Goal: Task Accomplishment & Management: Complete application form

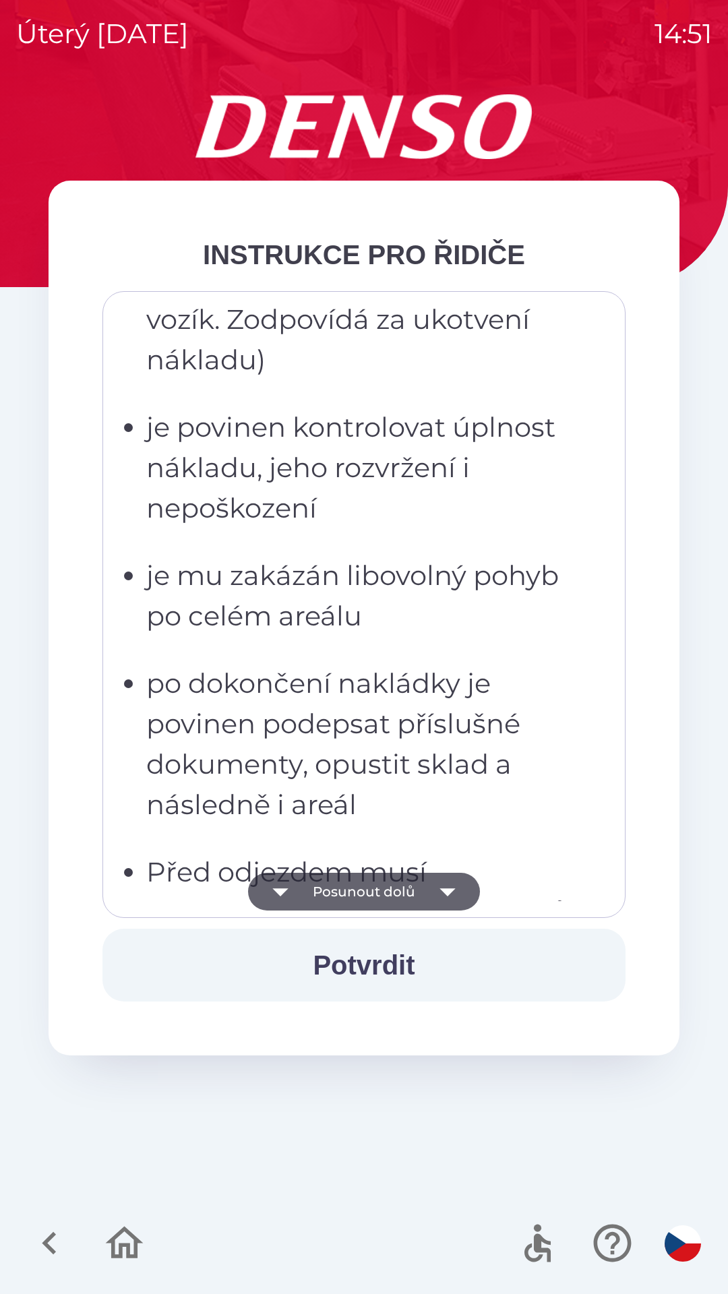
scroll to position [2464, 0]
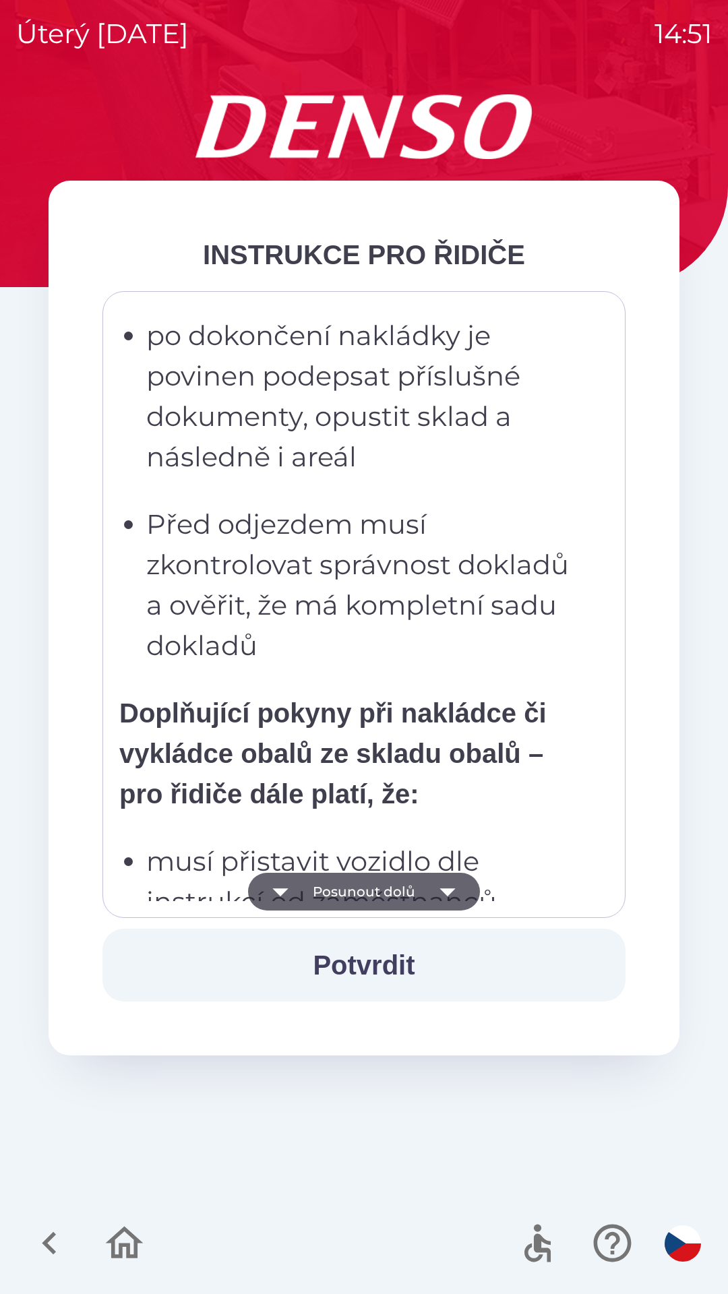
click at [398, 680] on div "Všichni řidiči přijíždějící do skladu firmy DENSO CZECH s.r.o. jsou po průjezdu…" at bounding box center [363, 604] width 489 height 593
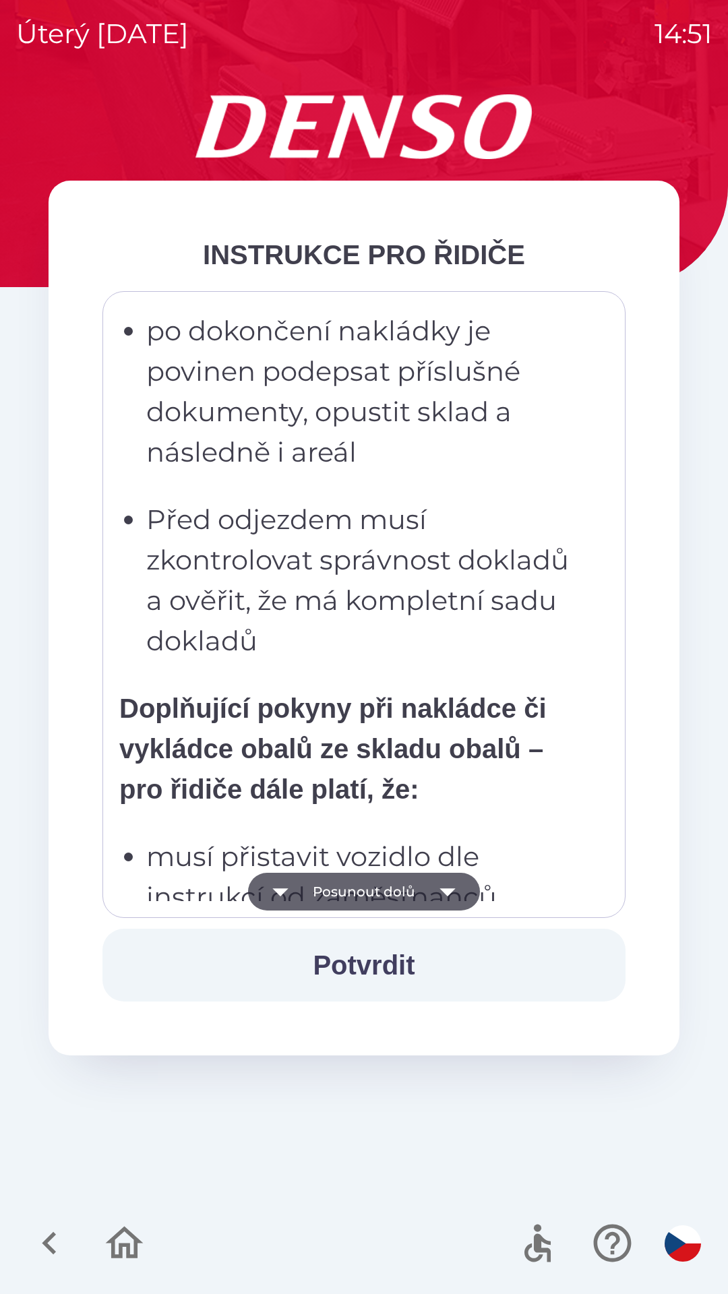
click at [425, 761] on strong "Doplňující pokyny při nakládce či vykládce obalů ze skladu obalů – pro řidiče d…" at bounding box center [332, 749] width 427 height 111
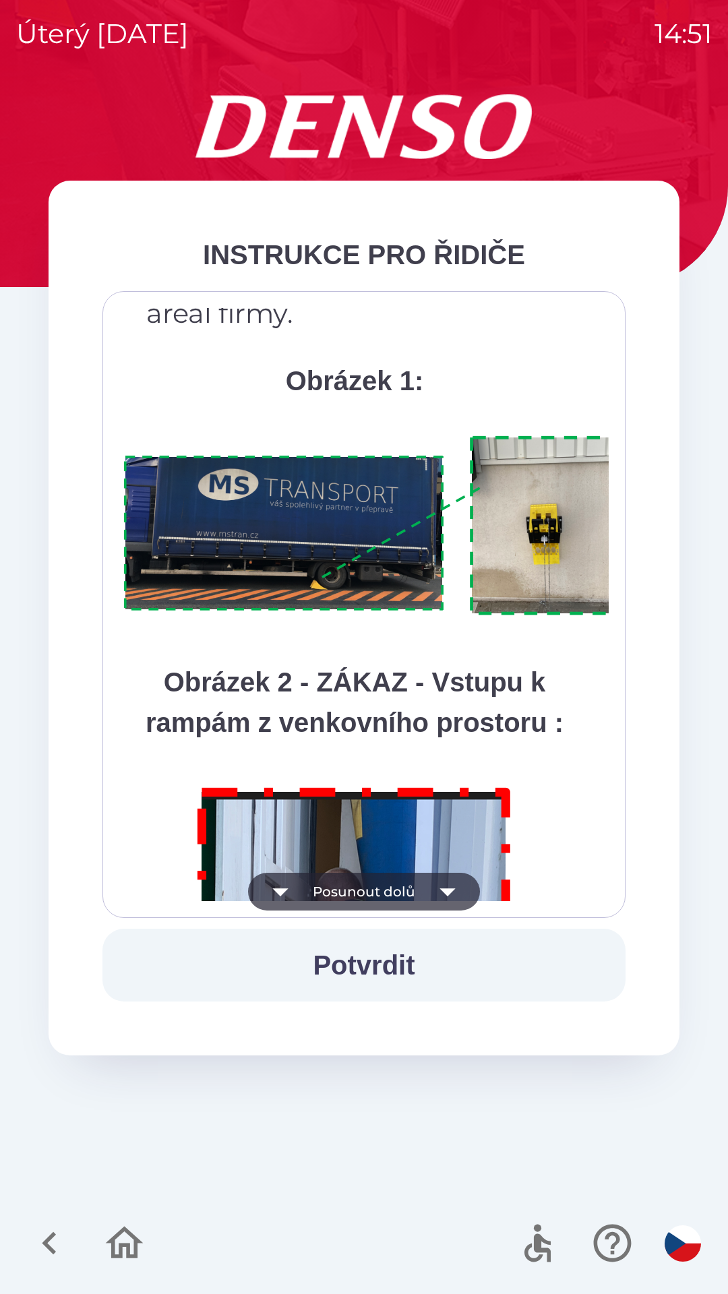
scroll to position [7575, 0]
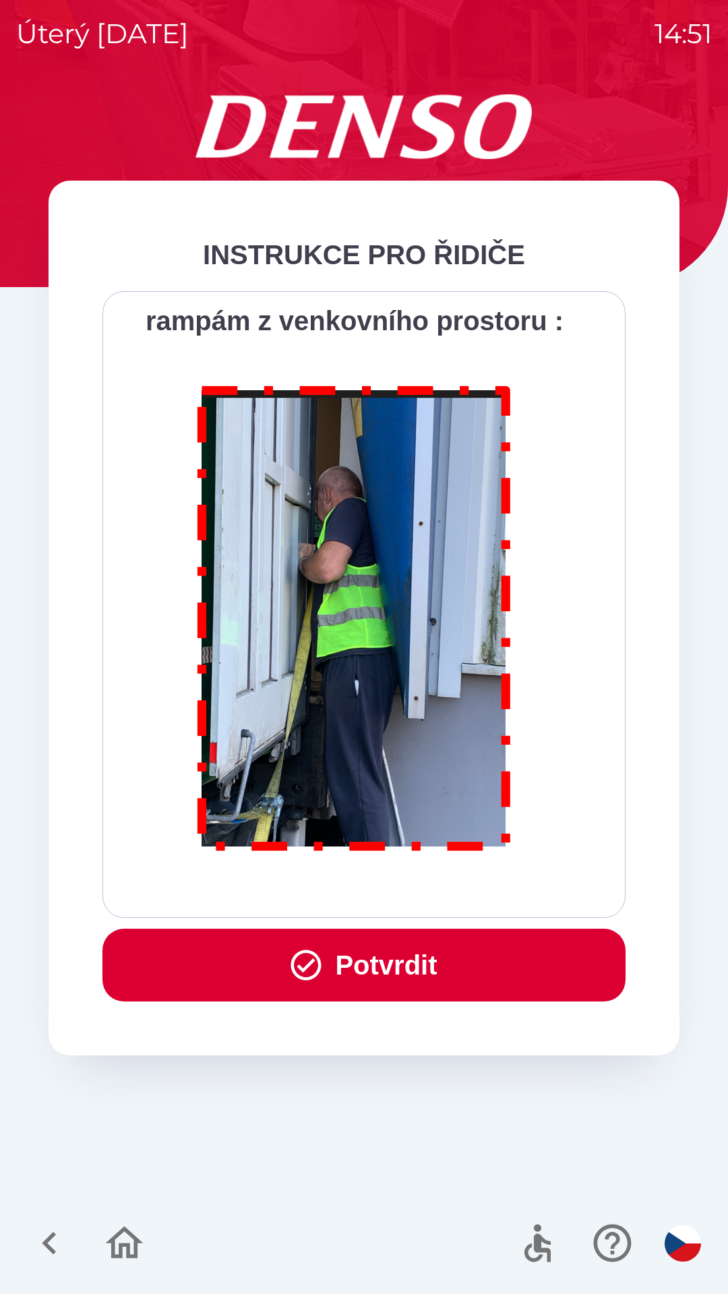
click at [363, 980] on button "Potvrdit" at bounding box center [363, 965] width 523 height 73
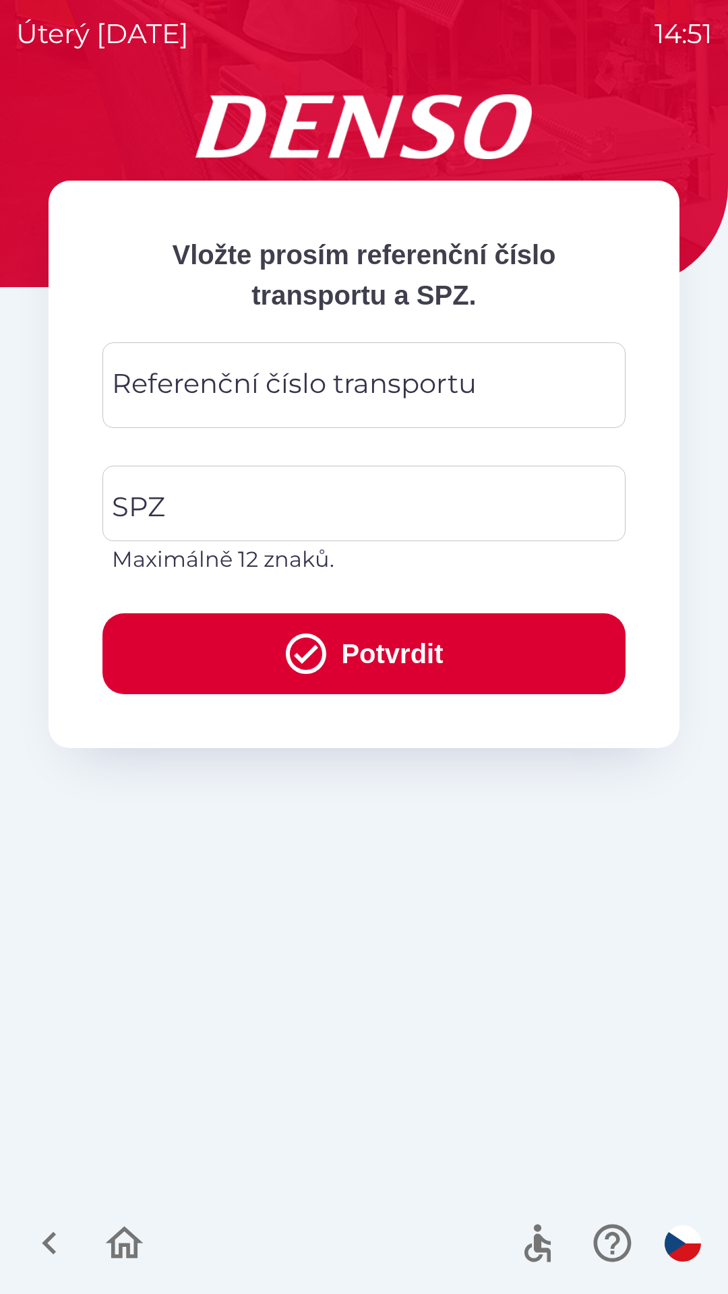
click at [365, 362] on input "Referenční číslo transportu" at bounding box center [364, 385] width 491 height 53
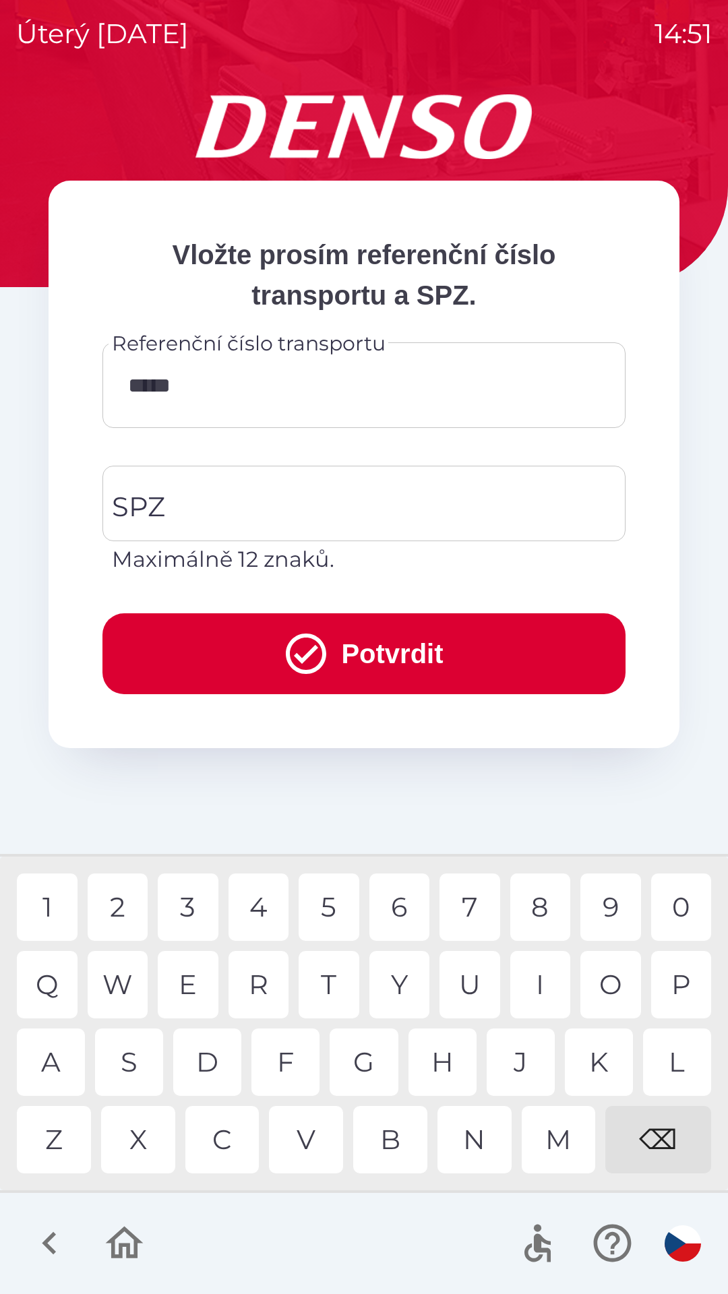
type input "******"
click at [50, 885] on div "1" at bounding box center [47, 907] width 61 height 67
click at [230, 518] on input "SPZ" at bounding box center [354, 503] width 491 height 63
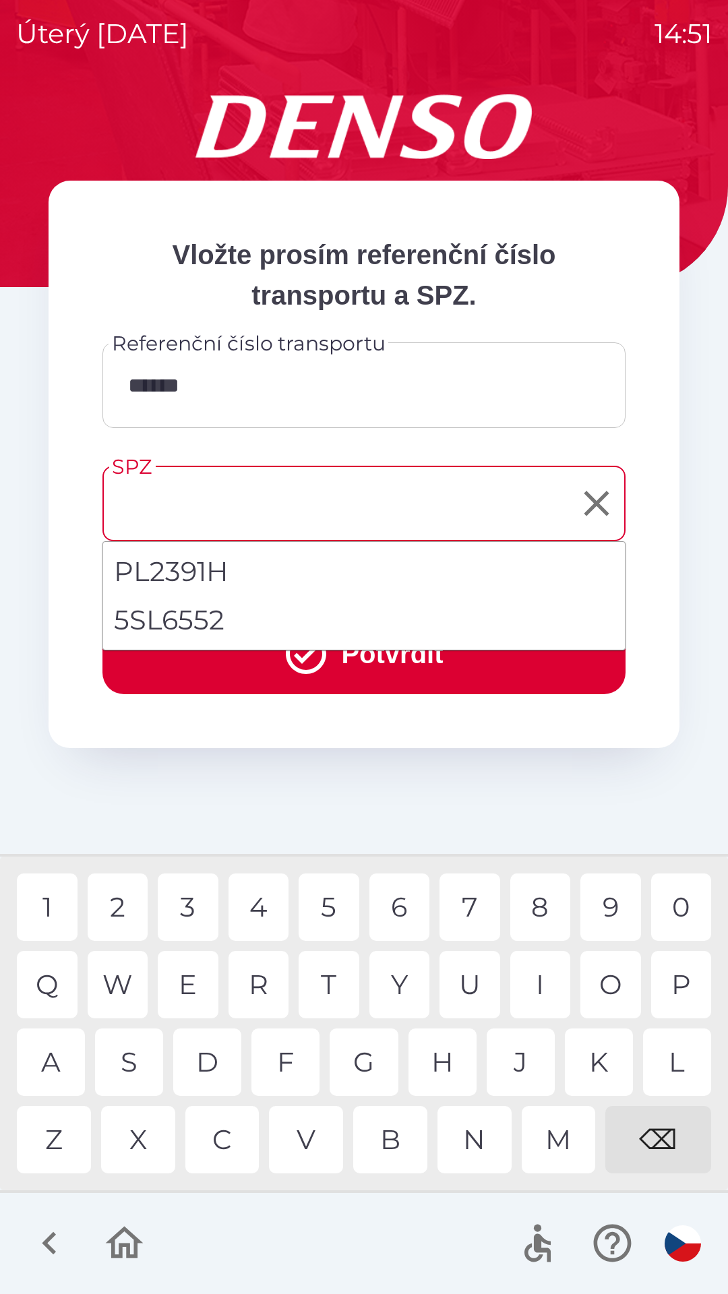
click at [258, 619] on li "5SL6552" at bounding box center [364, 620] width 522 height 49
type input "*******"
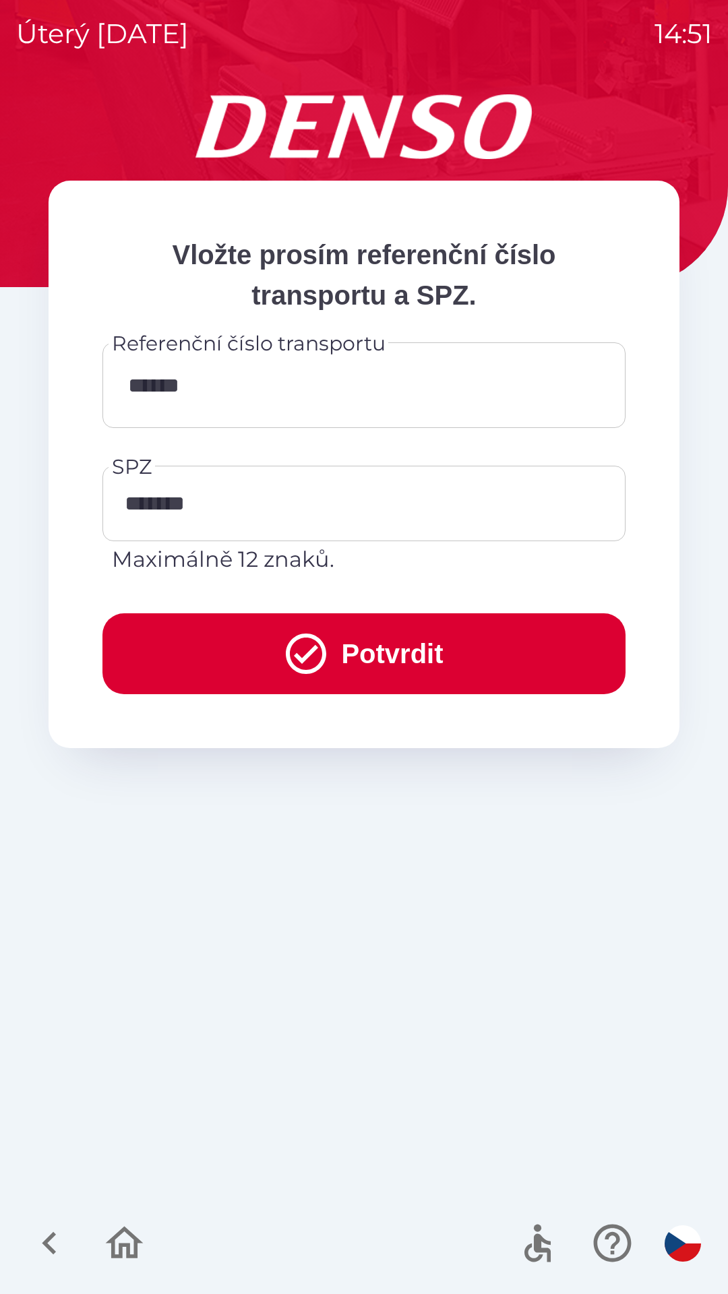
click at [243, 663] on button "Potvrdit" at bounding box center [363, 653] width 523 height 81
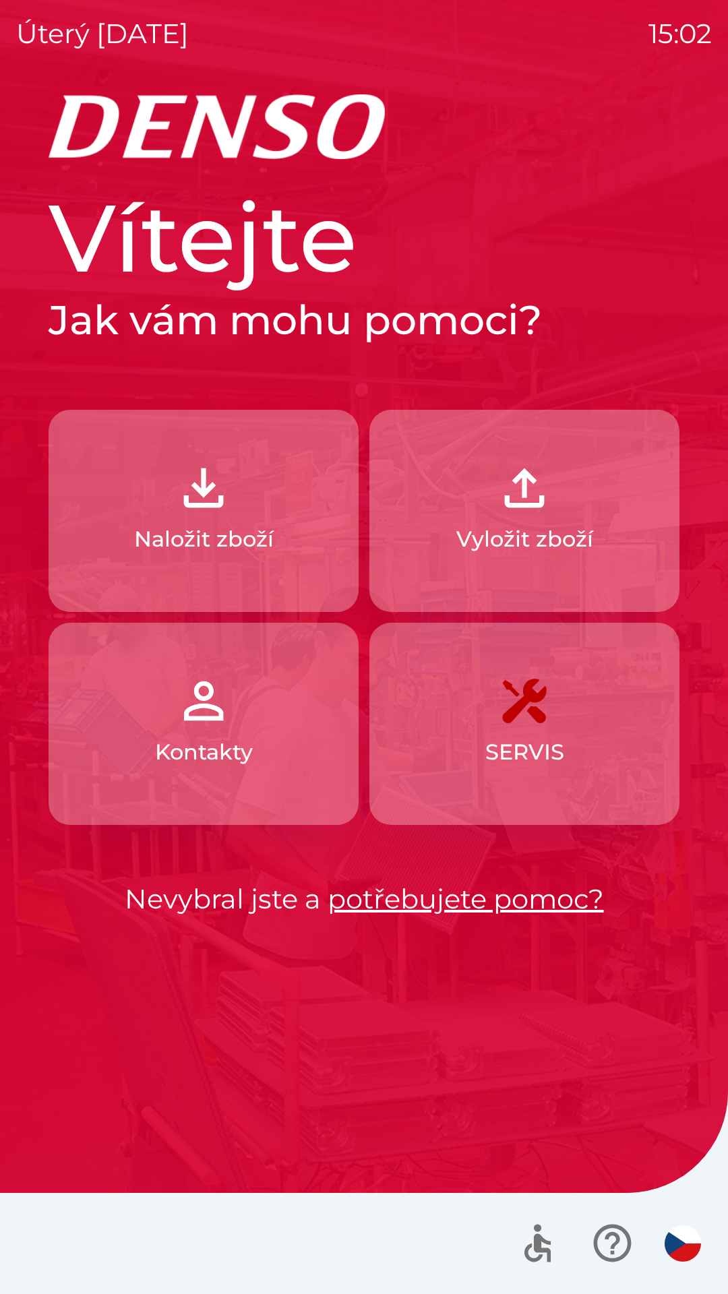
click at [540, 536] on p "Vyložit zboží" at bounding box center [524, 539] width 137 height 32
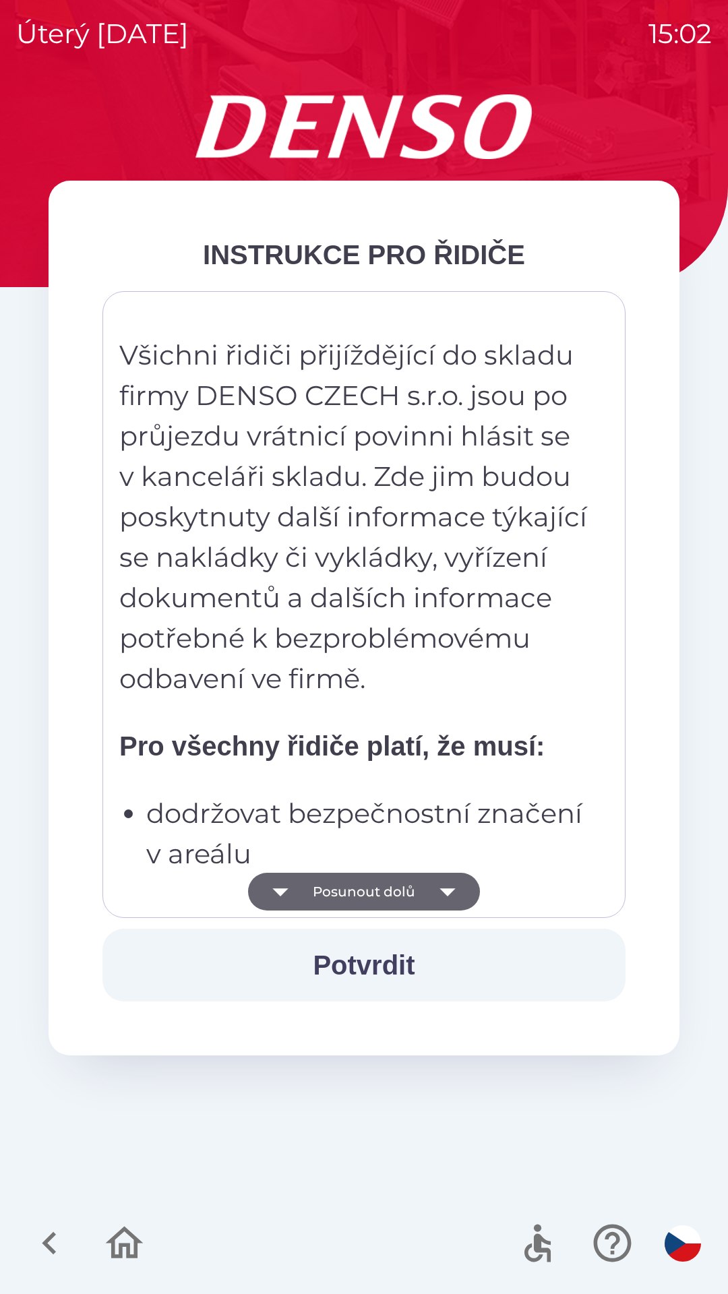
click at [405, 887] on button "Posunout dolů" at bounding box center [364, 892] width 232 height 38
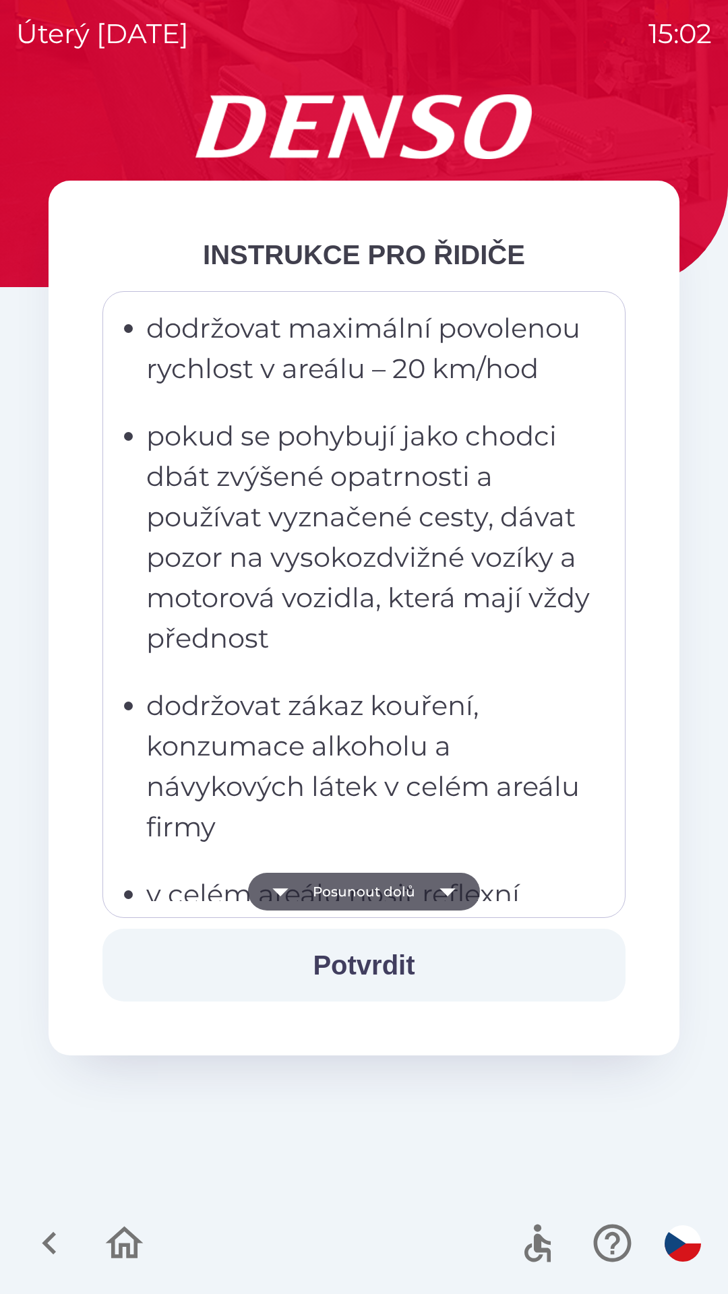
click at [391, 962] on button "Potvrdit" at bounding box center [363, 965] width 523 height 73
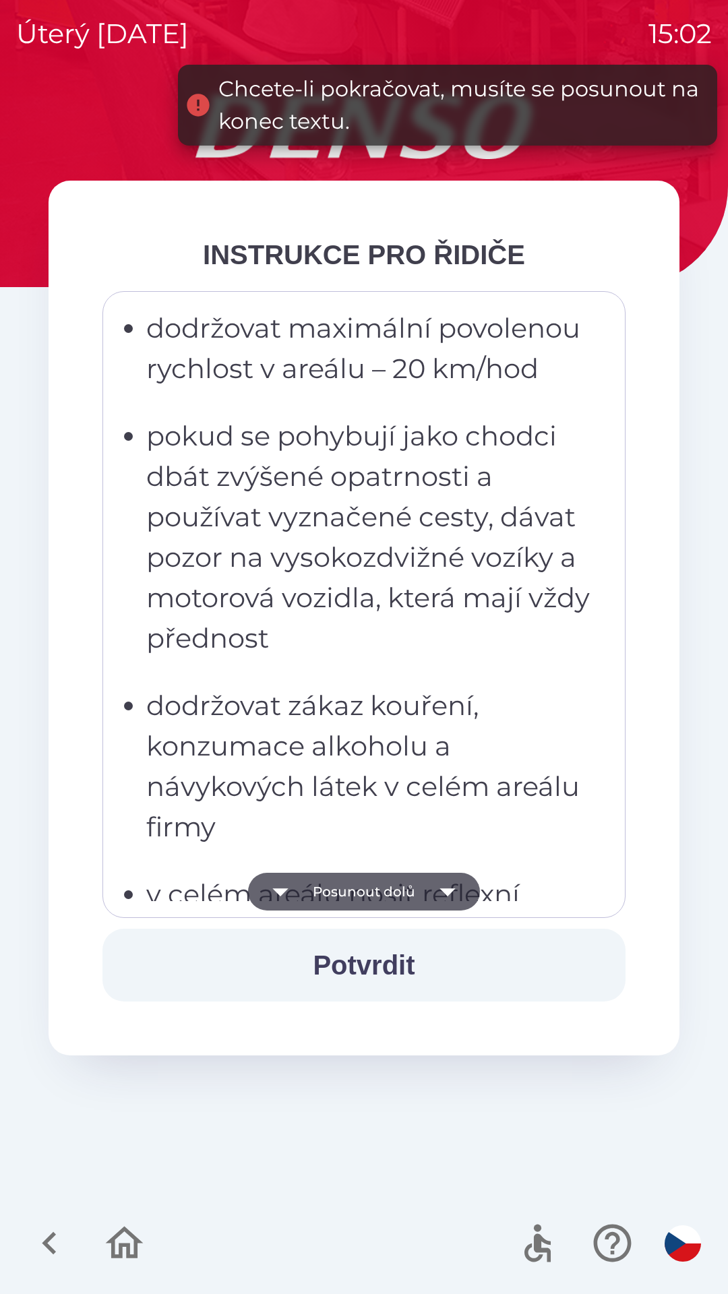
click at [380, 890] on button "Posunout dolů" at bounding box center [364, 892] width 232 height 38
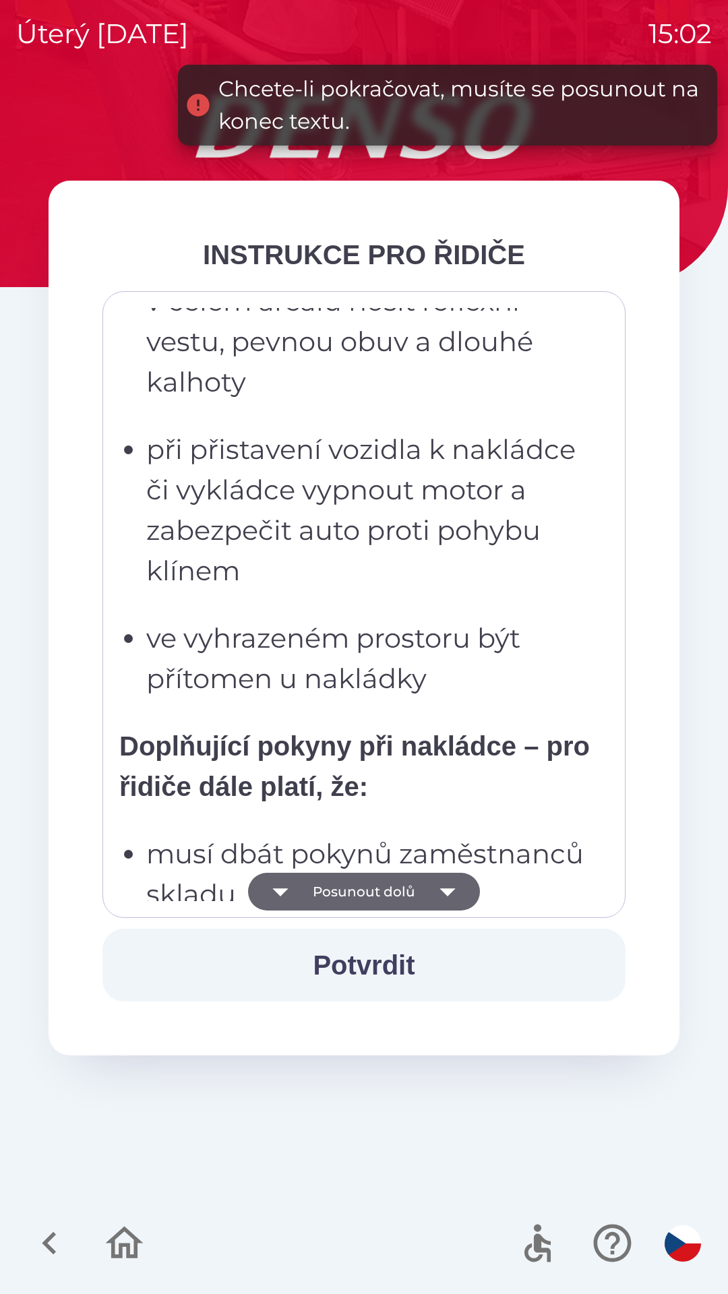
click at [405, 891] on button "Posunout dolů" at bounding box center [364, 892] width 232 height 38
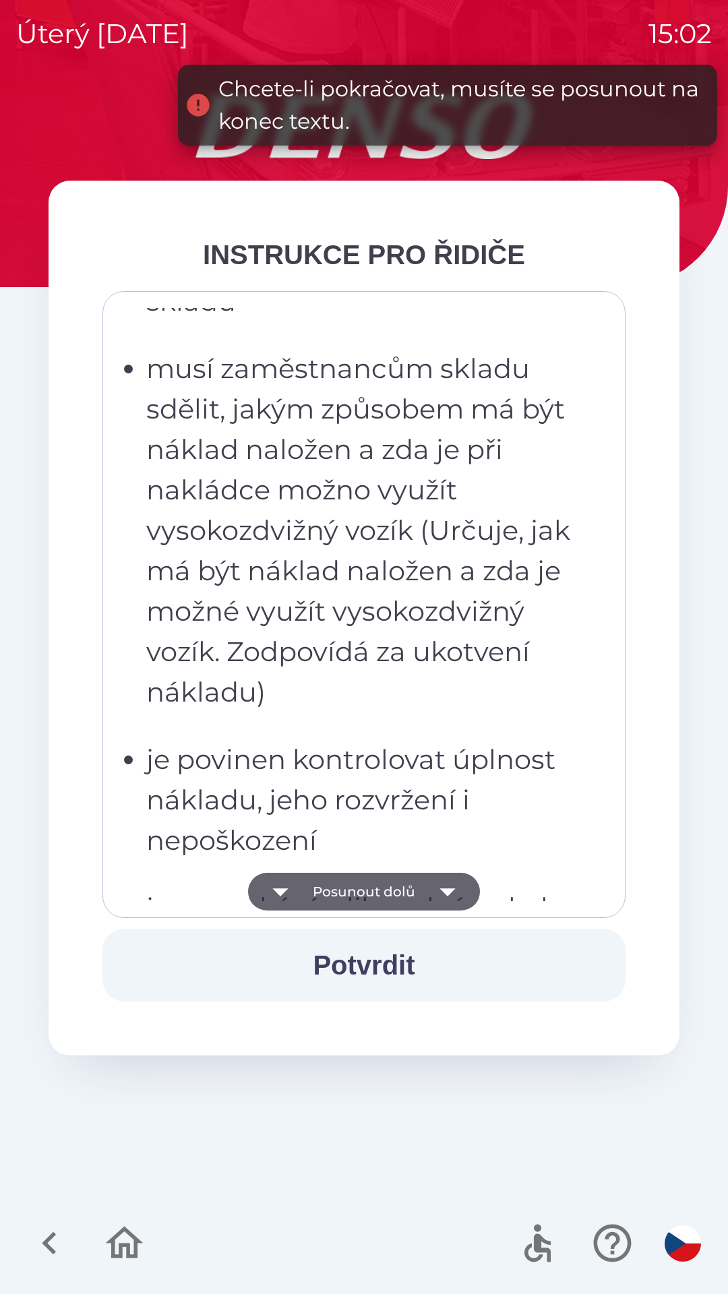
click at [405, 893] on button "Posunout dolů" at bounding box center [364, 892] width 232 height 38
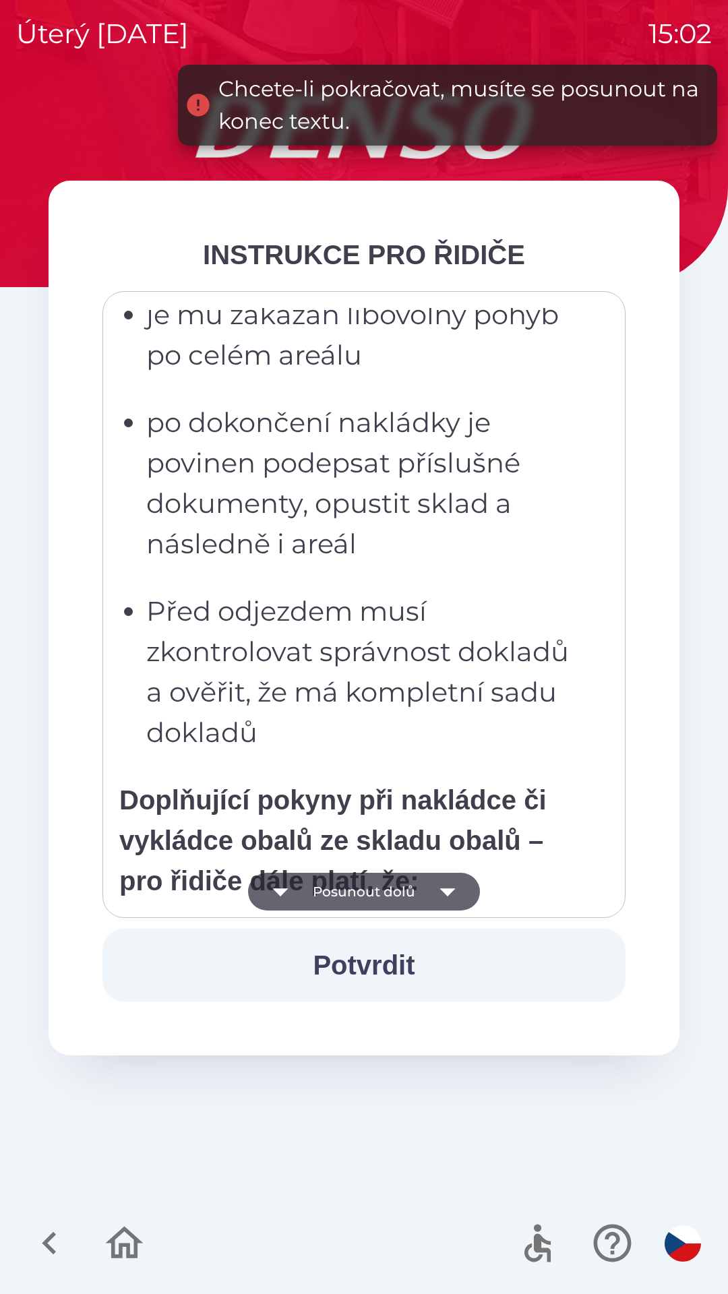
click at [420, 895] on button "Posunout dolů" at bounding box center [364, 892] width 232 height 38
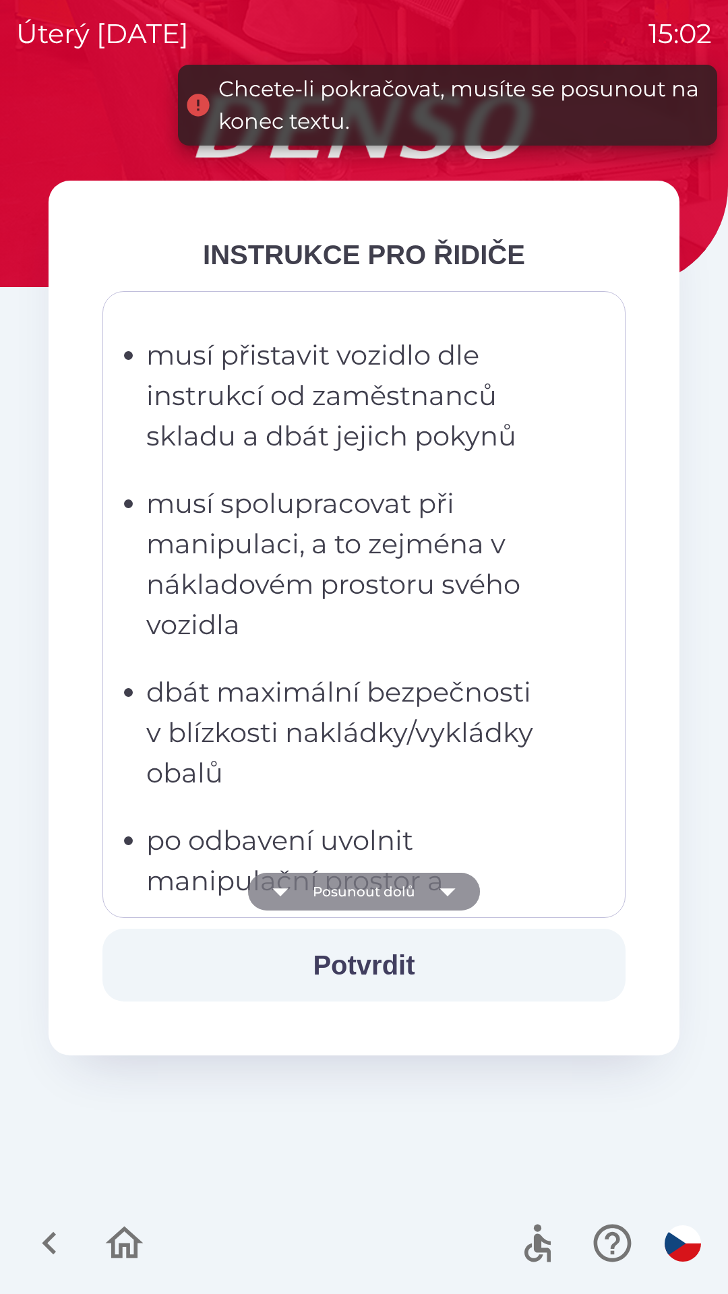
click at [451, 890] on icon "button" at bounding box center [448, 892] width 16 height 8
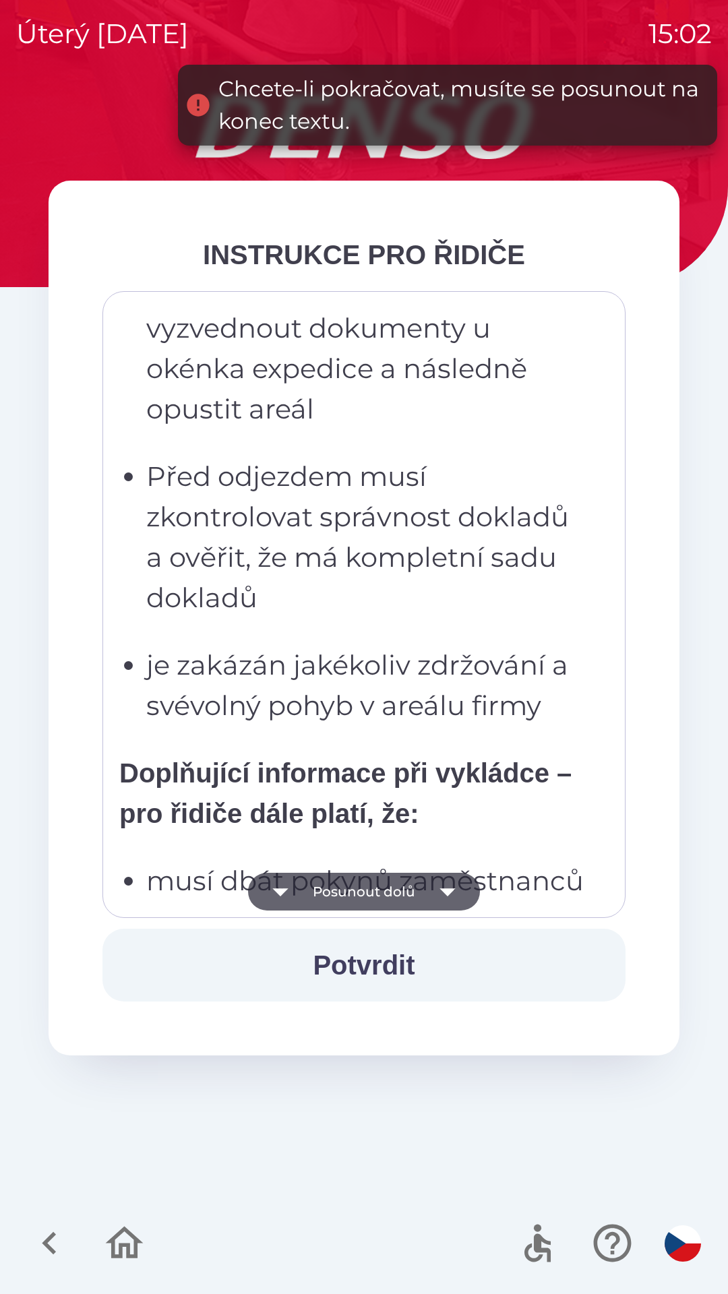
click at [447, 890] on icon "button" at bounding box center [448, 892] width 16 height 8
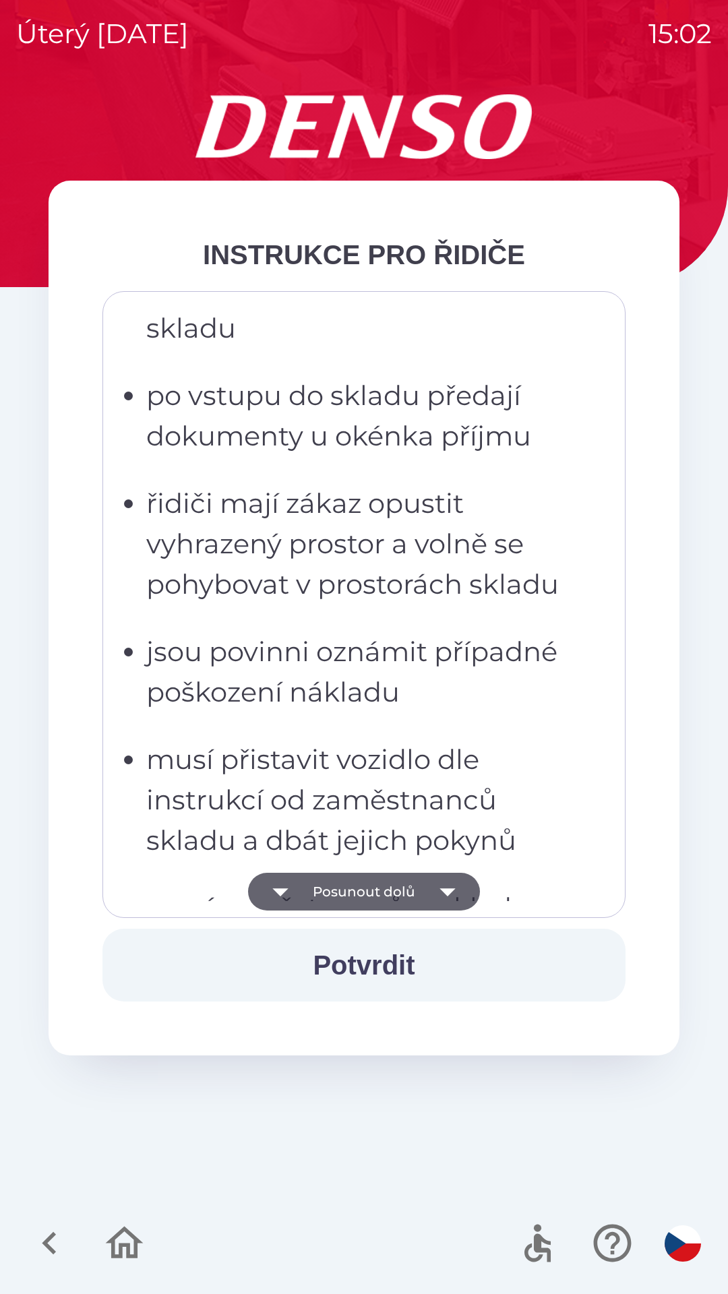
click at [443, 890] on icon "button" at bounding box center [448, 892] width 16 height 8
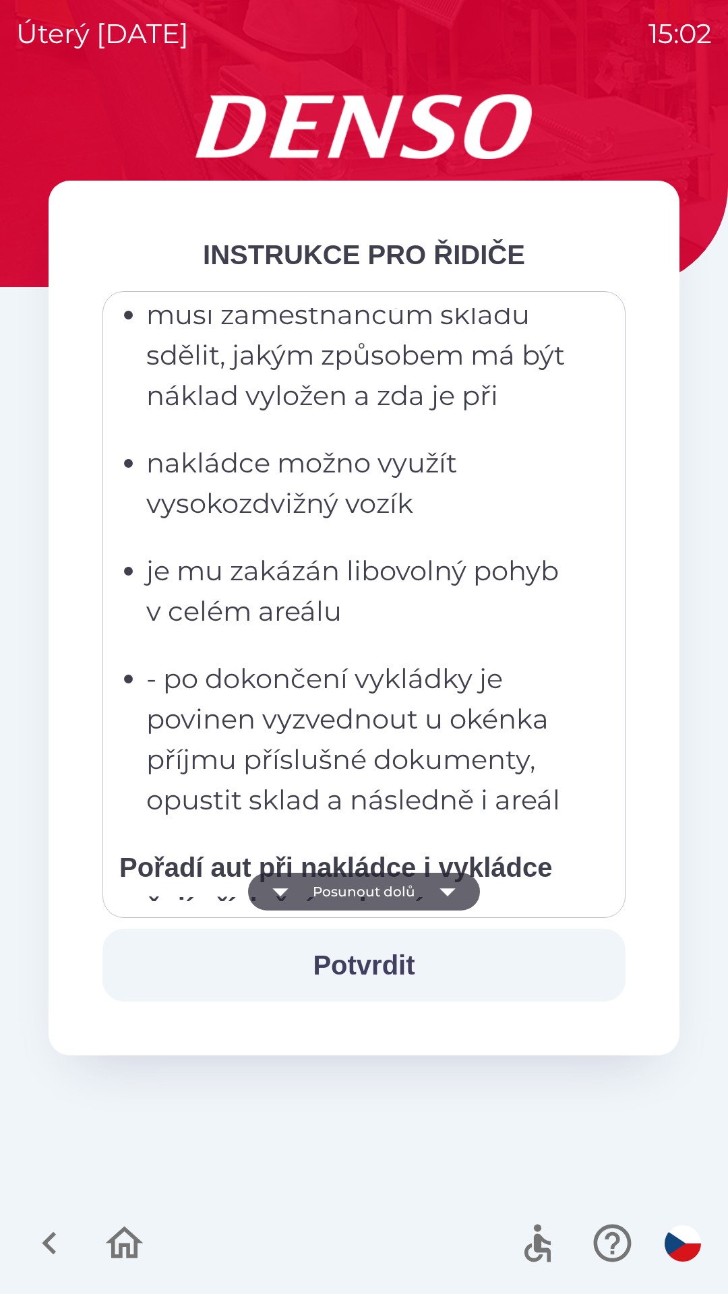
click at [452, 884] on icon "button" at bounding box center [448, 892] width 38 height 38
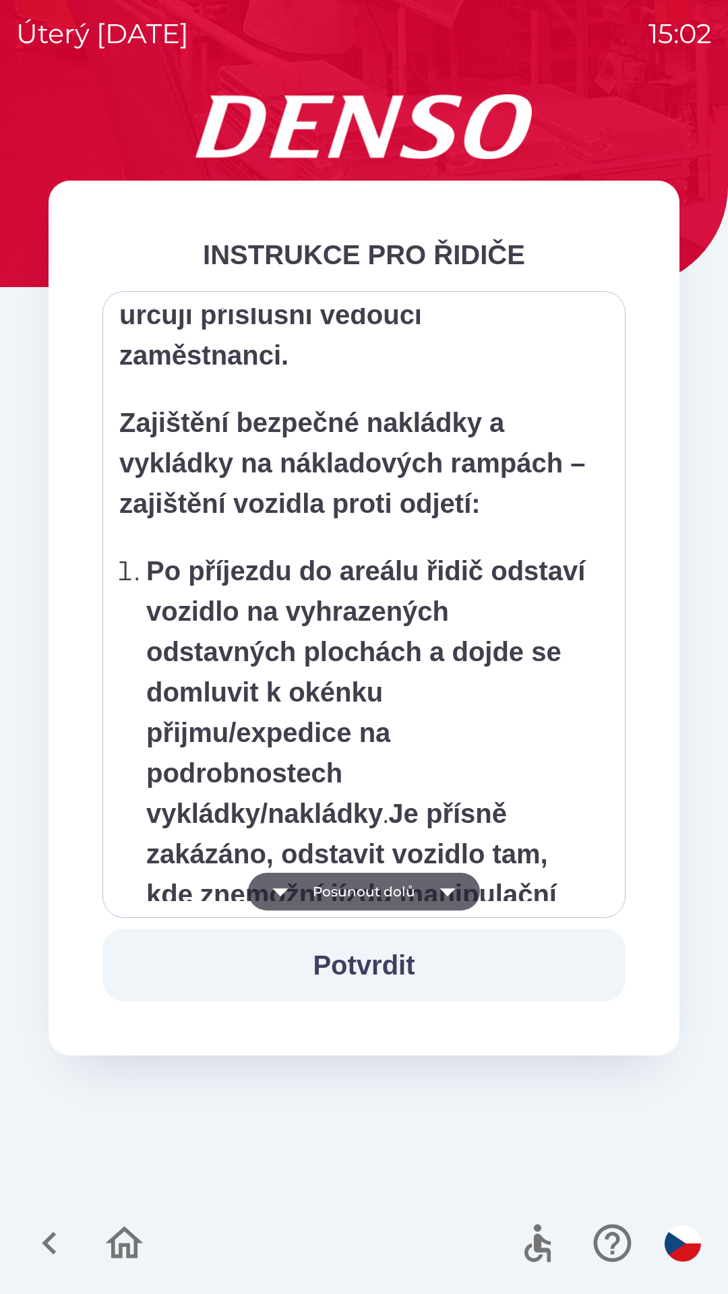
click at [453, 888] on icon "button" at bounding box center [448, 892] width 38 height 38
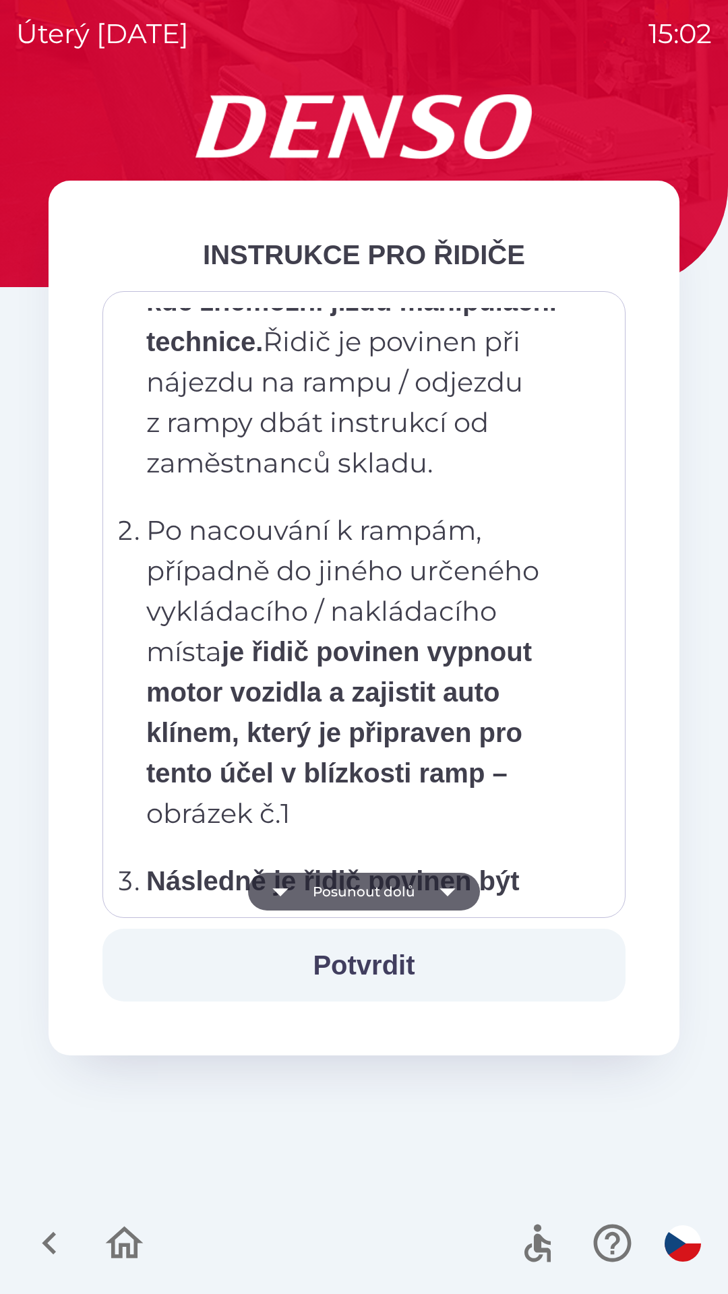
click at [455, 880] on icon "button" at bounding box center [448, 892] width 38 height 38
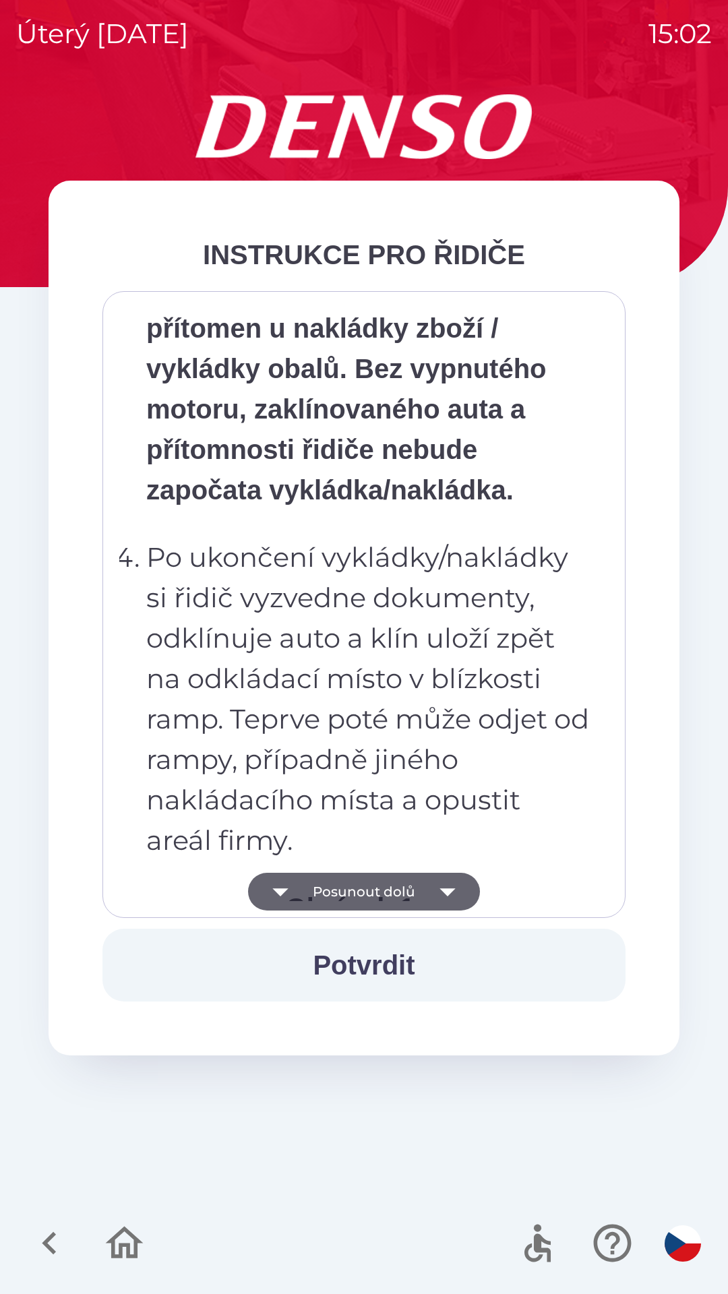
click at [456, 880] on icon "button" at bounding box center [448, 892] width 38 height 38
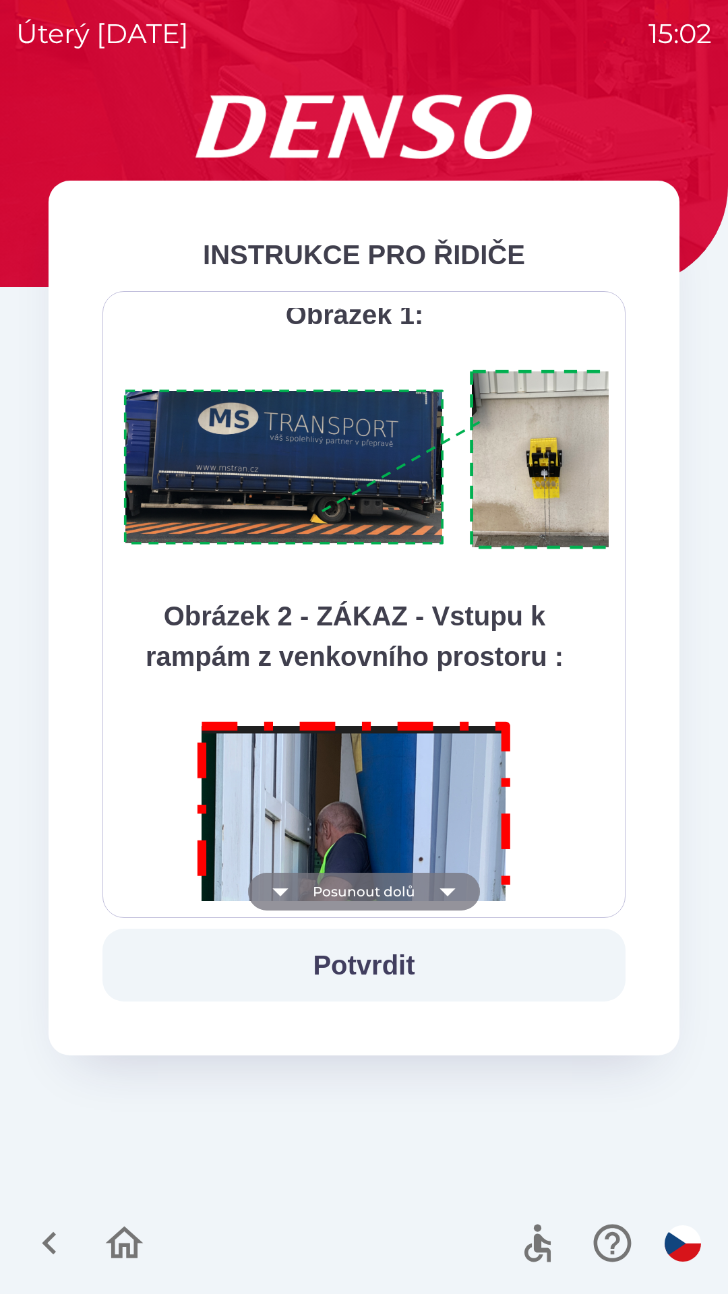
click at [454, 886] on icon "button" at bounding box center [448, 892] width 38 height 38
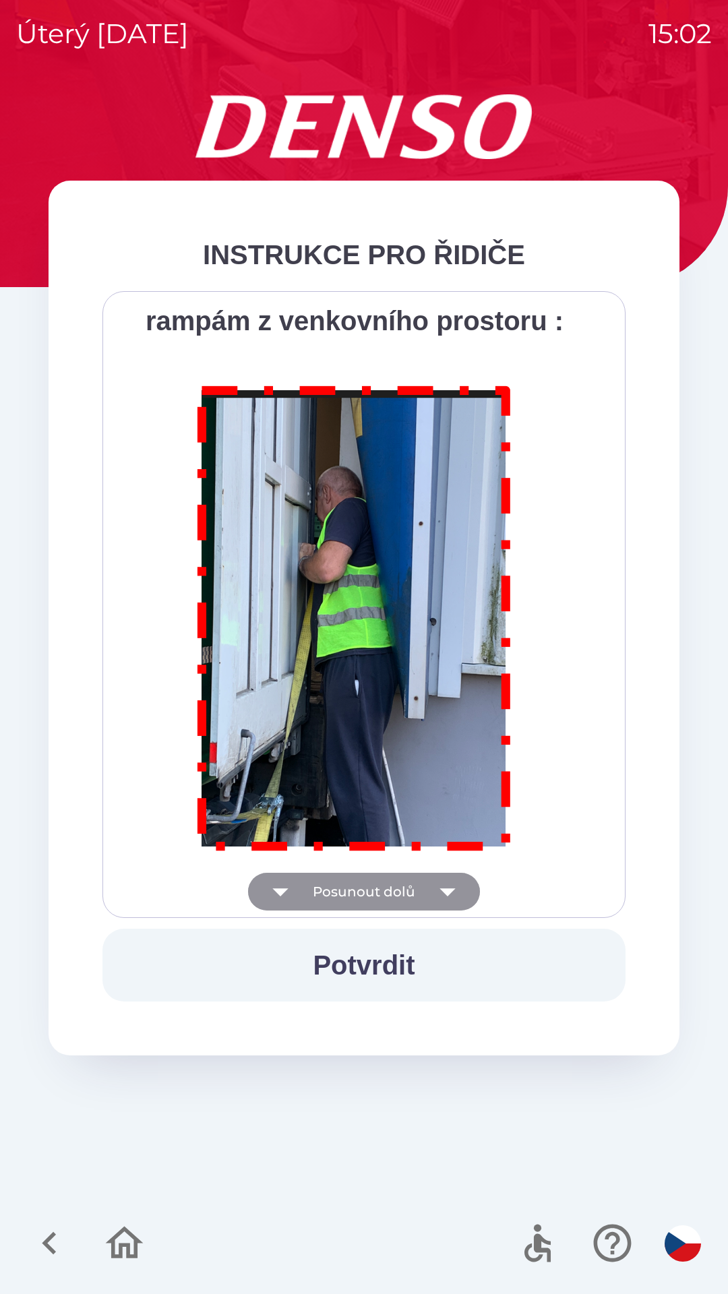
click at [455, 882] on div "Všichni řidiči přijíždějící do skladu firmy DENSO CZECH s.r.o. jsou po průjezdu…" at bounding box center [363, 604] width 489 height 593
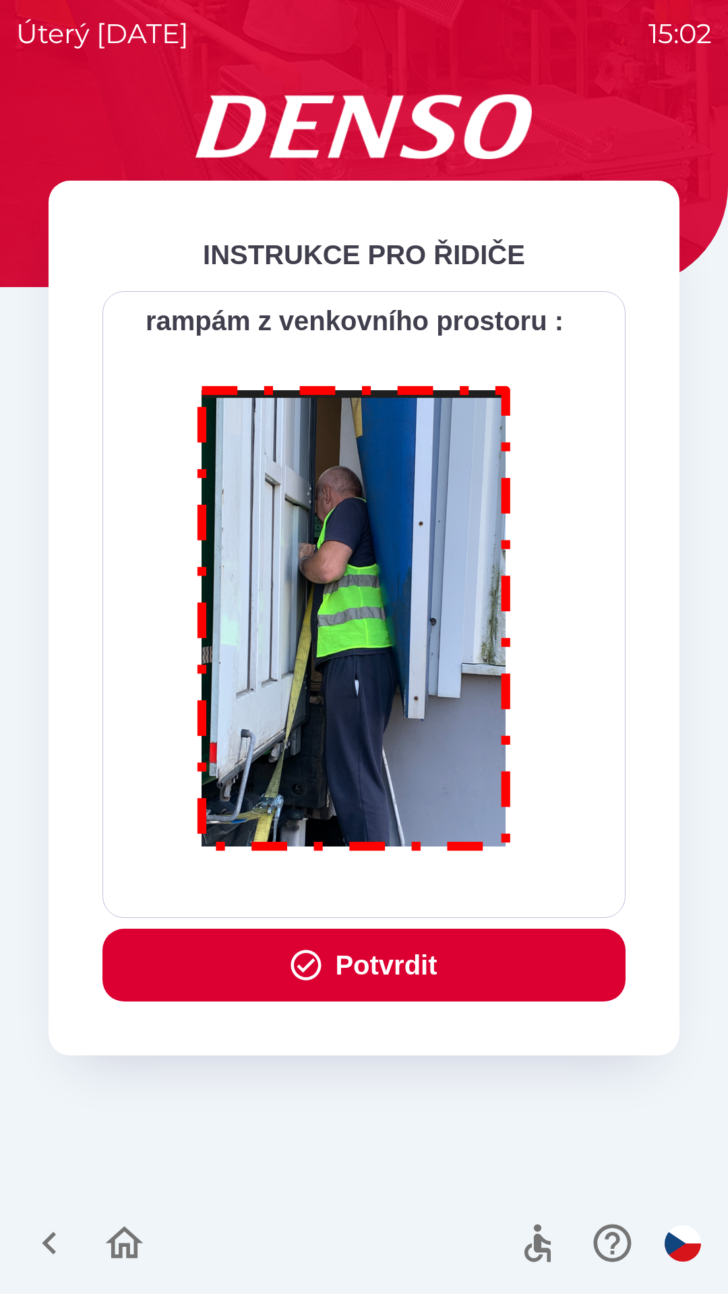
click at [412, 971] on button "Potvrdit" at bounding box center [363, 965] width 523 height 73
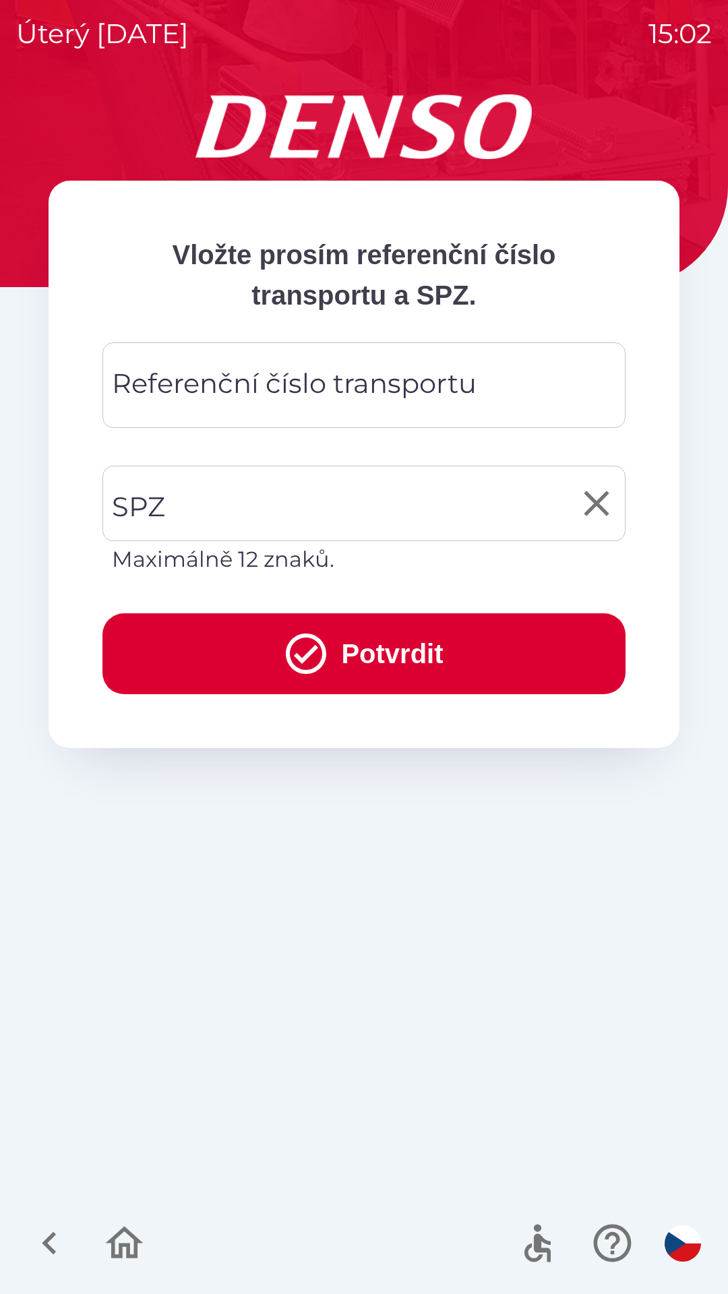
click at [222, 512] on input "SPZ" at bounding box center [354, 503] width 491 height 63
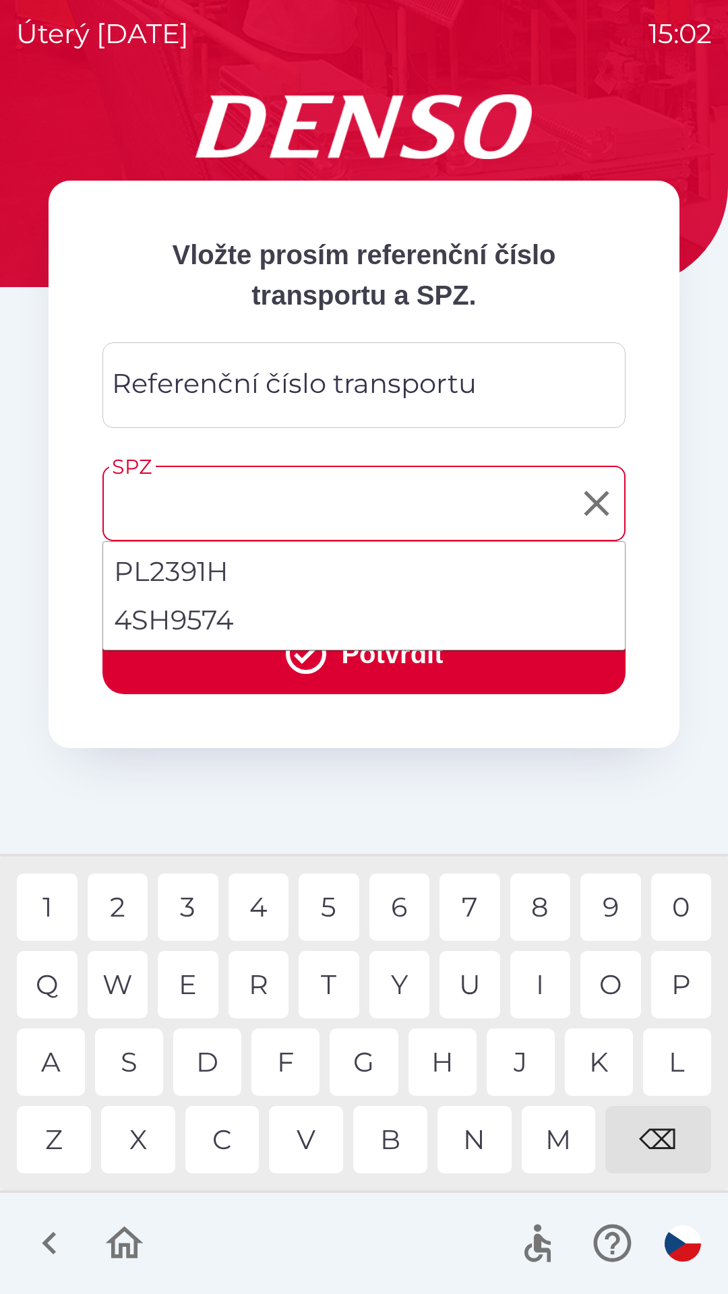
click at [207, 626] on li "4SH9574" at bounding box center [364, 620] width 522 height 49
type input "*******"
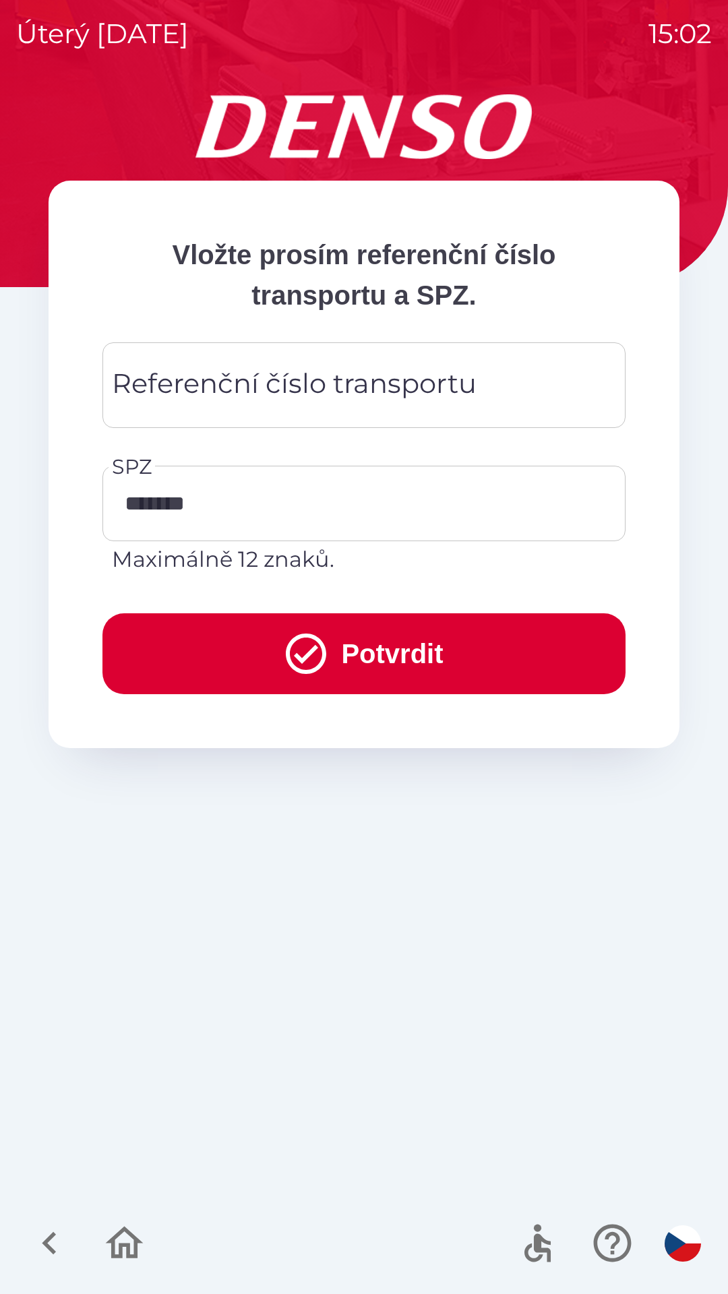
click at [279, 397] on div "Referenční číslo transportu Referenční číslo transportu" at bounding box center [363, 385] width 523 height 86
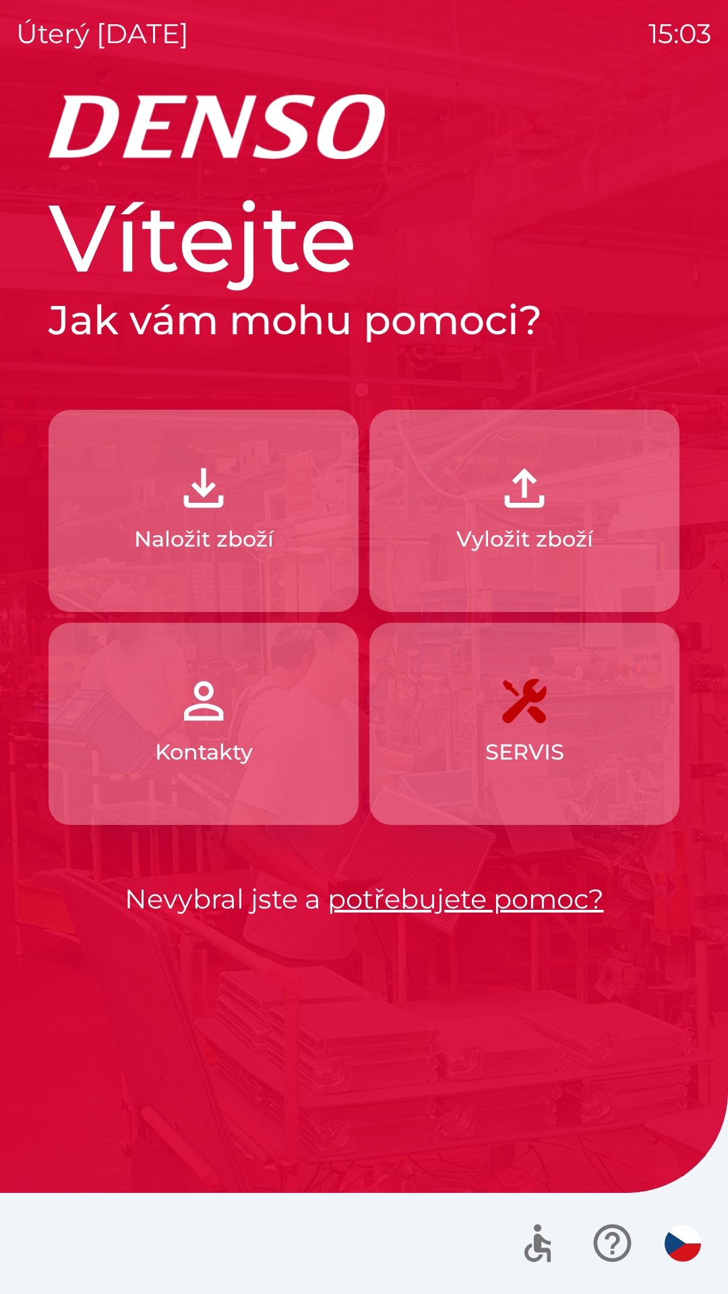
click at [520, 526] on p "Vyložit zboží" at bounding box center [524, 539] width 137 height 32
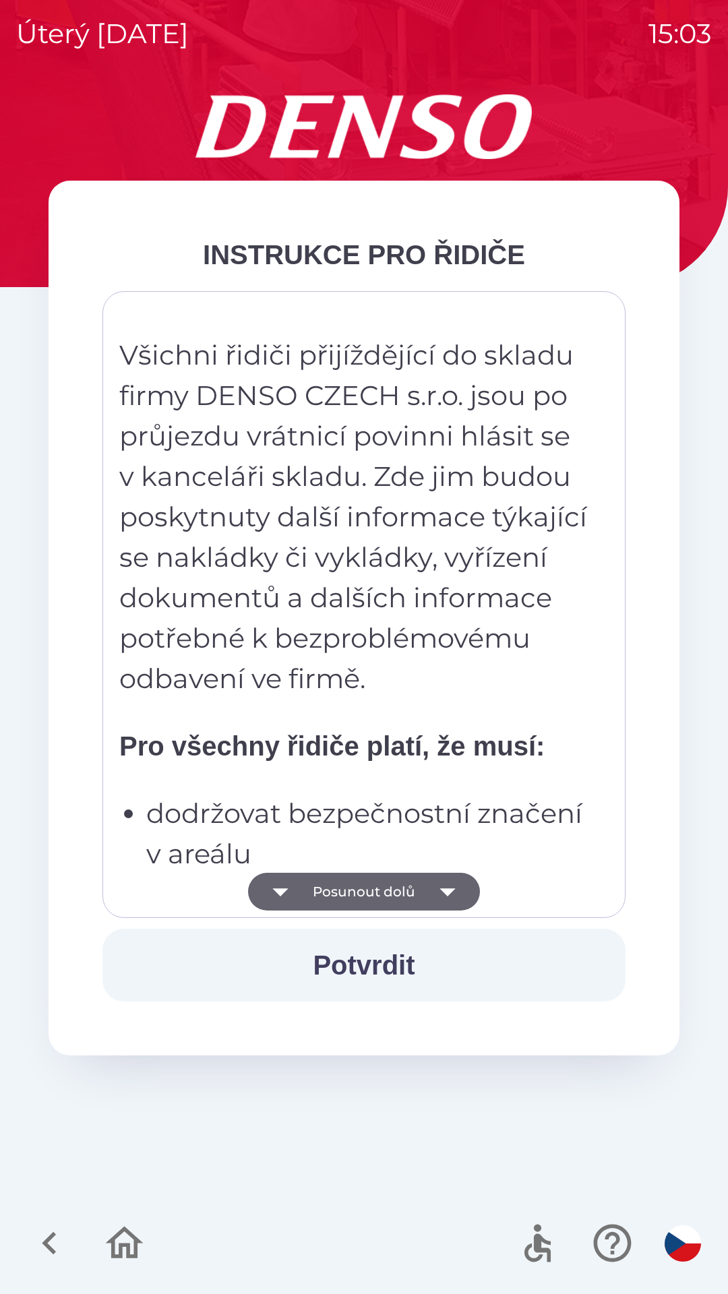
click at [451, 897] on icon "button" at bounding box center [448, 892] width 38 height 38
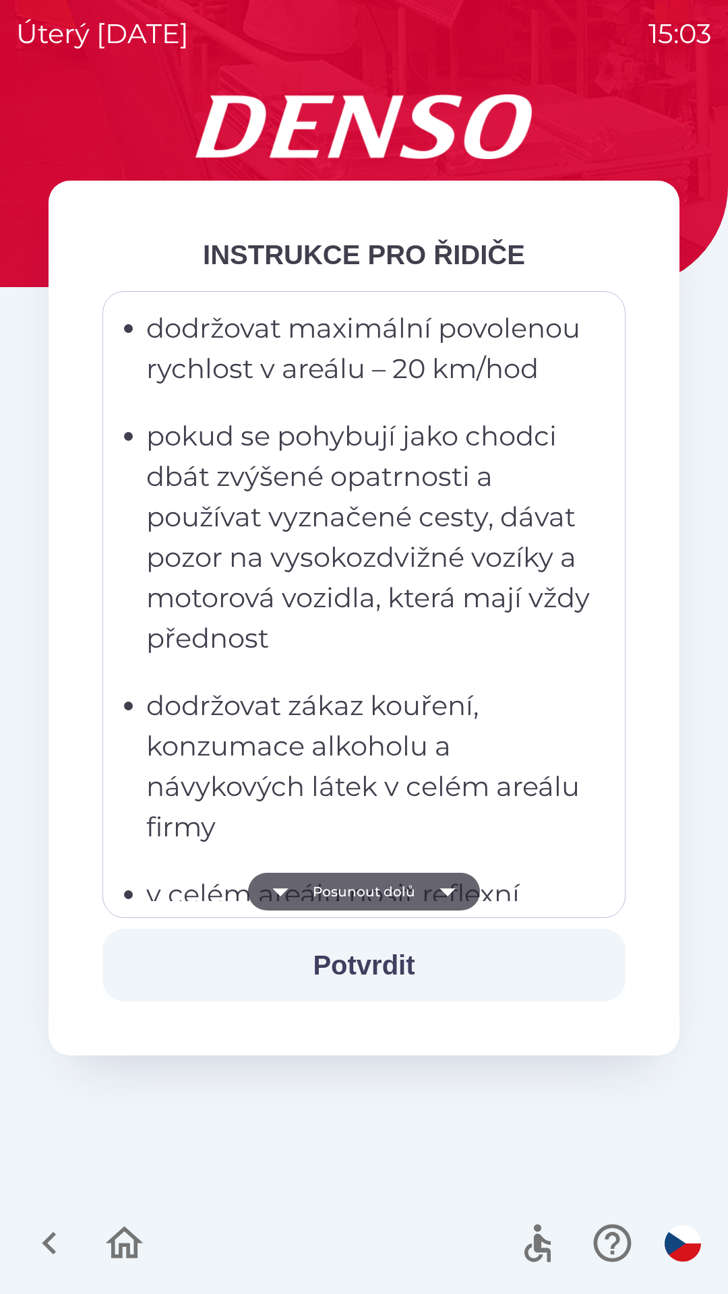
click at [452, 897] on icon "button" at bounding box center [448, 892] width 38 height 38
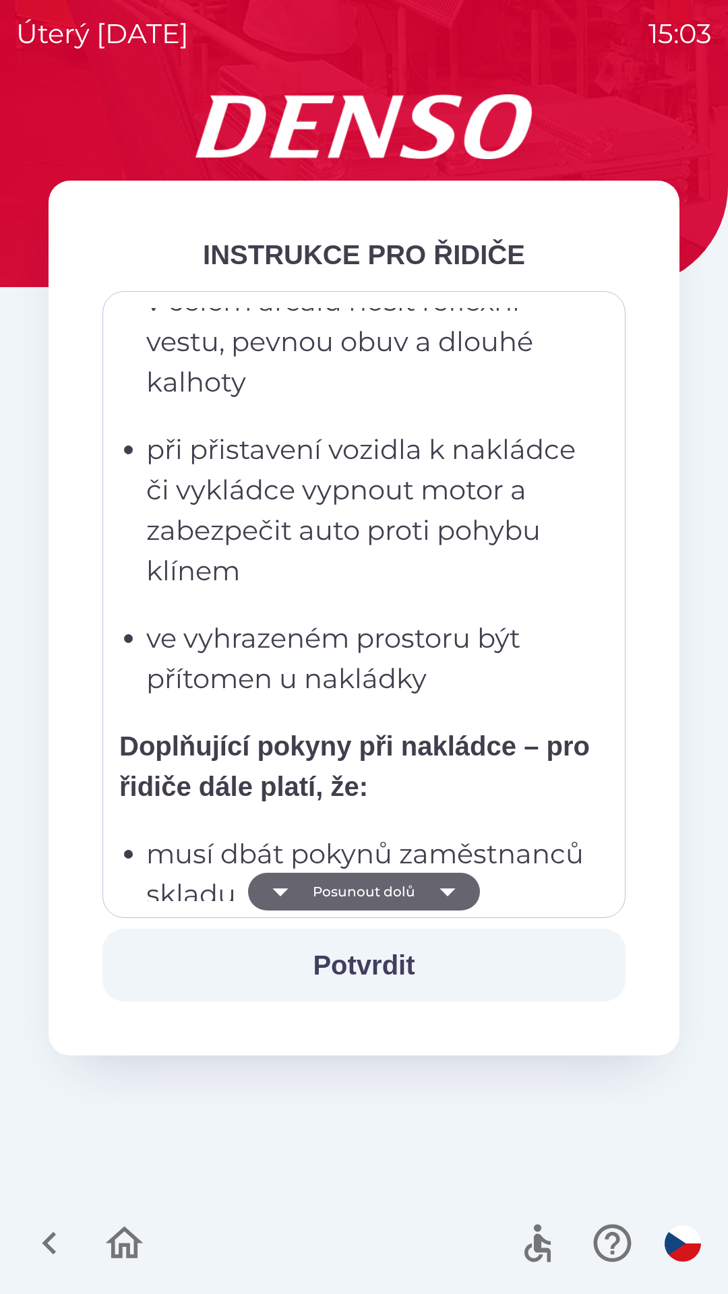
click at [450, 895] on icon "button" at bounding box center [448, 892] width 38 height 38
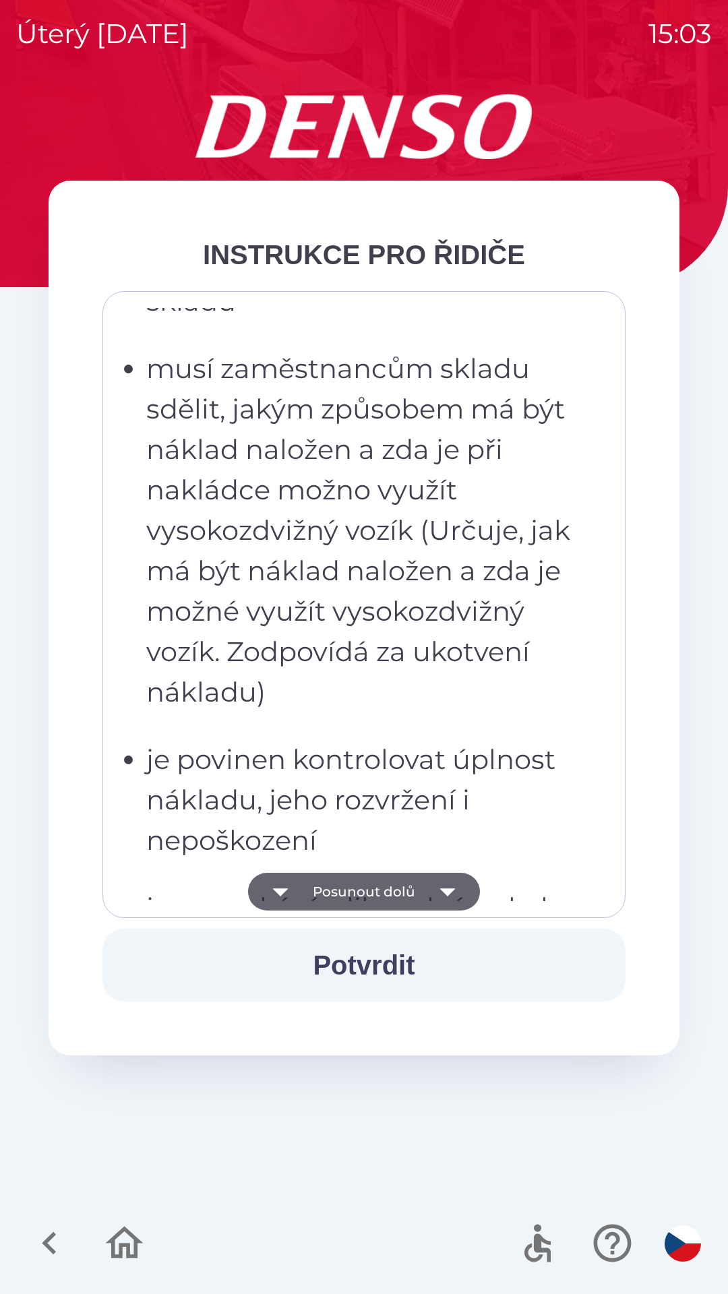
click at [450, 897] on icon "button" at bounding box center [448, 892] width 38 height 38
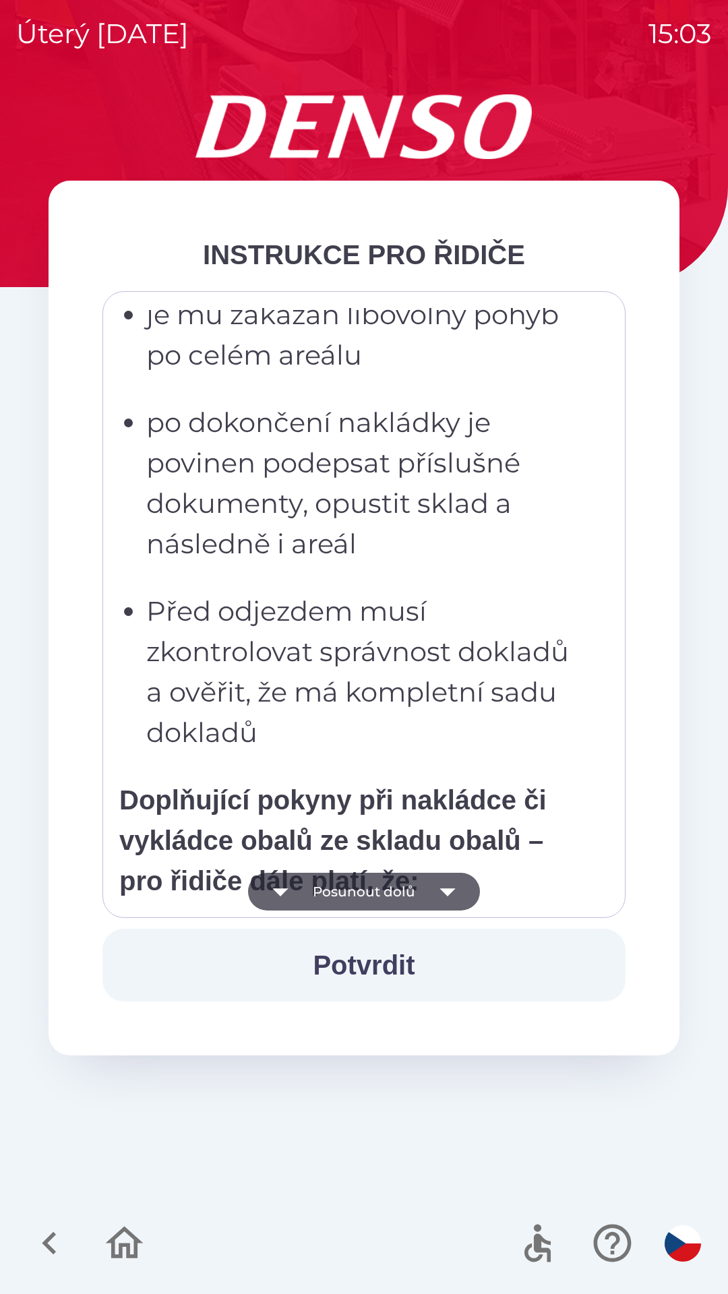
click at [454, 891] on icon "button" at bounding box center [448, 892] width 38 height 38
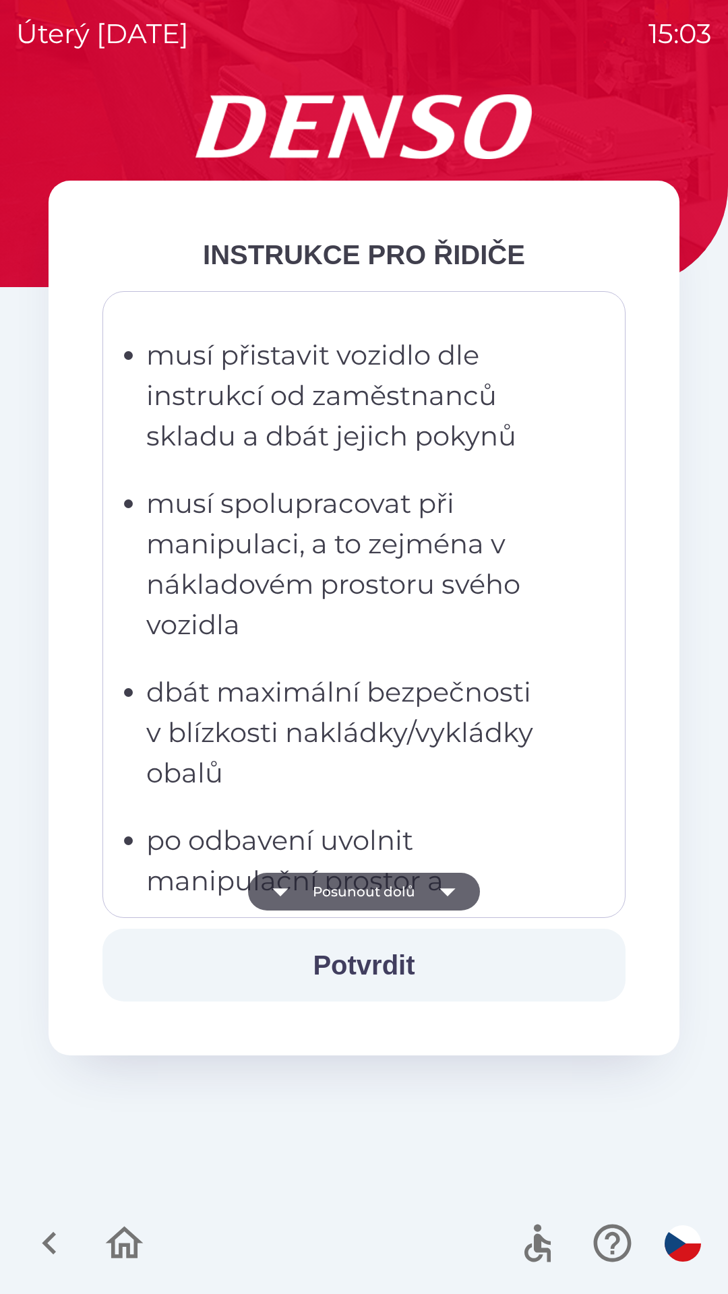
click at [450, 892] on icon "button" at bounding box center [448, 892] width 16 height 8
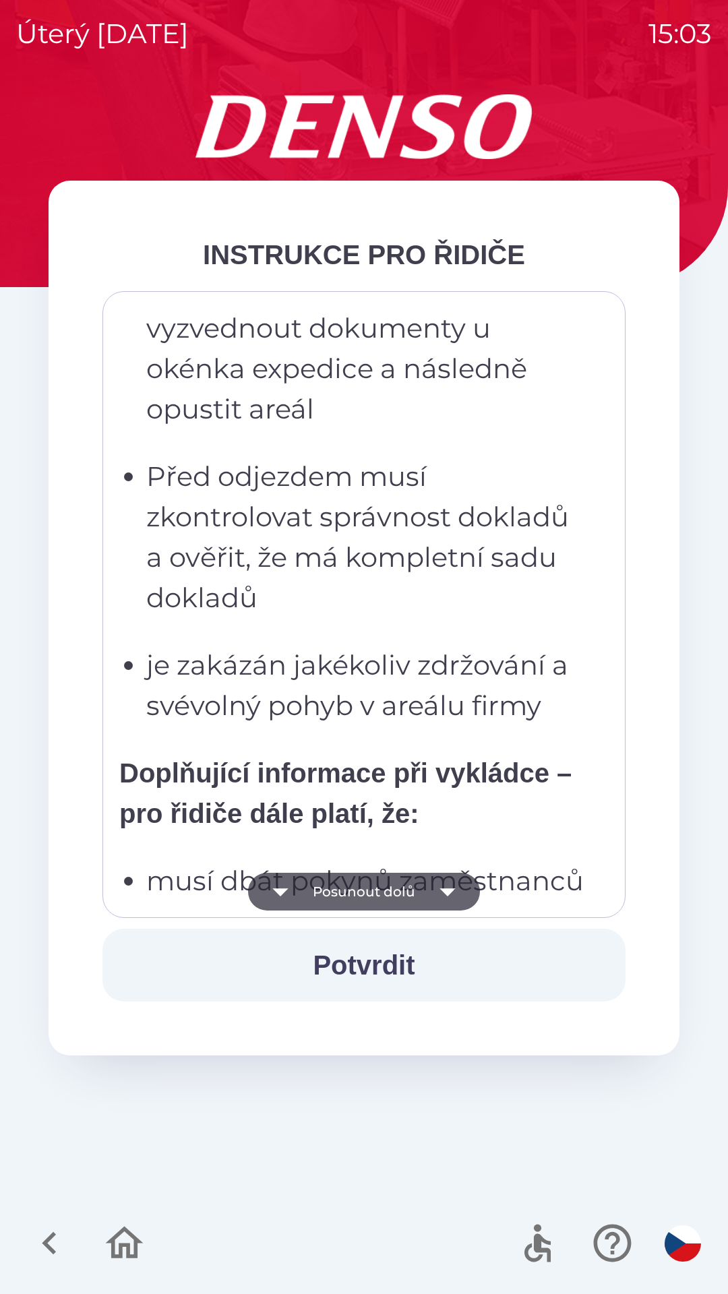
click at [448, 892] on icon "button" at bounding box center [448, 892] width 16 height 8
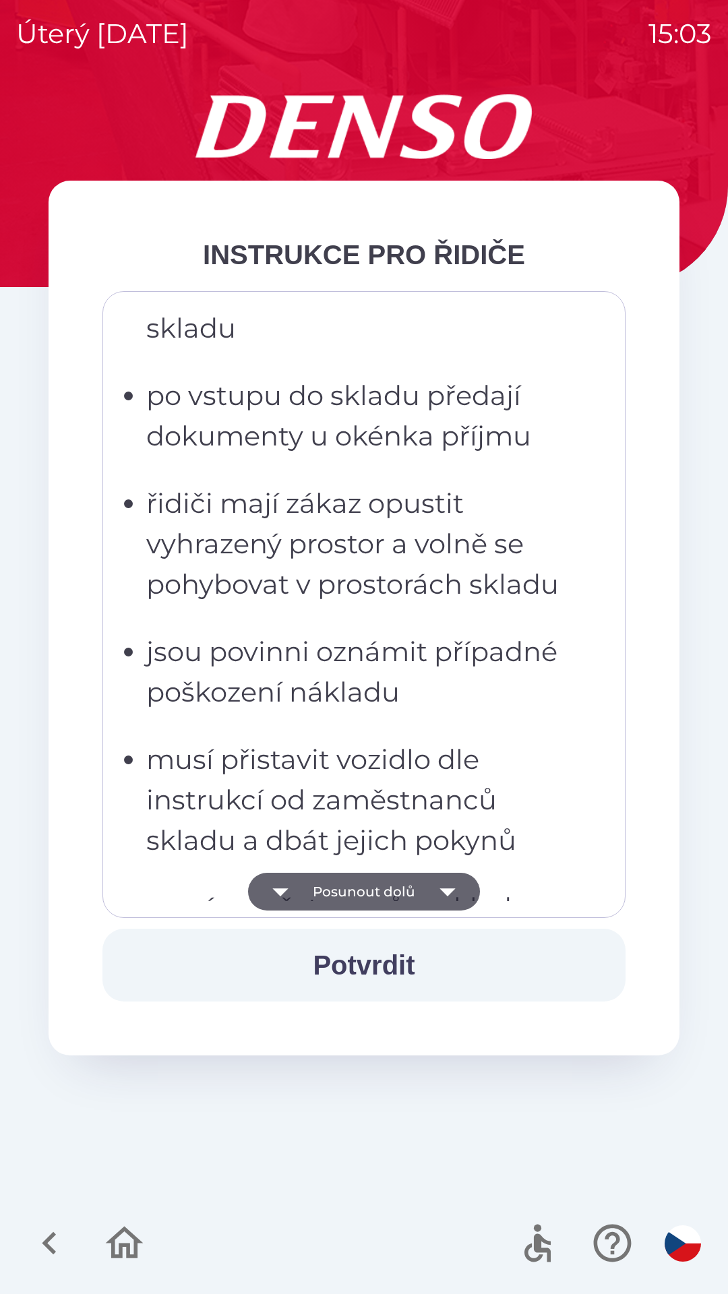
click at [448, 890] on icon "button" at bounding box center [448, 892] width 16 height 8
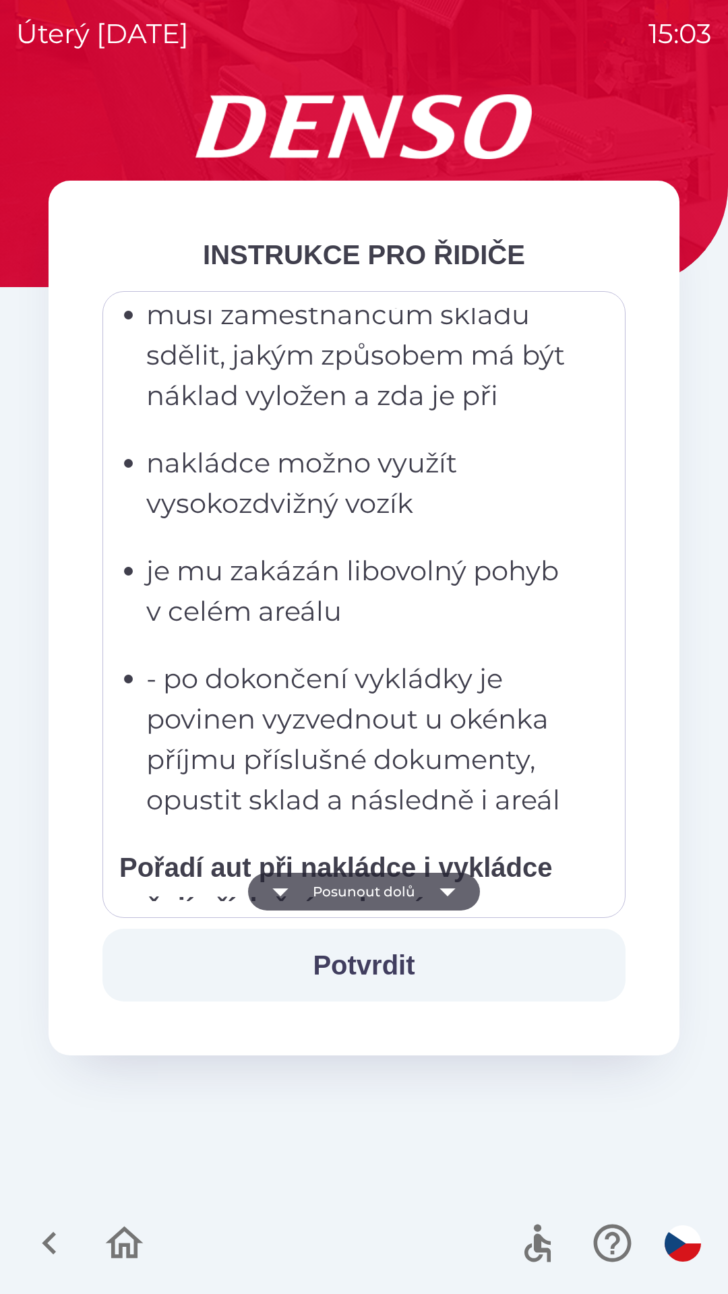
click at [450, 891] on icon "button" at bounding box center [448, 892] width 16 height 8
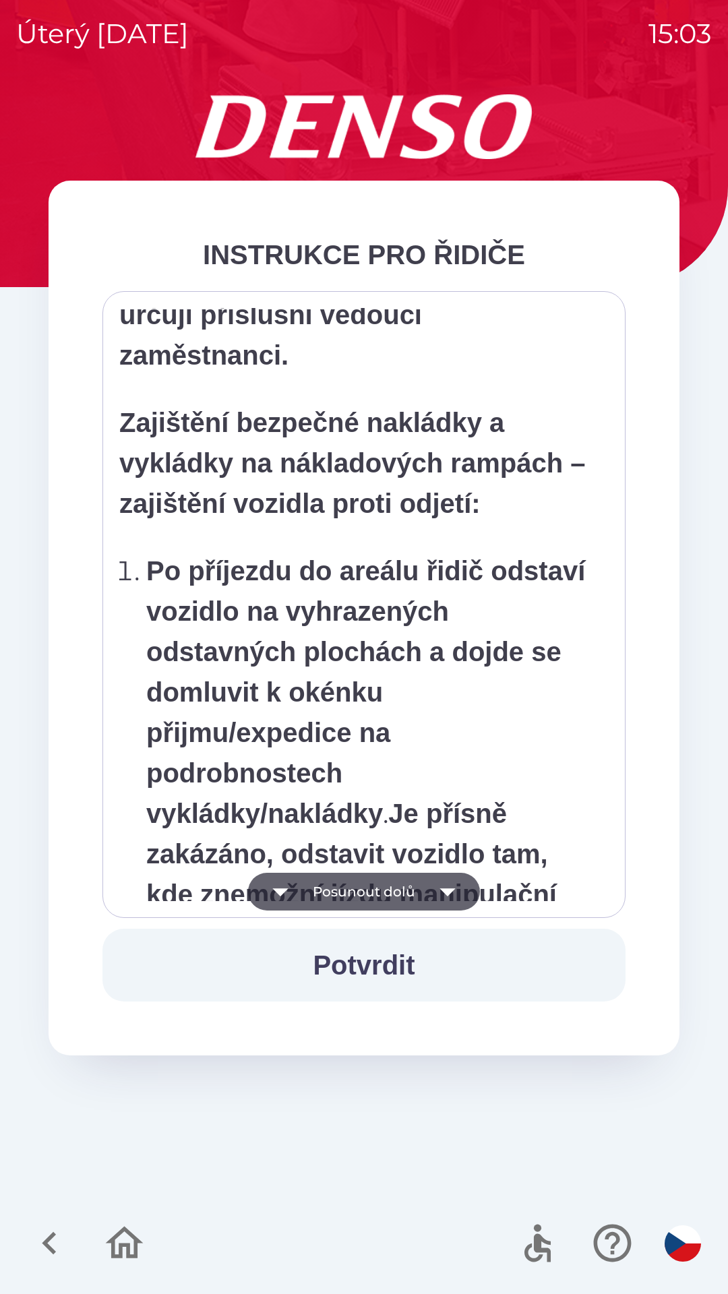
click at [448, 889] on icon "button" at bounding box center [448, 892] width 16 height 8
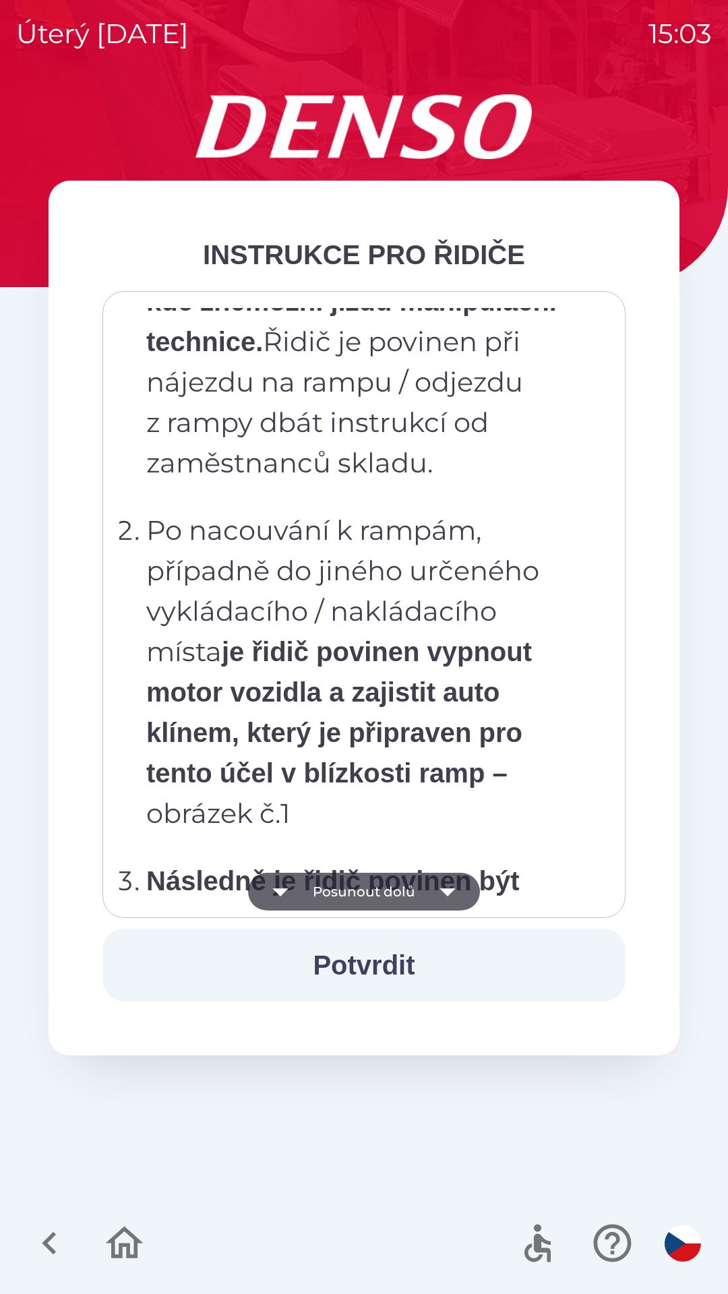
click at [450, 886] on icon "button" at bounding box center [448, 892] width 38 height 38
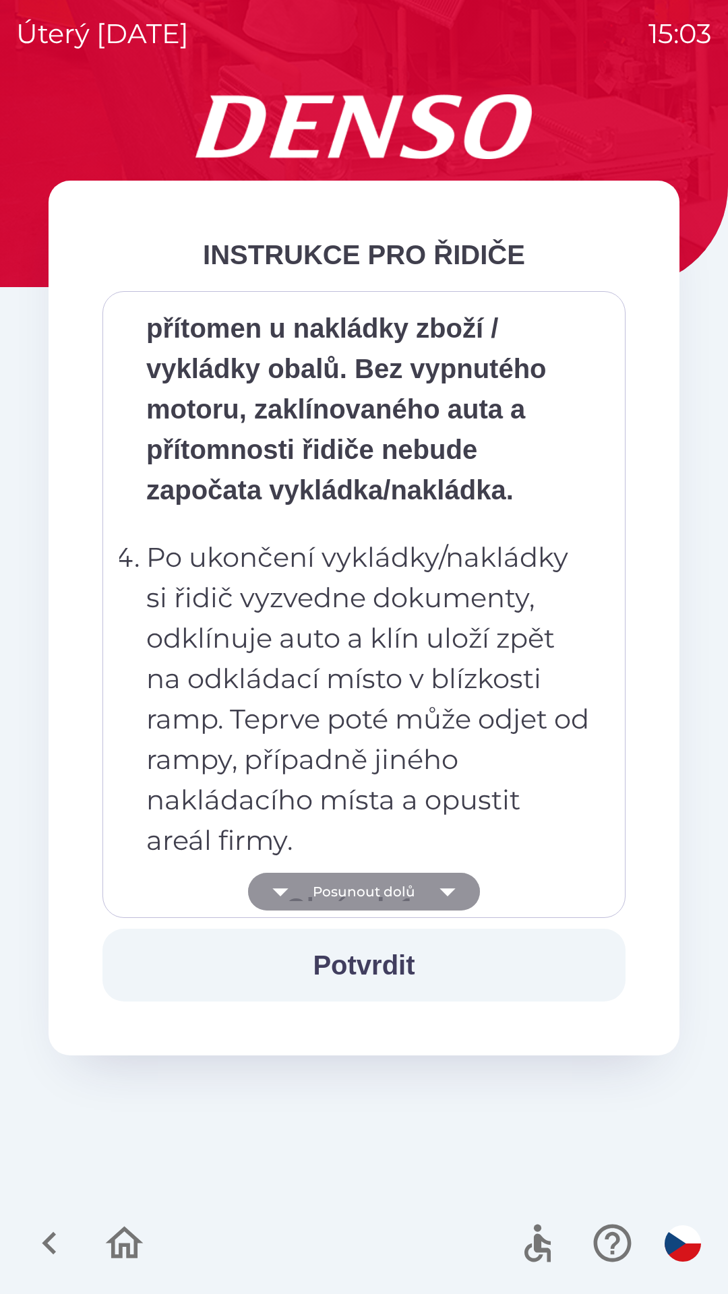
click at [446, 889] on icon "button" at bounding box center [448, 892] width 16 height 8
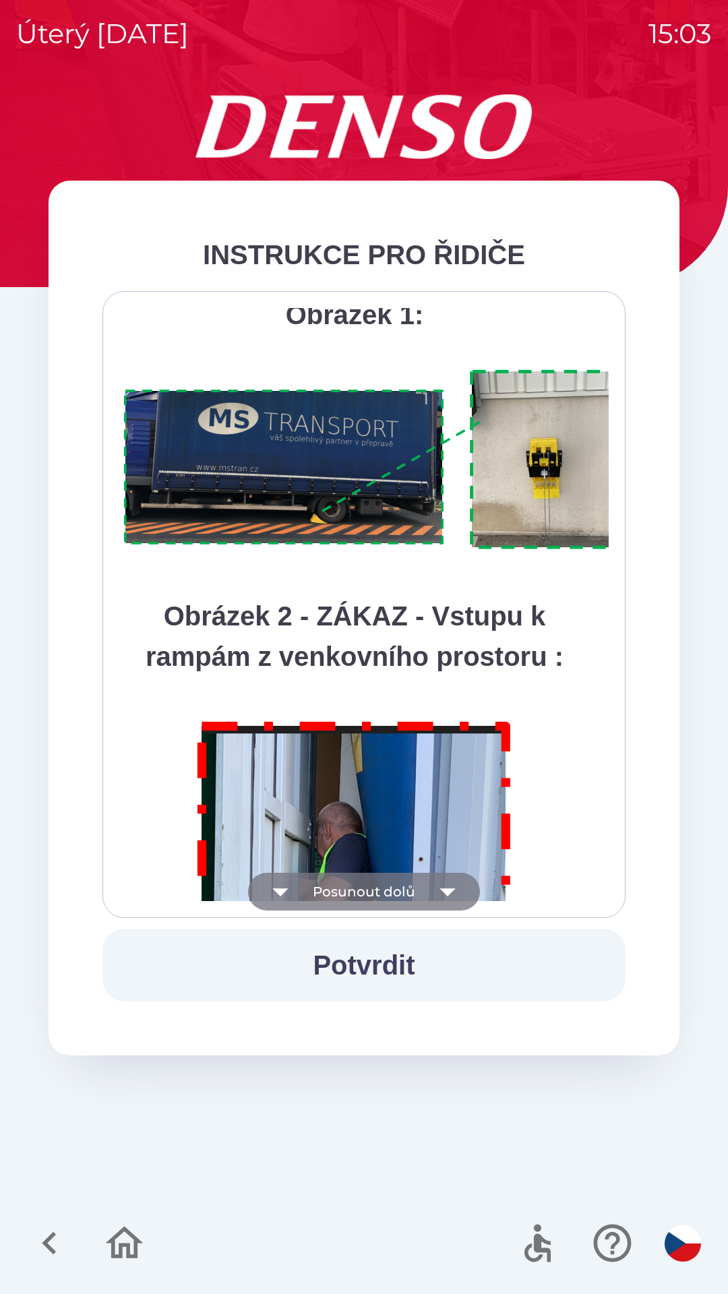
click at [446, 888] on icon "button" at bounding box center [448, 892] width 38 height 38
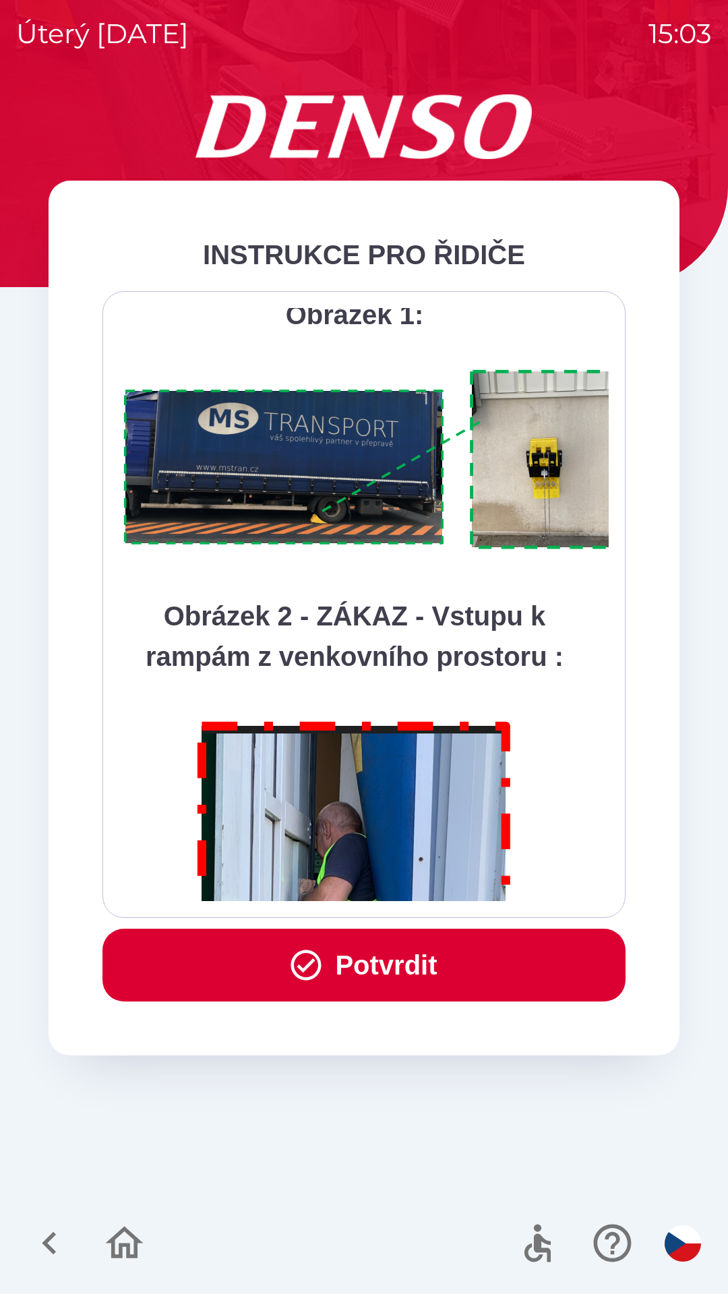
scroll to position [7575, 0]
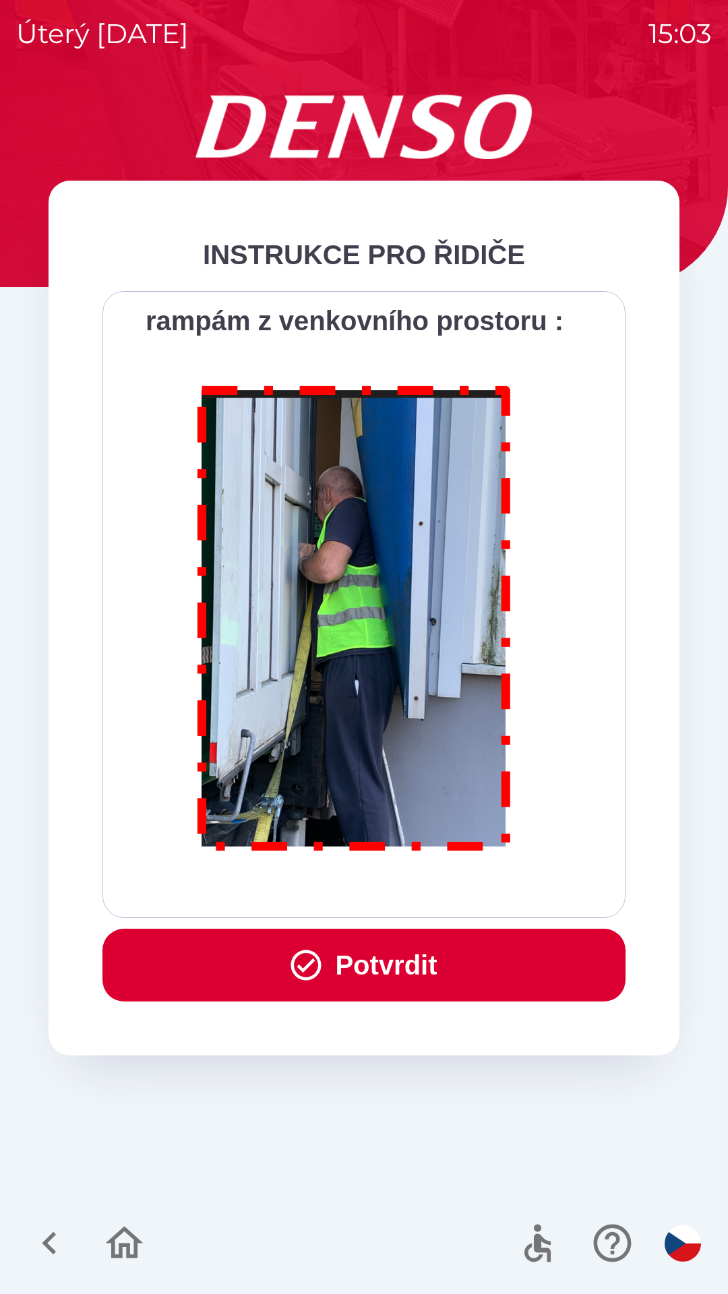
click at [447, 888] on div "Všichni řidiči přijíždějící do skladu firmy DENSO CZECH s.r.o. jsou po průjezdu…" at bounding box center [363, 604] width 489 height 593
click at [440, 884] on div "Všichni řidiči přijíždějící do skladu firmy DENSO CZECH s.r.o. jsou po průjezdu…" at bounding box center [363, 604] width 489 height 593
click at [448, 979] on button "Potvrdit" at bounding box center [363, 965] width 523 height 73
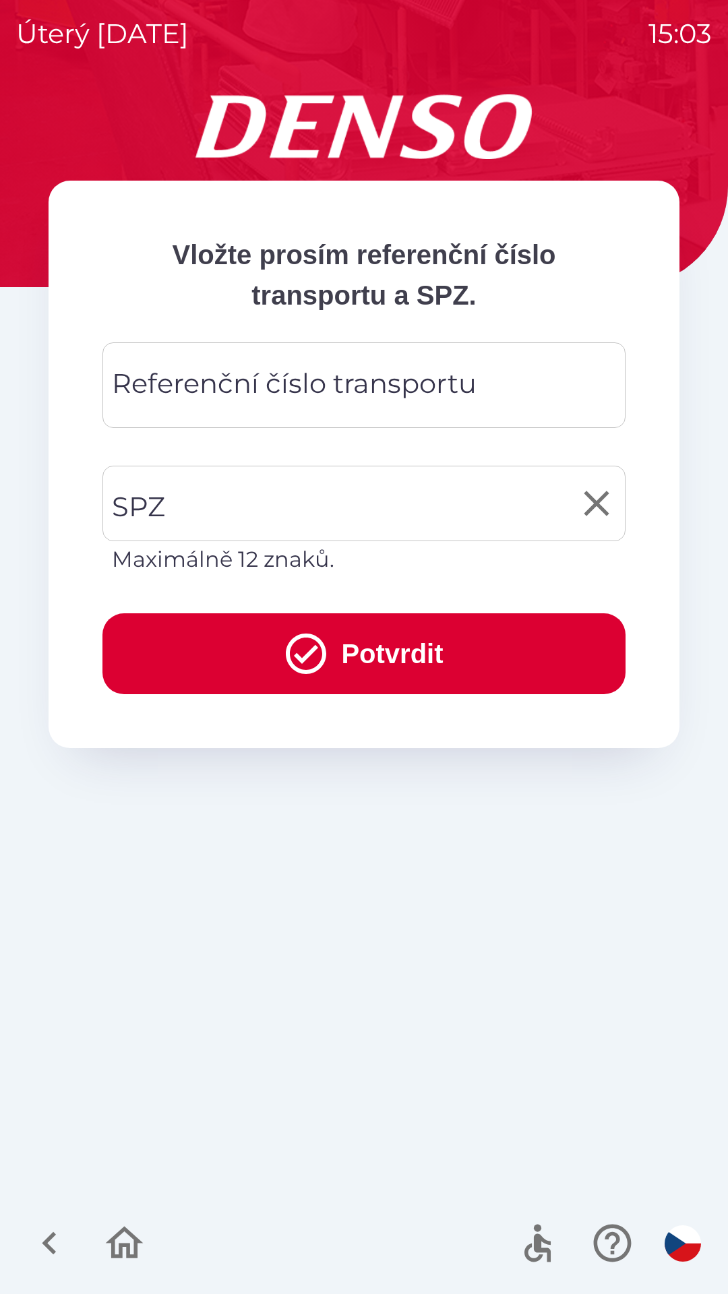
click at [272, 509] on input "SPZ" at bounding box center [354, 503] width 491 height 63
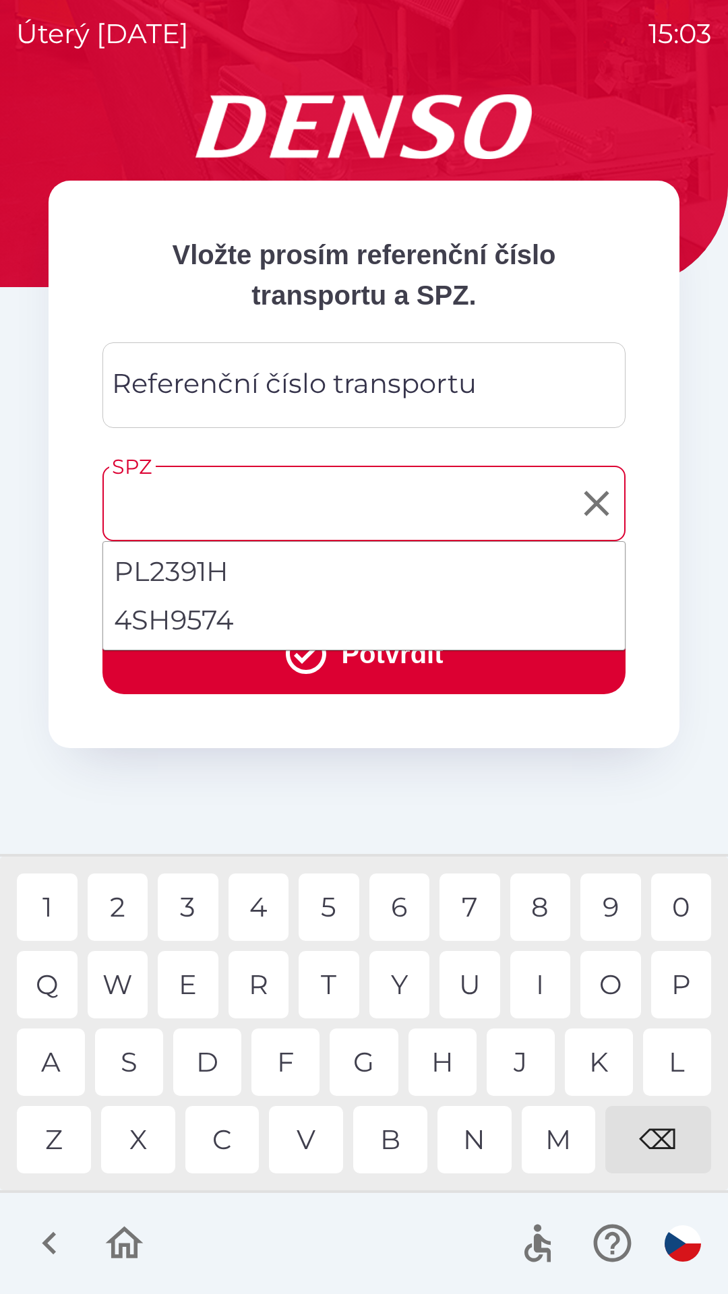
click at [218, 622] on li "4SH9574" at bounding box center [364, 620] width 522 height 49
type input "*******"
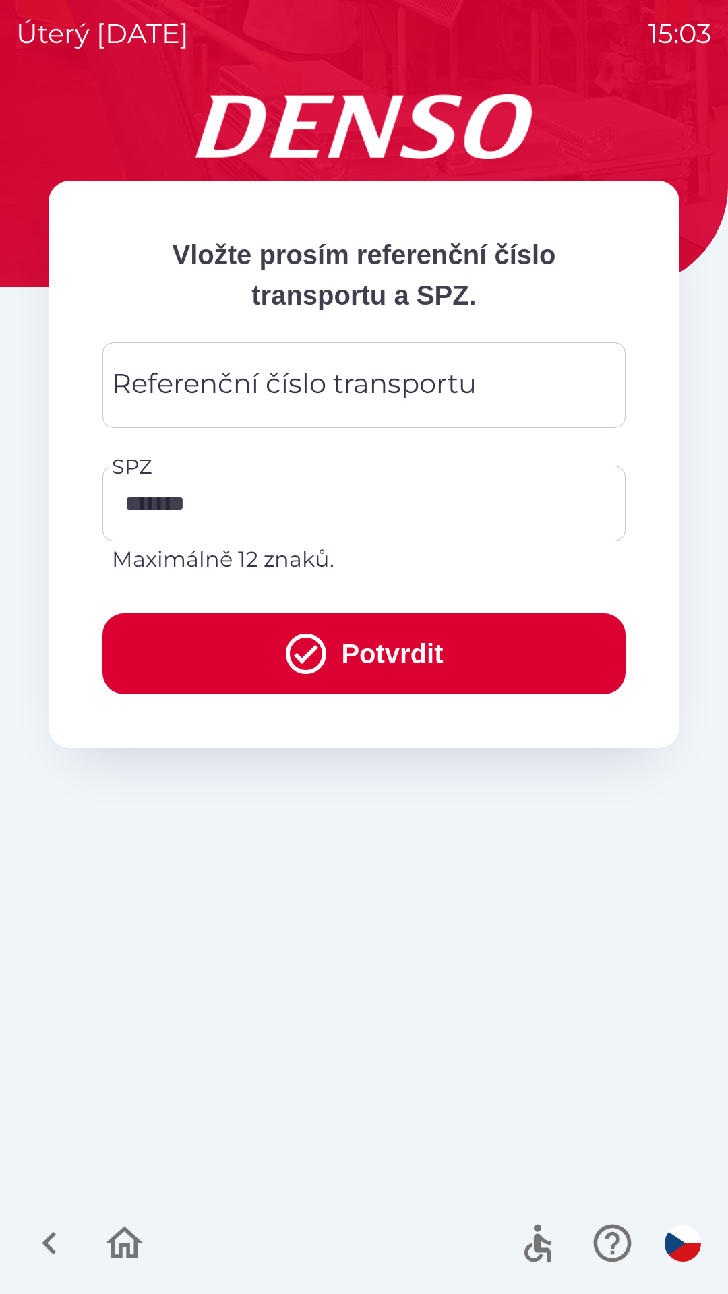
click at [324, 396] on div "Referenční číslo transportu Referenční číslo transportu" at bounding box center [363, 385] width 523 height 86
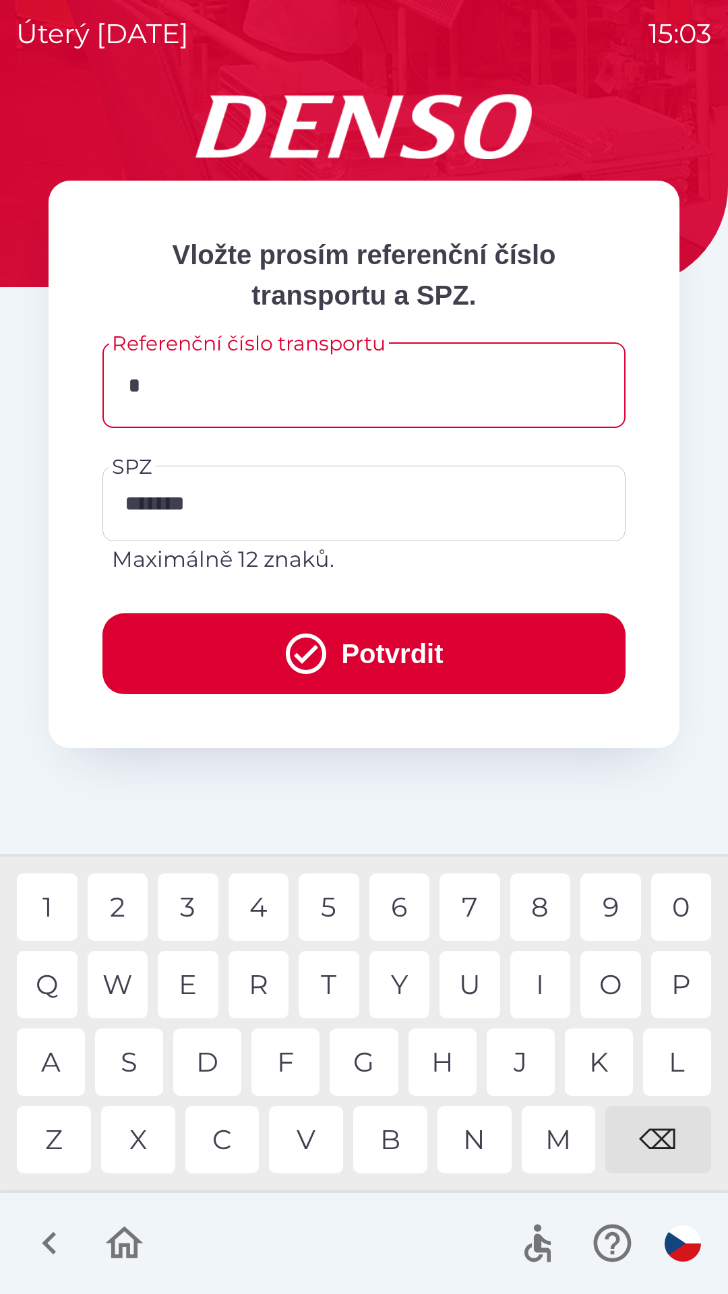
click at [190, 907] on div "3" at bounding box center [188, 907] width 61 height 67
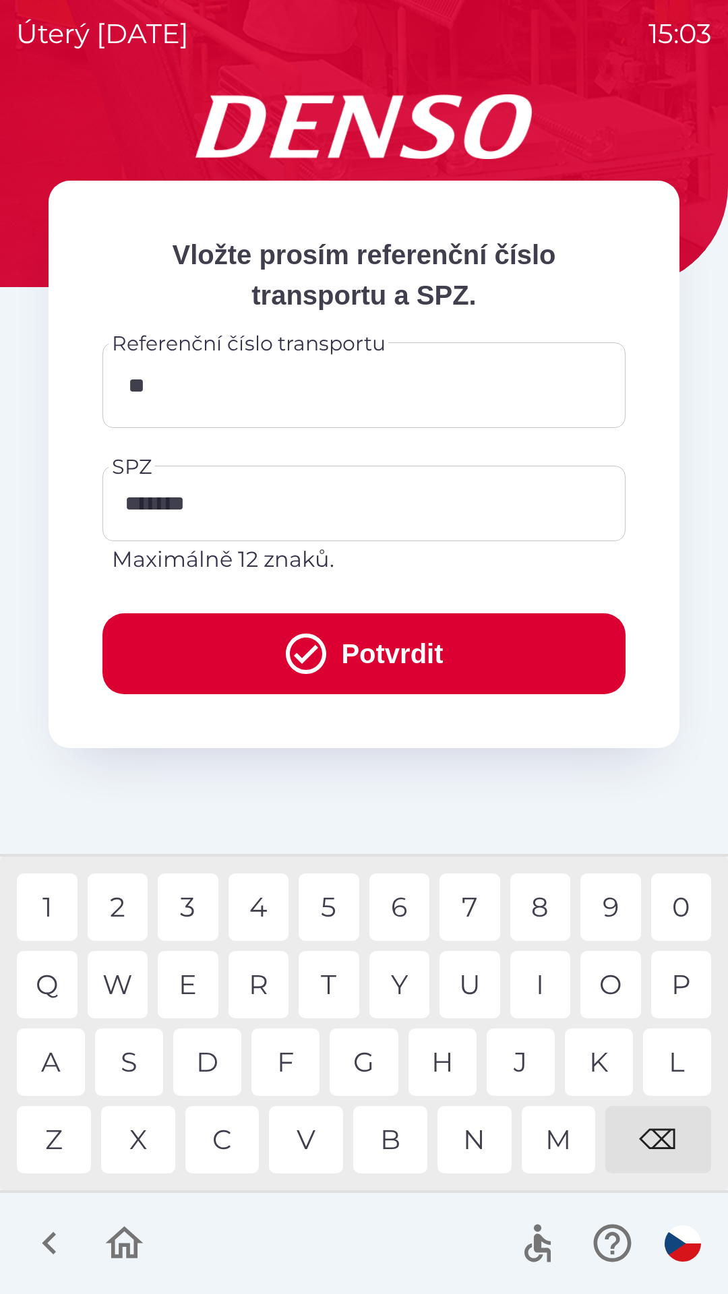
click at [122, 910] on div "2" at bounding box center [118, 907] width 61 height 67
click at [263, 906] on div "4" at bounding box center [259, 907] width 61 height 67
type input "******"
click at [419, 645] on button "Potvrdit" at bounding box center [363, 653] width 523 height 81
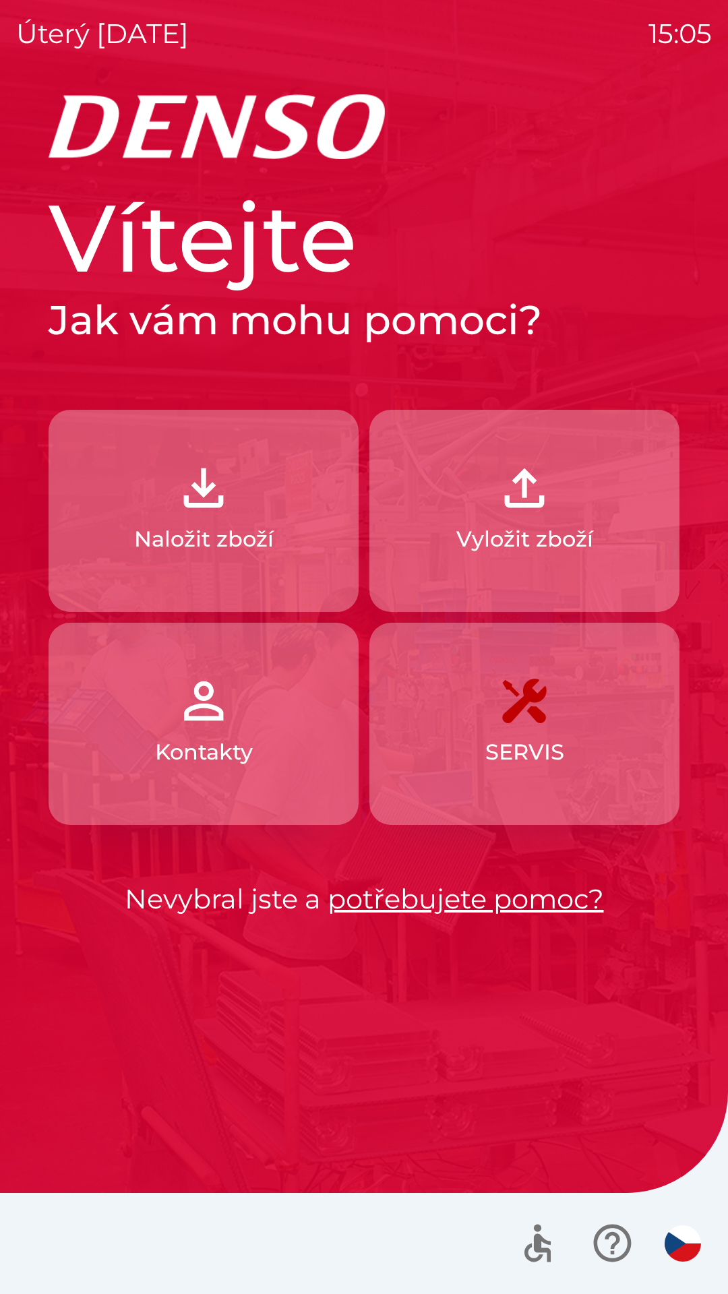
click at [535, 526] on p "Vyložit zboží" at bounding box center [524, 539] width 137 height 32
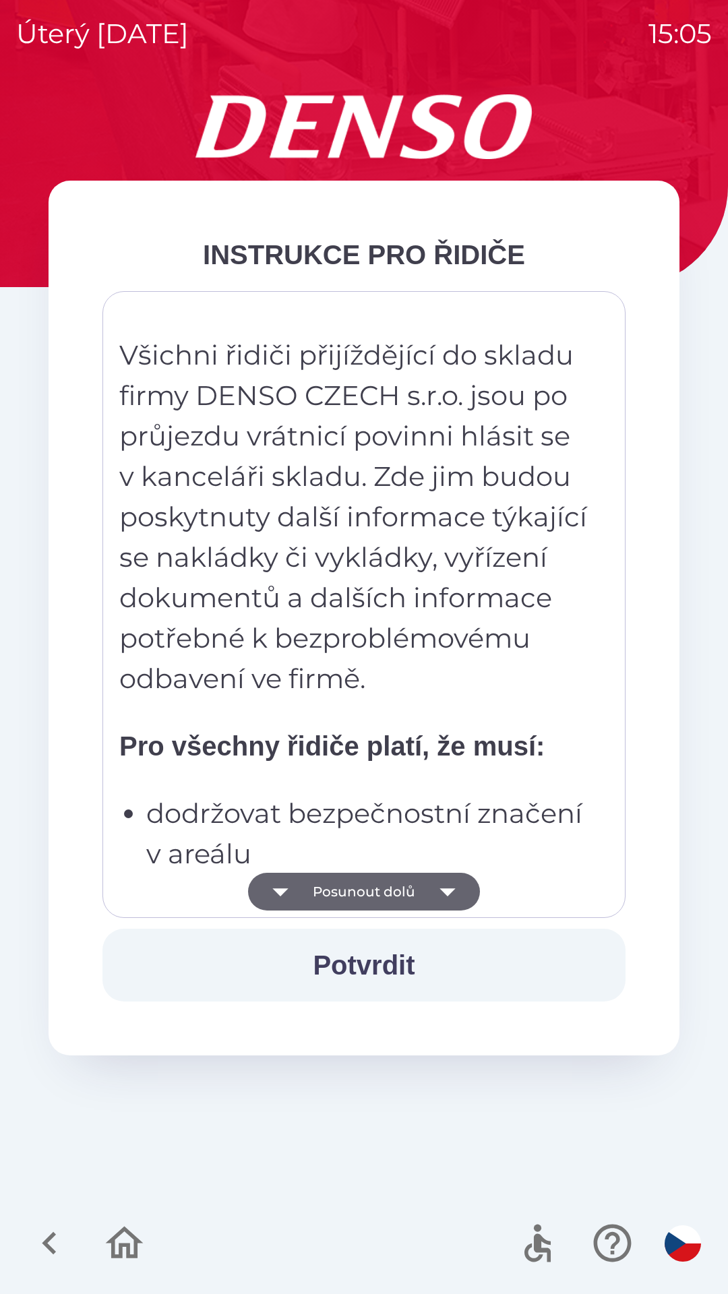
click at [435, 880] on icon "button" at bounding box center [448, 892] width 38 height 38
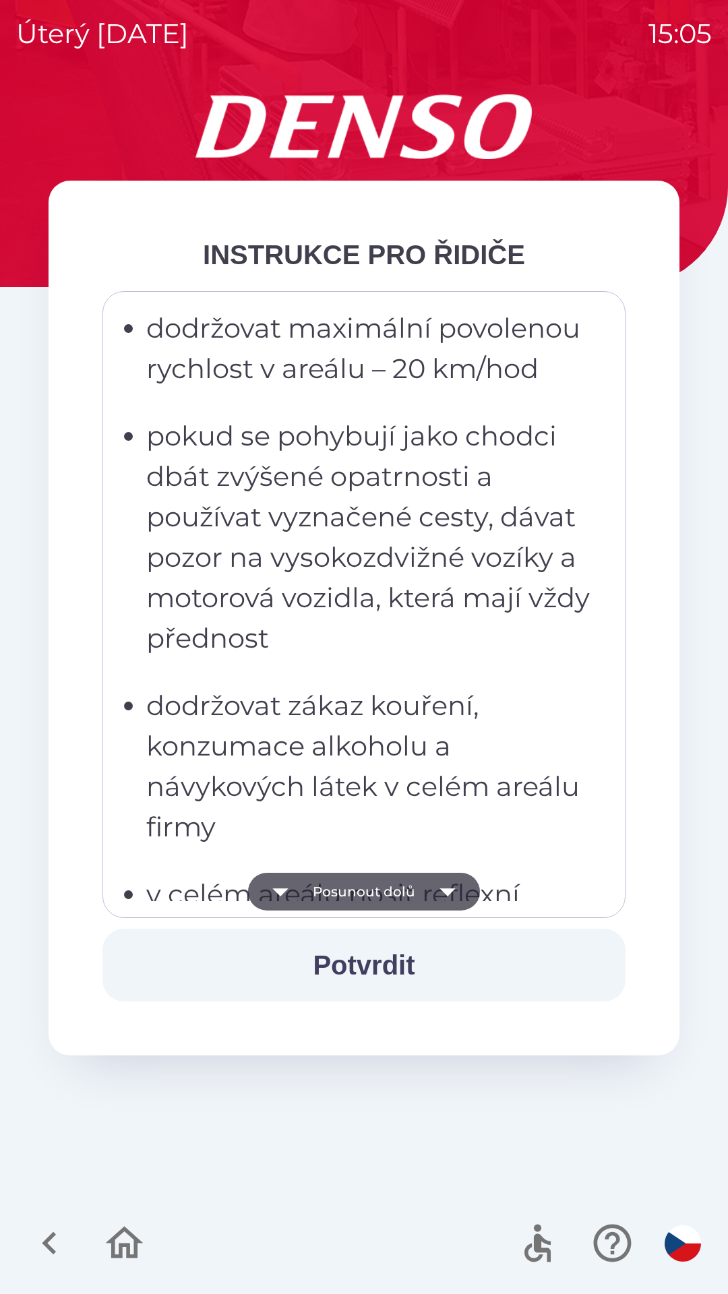
click at [430, 881] on icon "button" at bounding box center [448, 892] width 38 height 38
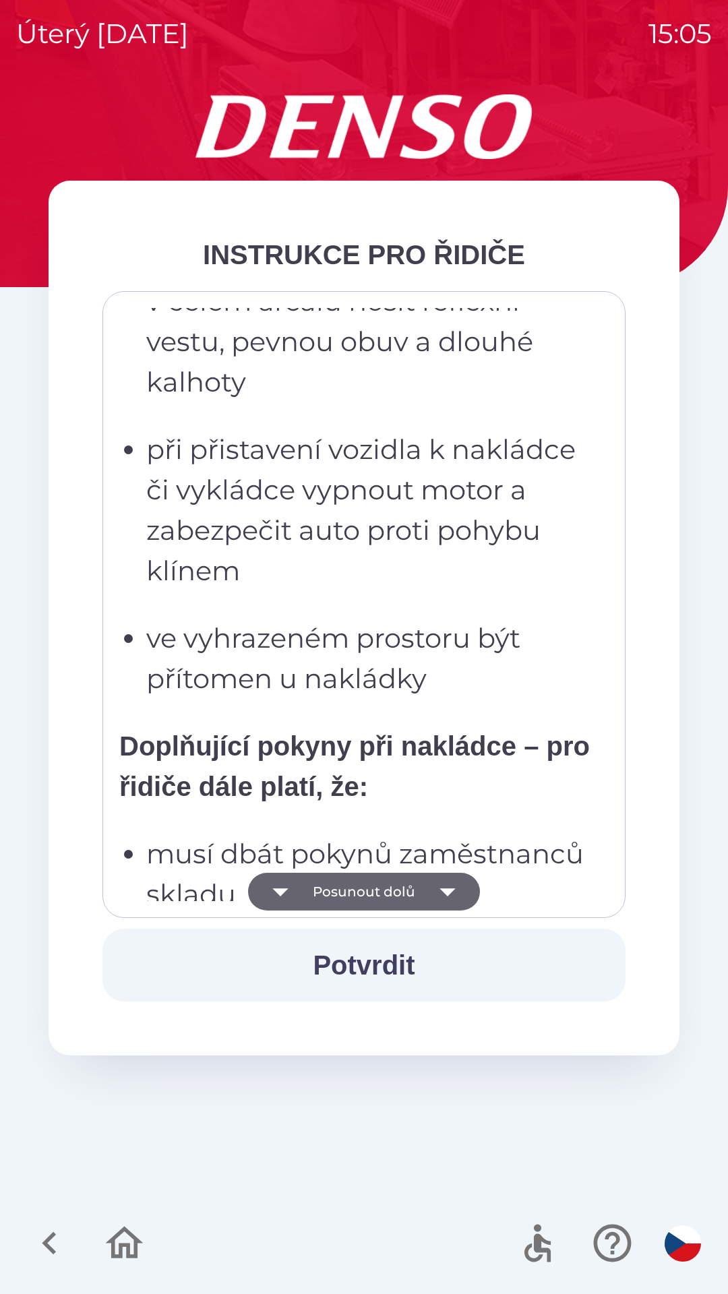
click at [424, 882] on button "Posunout dolů" at bounding box center [364, 892] width 232 height 38
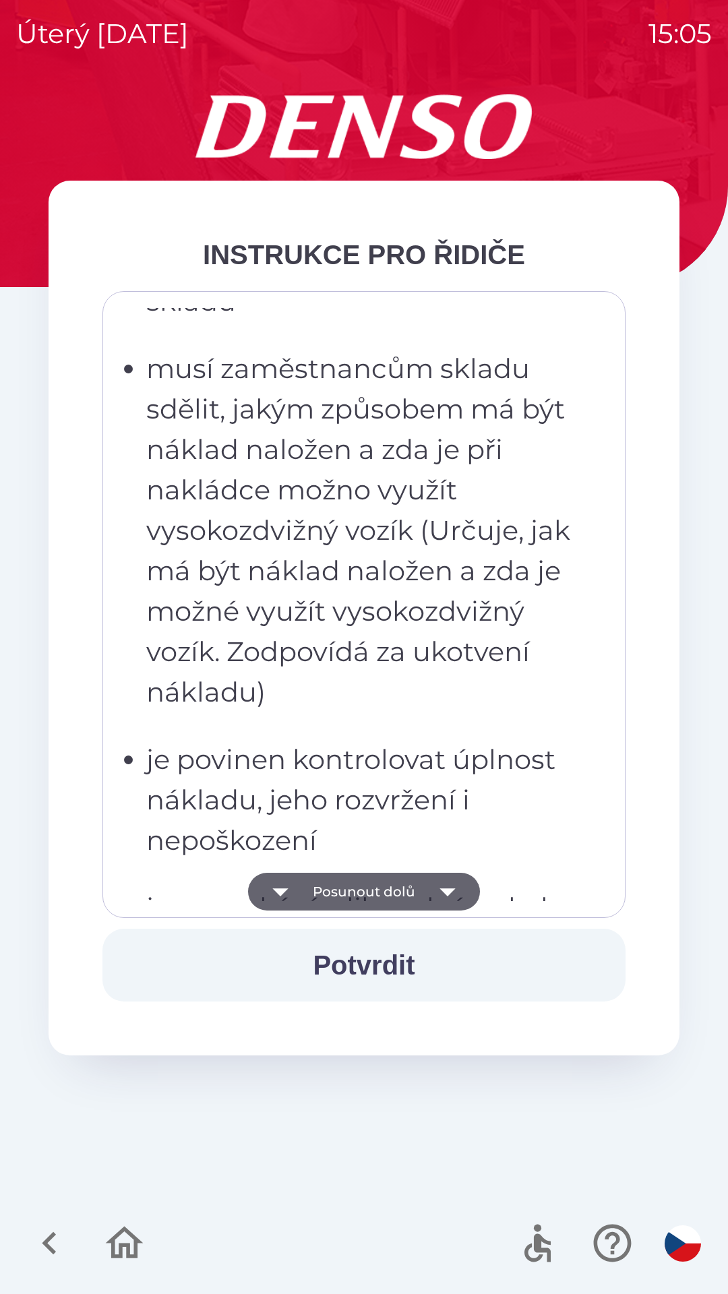
click at [424, 877] on button "Posunout dolů" at bounding box center [364, 892] width 232 height 38
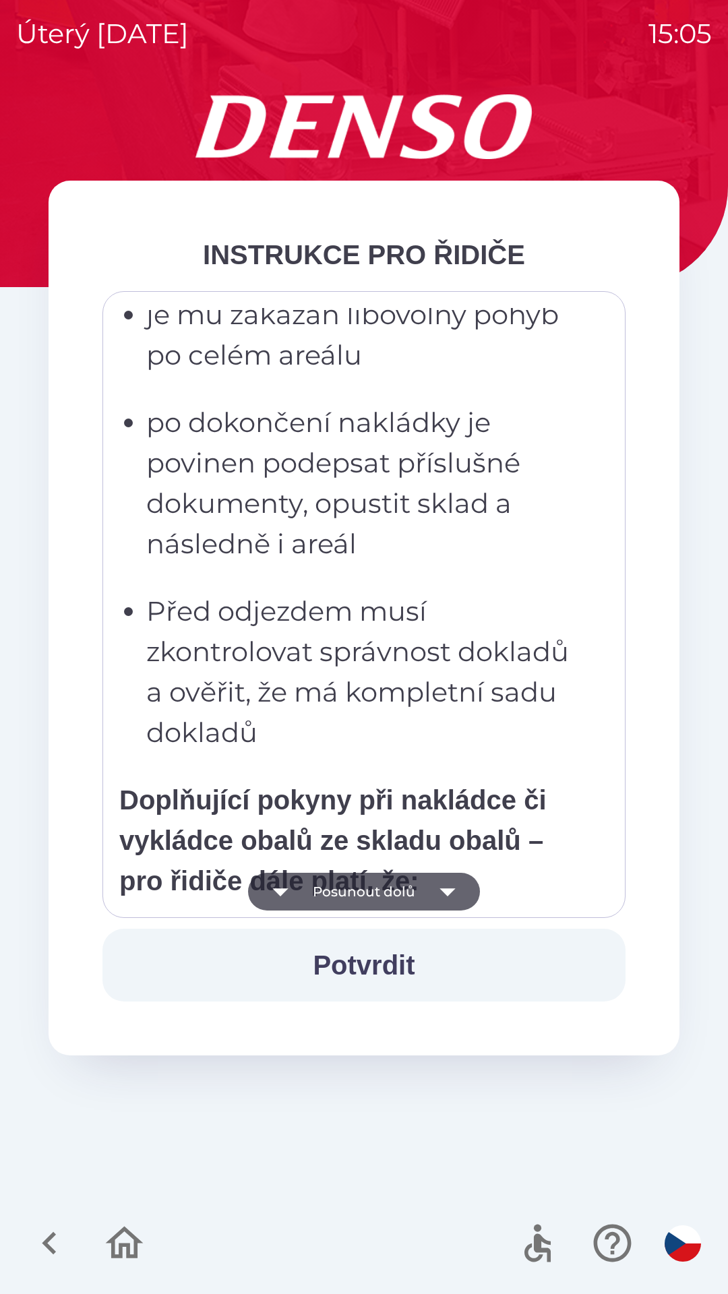
click at [421, 880] on button "Posunout dolů" at bounding box center [364, 892] width 232 height 38
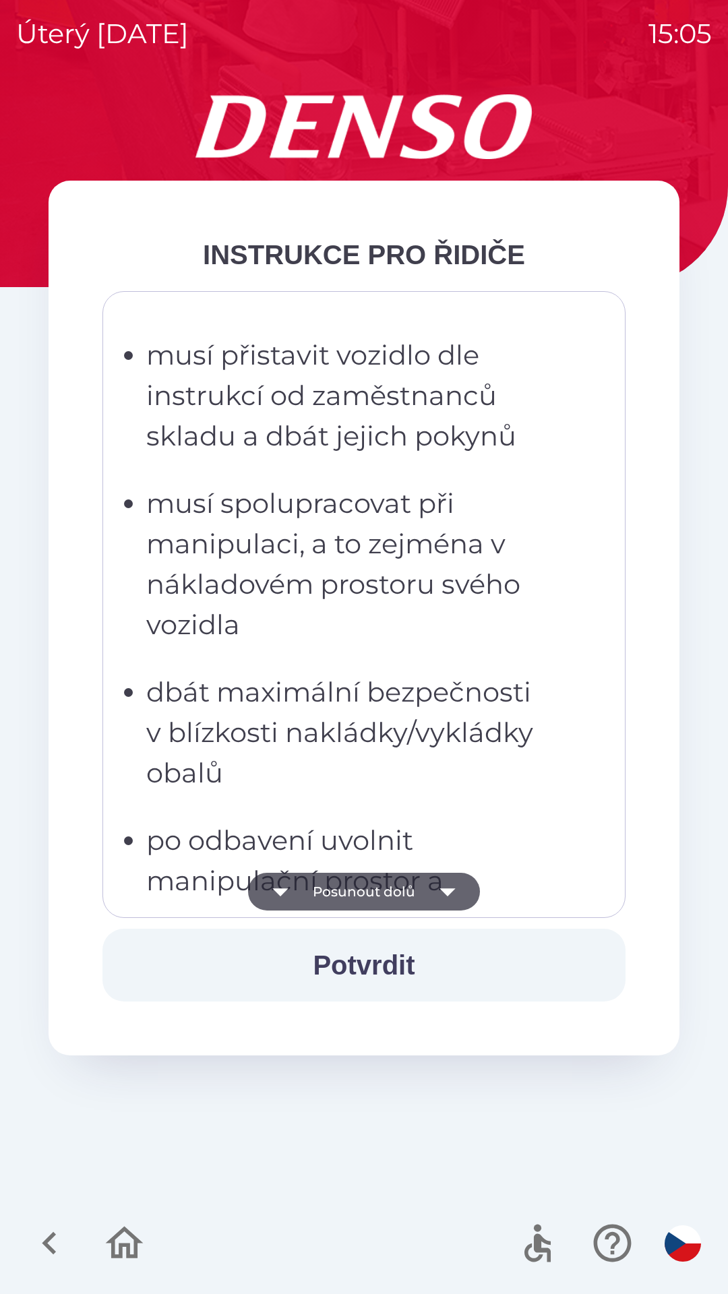
click at [421, 878] on button "Posunout dolů" at bounding box center [364, 892] width 232 height 38
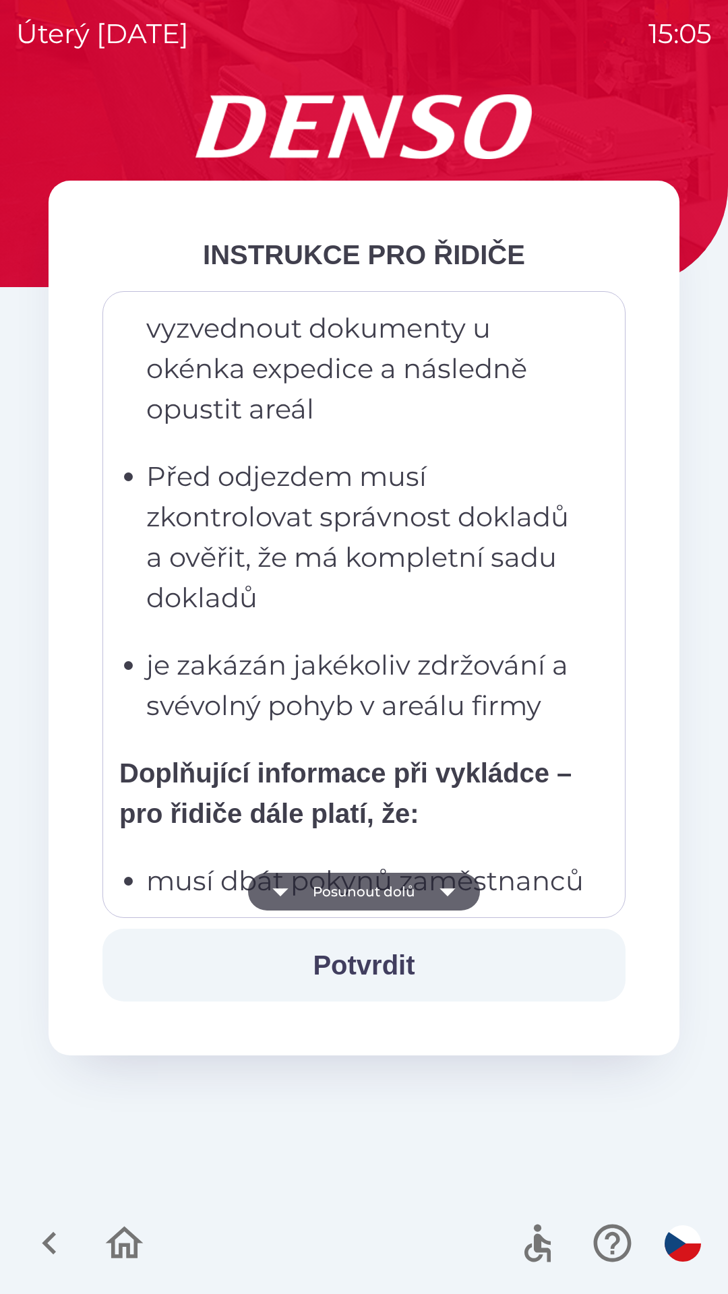
click at [418, 890] on button "Posunout dolů" at bounding box center [364, 892] width 232 height 38
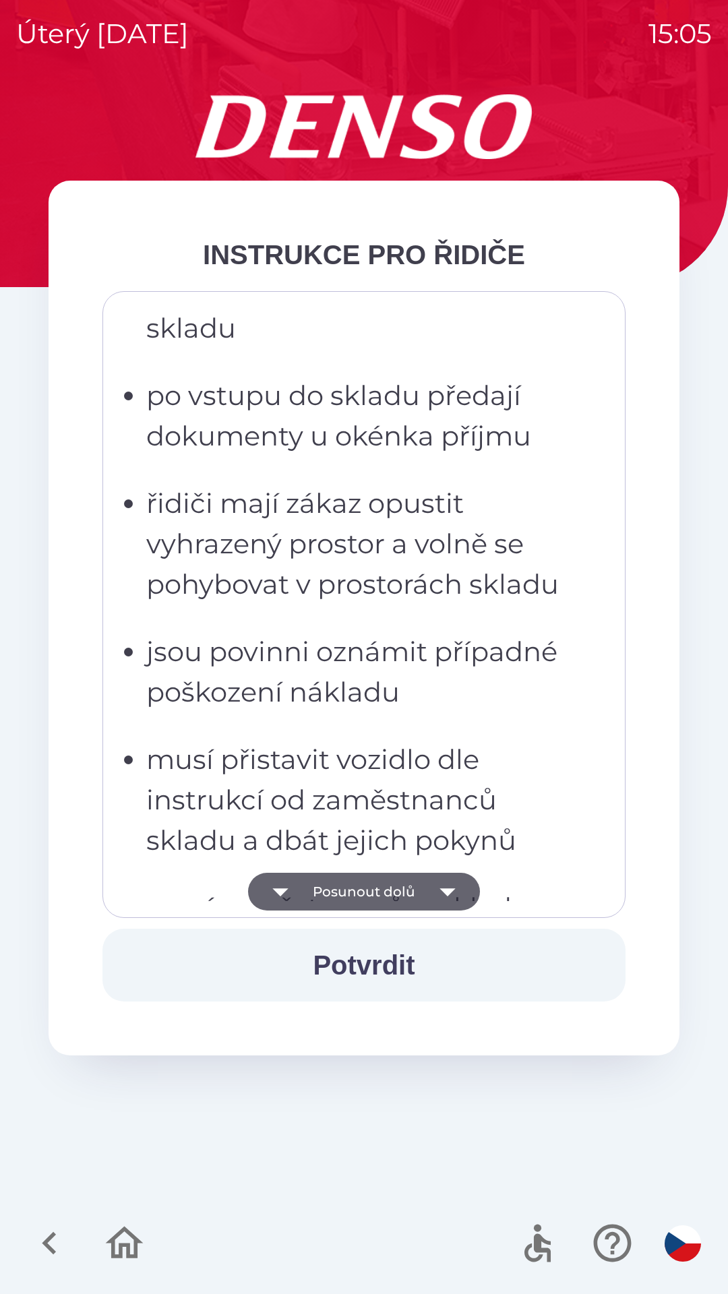
click at [421, 893] on button "Posunout dolů" at bounding box center [364, 892] width 232 height 38
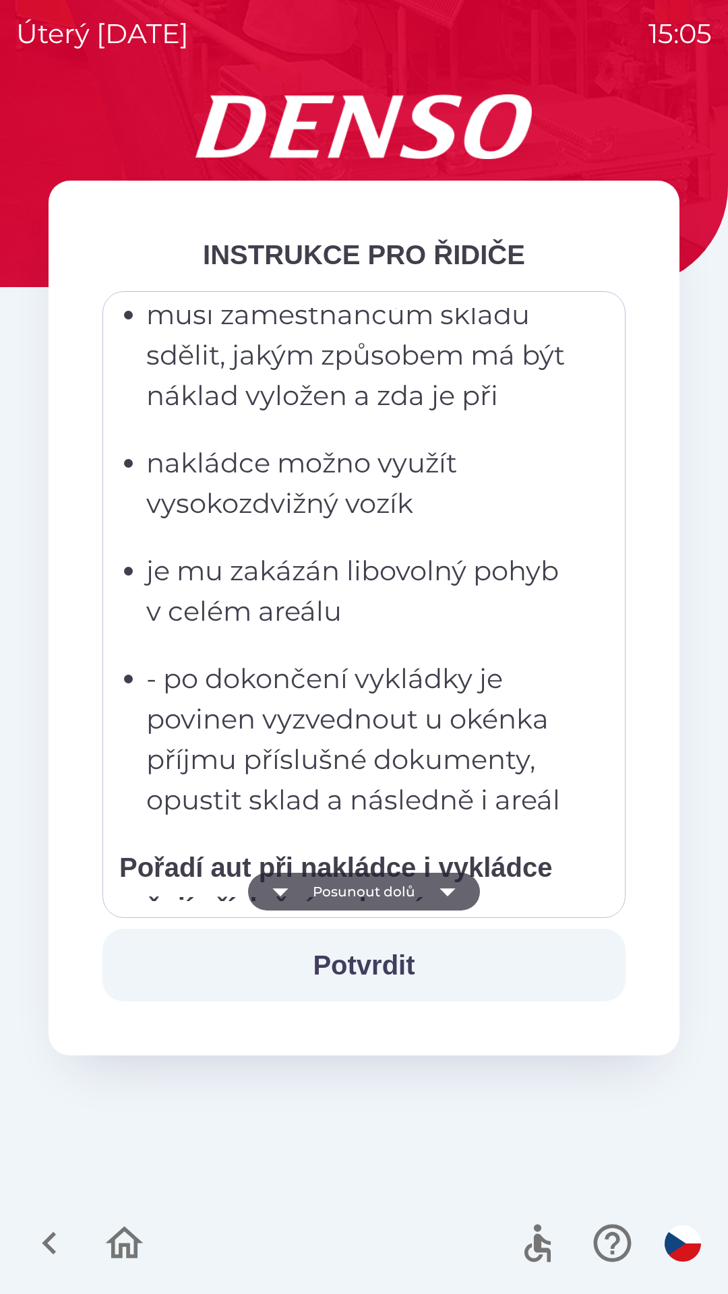
click at [425, 892] on button "Posunout dolů" at bounding box center [364, 892] width 232 height 38
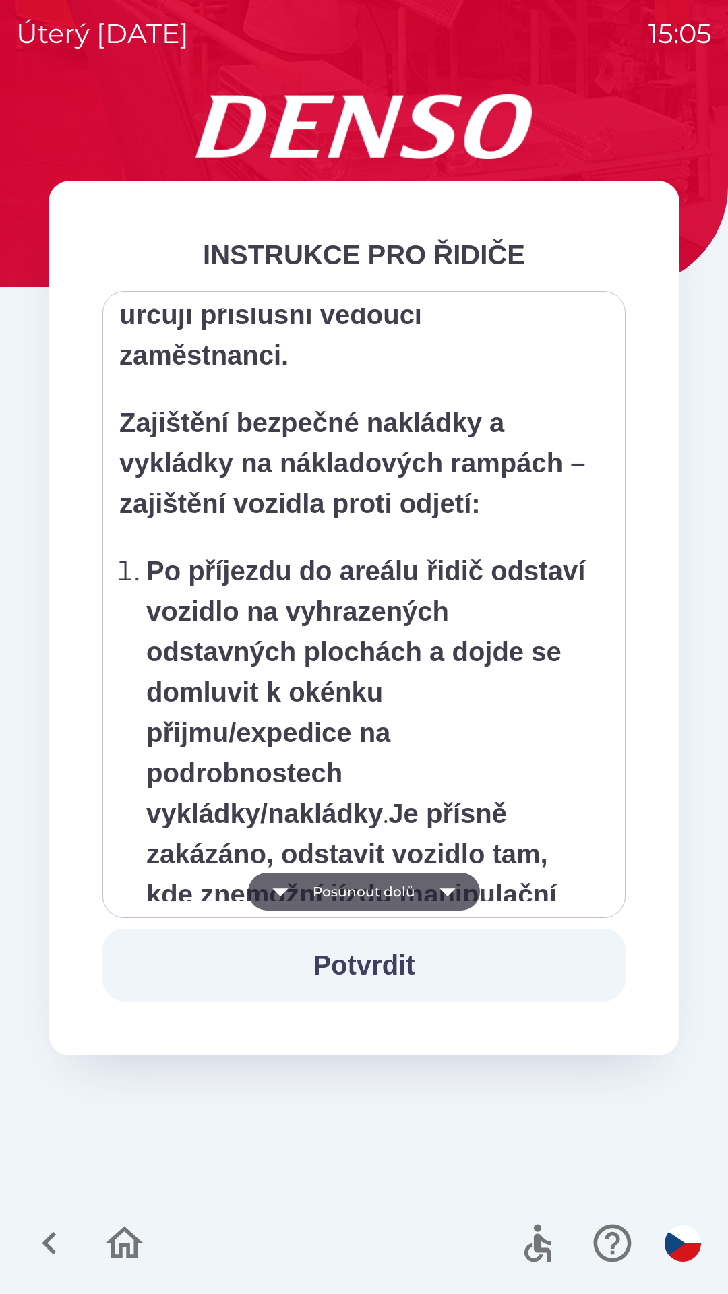
click at [425, 890] on button "Posunout dolů" at bounding box center [364, 892] width 232 height 38
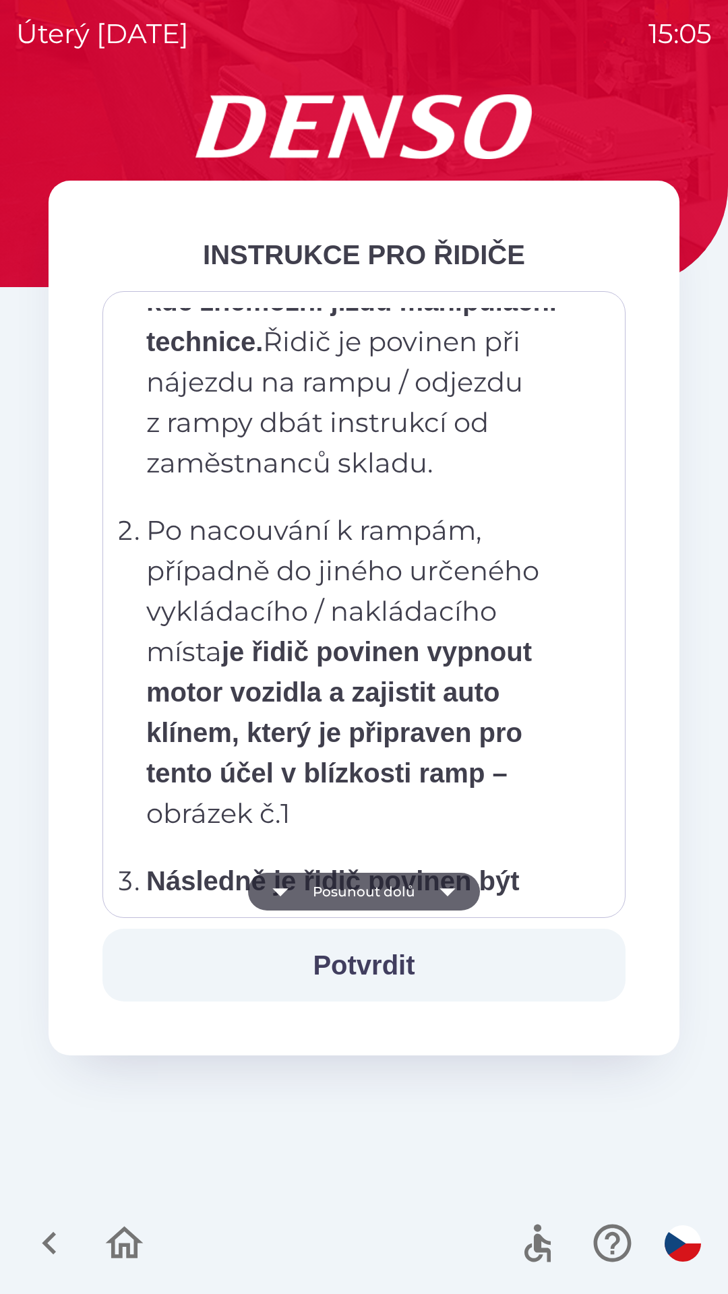
click at [429, 891] on icon "button" at bounding box center [448, 892] width 38 height 38
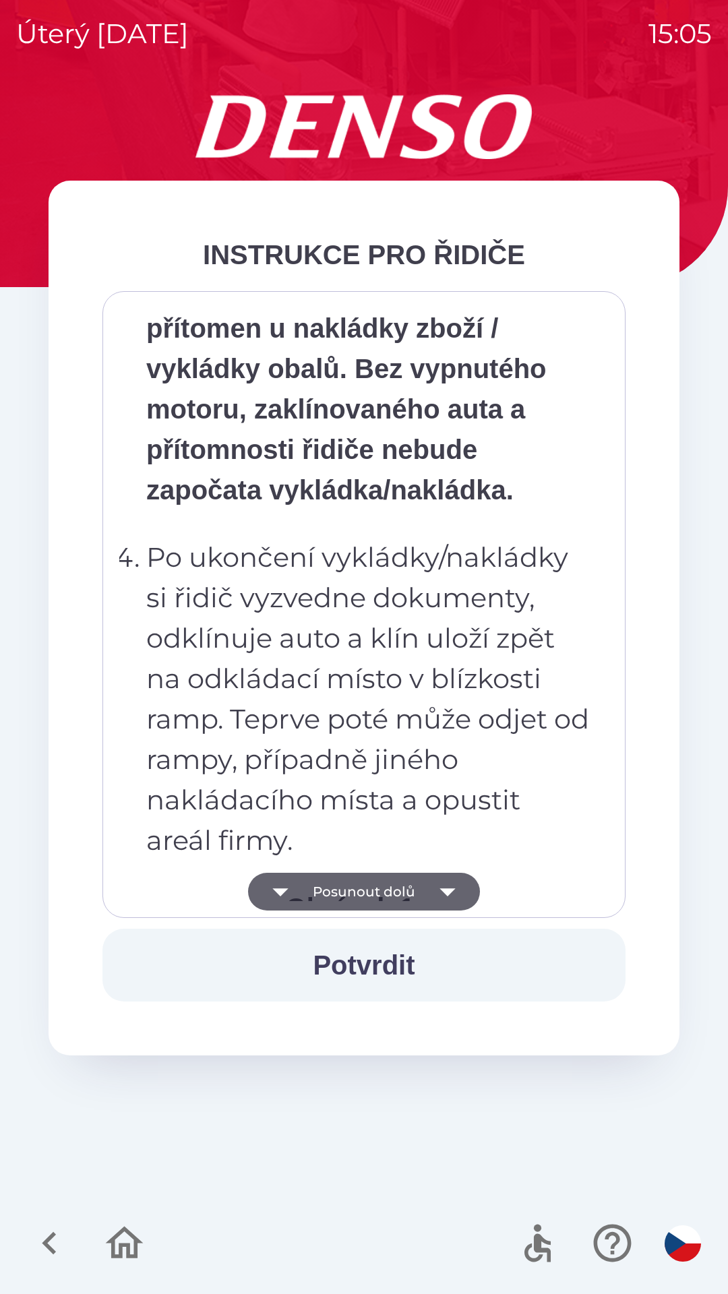
click at [424, 893] on button "Posunout dolů" at bounding box center [364, 892] width 232 height 38
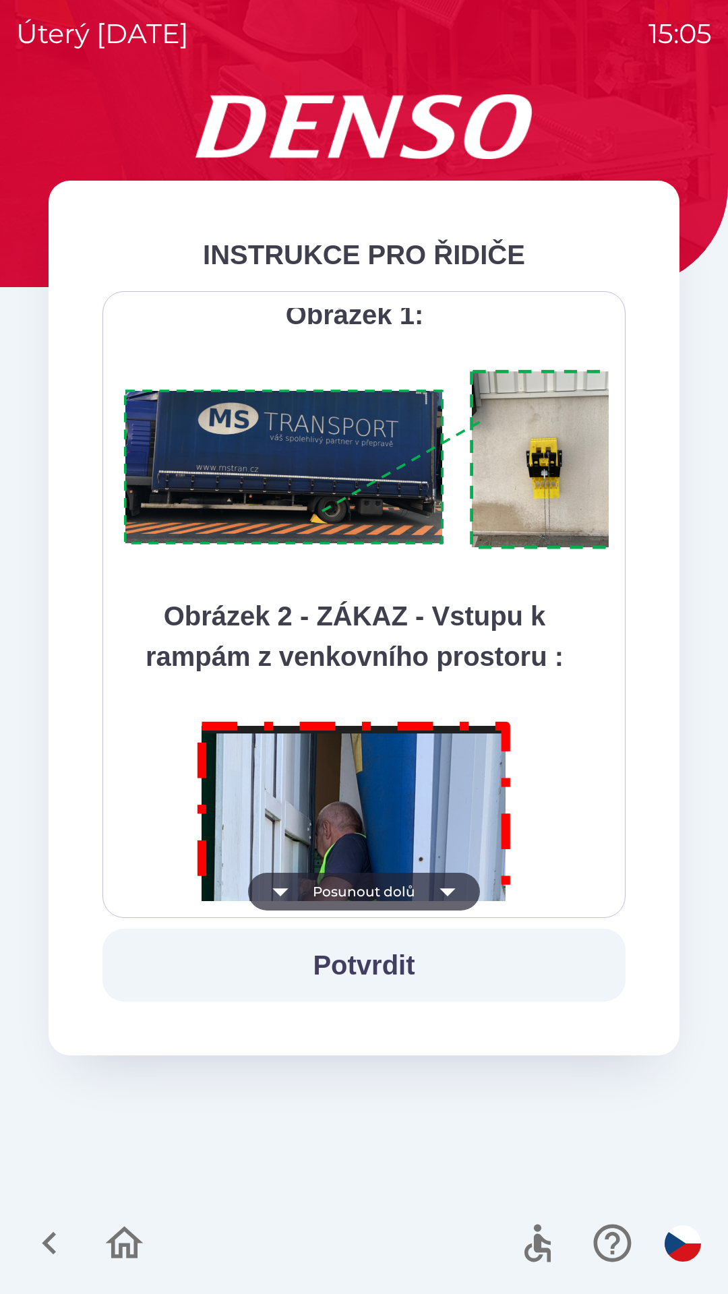
click at [424, 897] on button "Posunout dolů" at bounding box center [364, 892] width 232 height 38
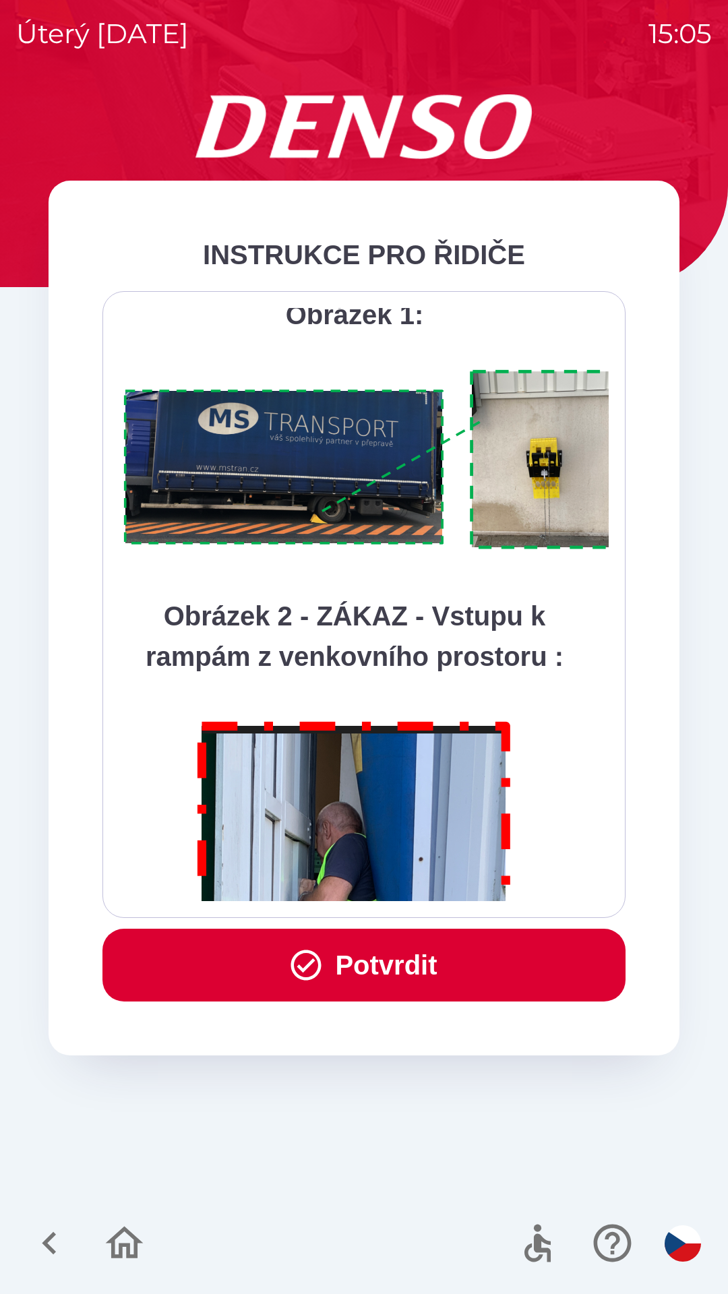
scroll to position [7575, 0]
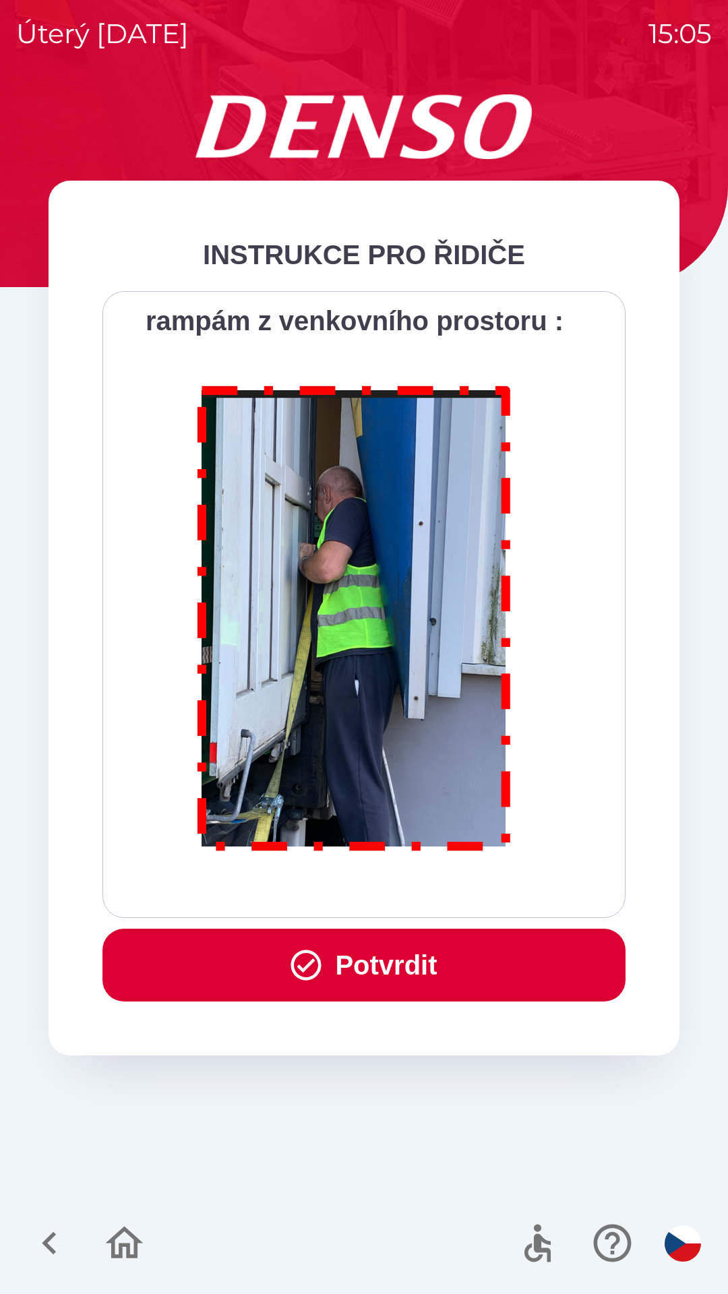
click at [423, 890] on div "Všichni řidiči přijíždějící do skladu firmy DENSO CZECH s.r.o. jsou po průjezdu…" at bounding box center [363, 604] width 489 height 593
click at [431, 961] on button "Potvrdit" at bounding box center [363, 965] width 523 height 73
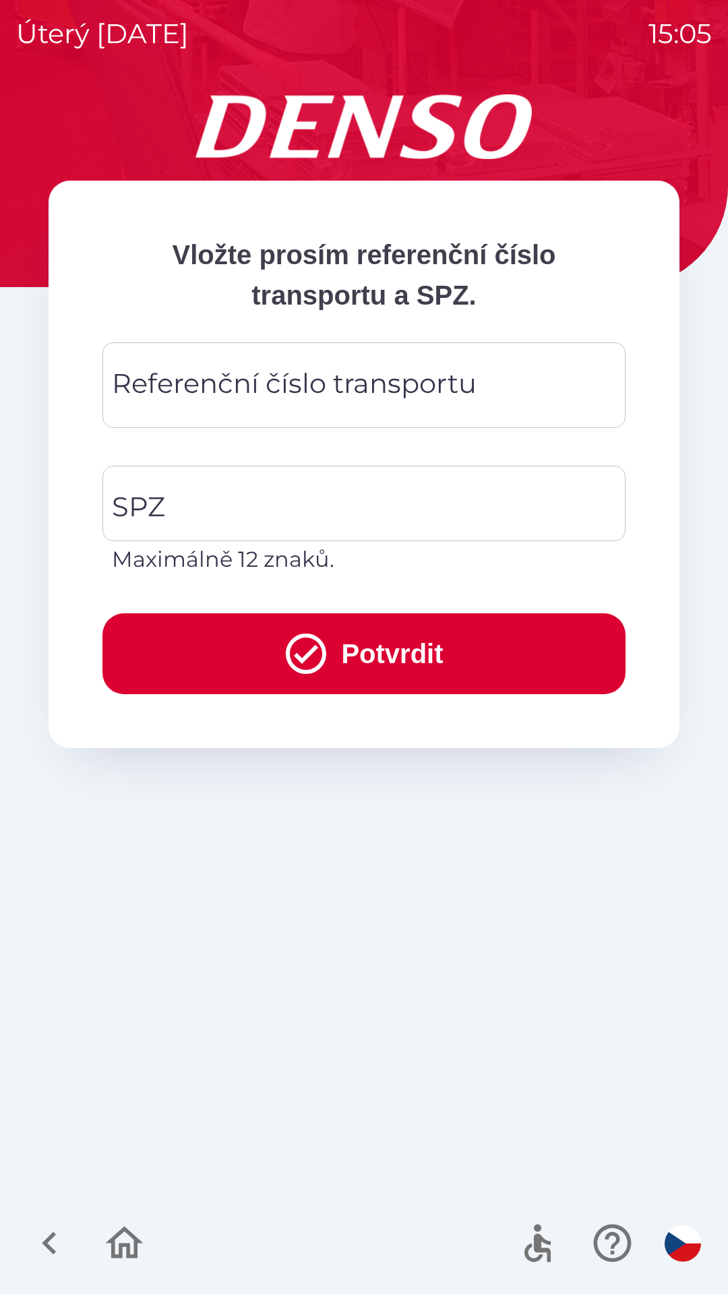
click at [508, 396] on input "Referenční číslo transportu" at bounding box center [364, 385] width 491 height 53
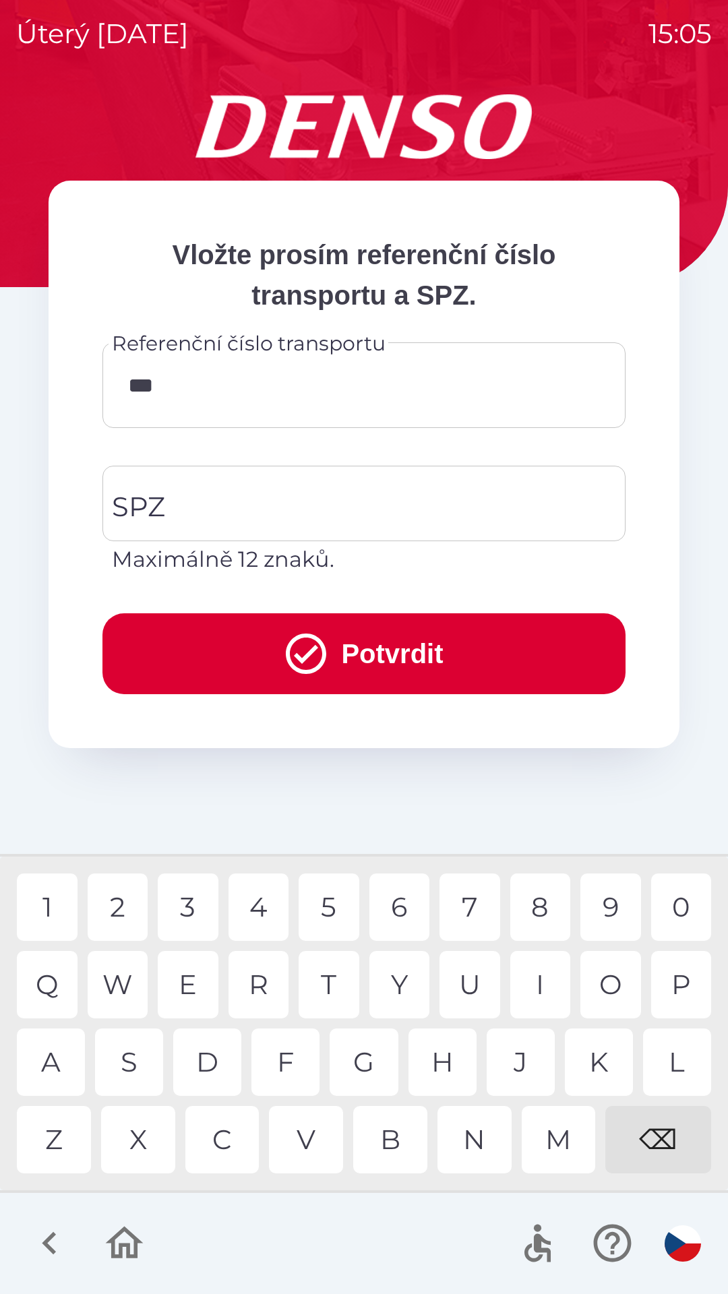
click at [49, 907] on div "1" at bounding box center [47, 907] width 61 height 67
click at [260, 908] on div "4" at bounding box center [259, 907] width 61 height 67
type input "********"
click at [470, 905] on div "7" at bounding box center [470, 907] width 61 height 67
click at [282, 496] on input "SPZ" at bounding box center [354, 503] width 491 height 63
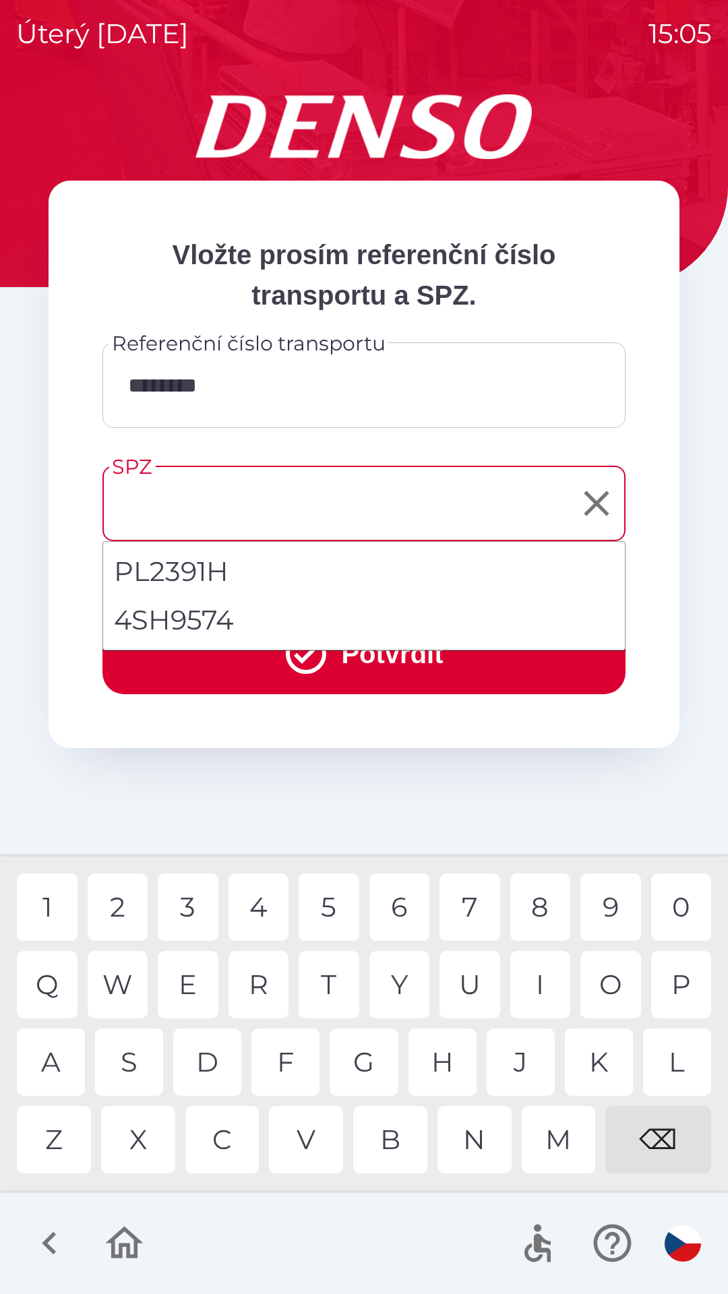
click at [227, 619] on li "4SH9574" at bounding box center [364, 620] width 522 height 49
type input "*******"
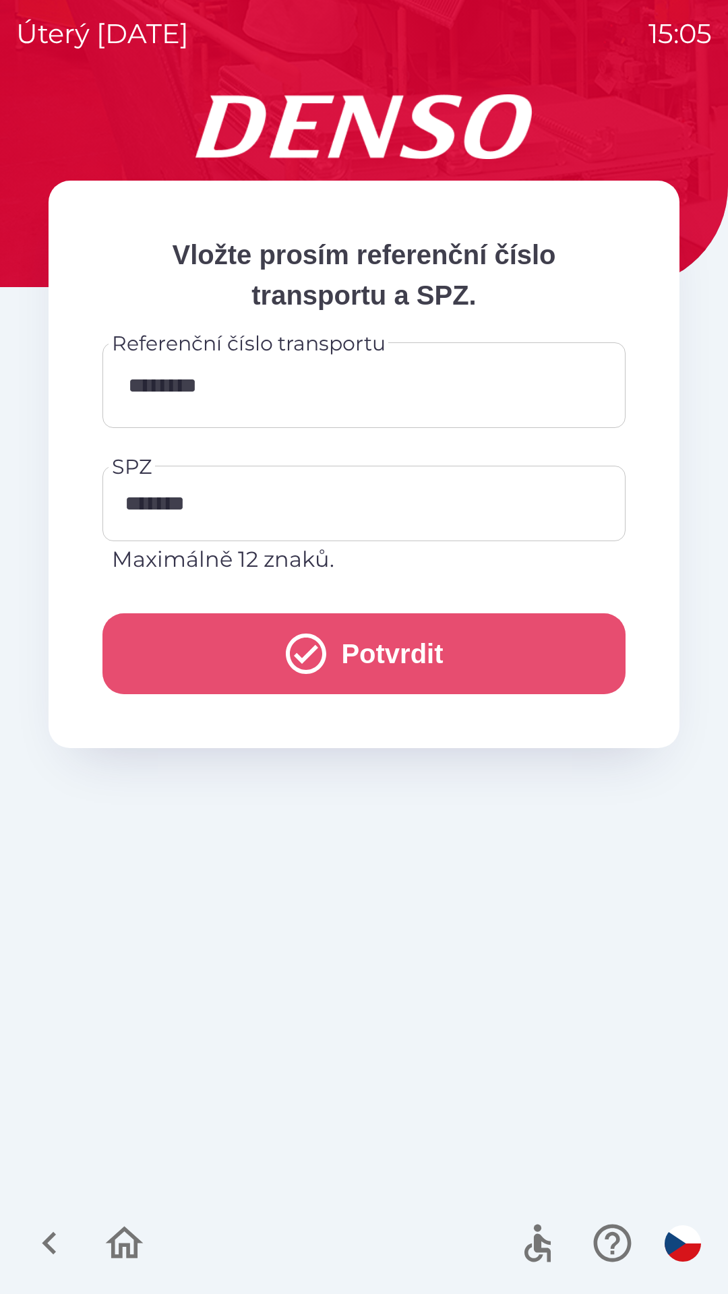
click at [388, 655] on button "Potvrdit" at bounding box center [363, 653] width 523 height 81
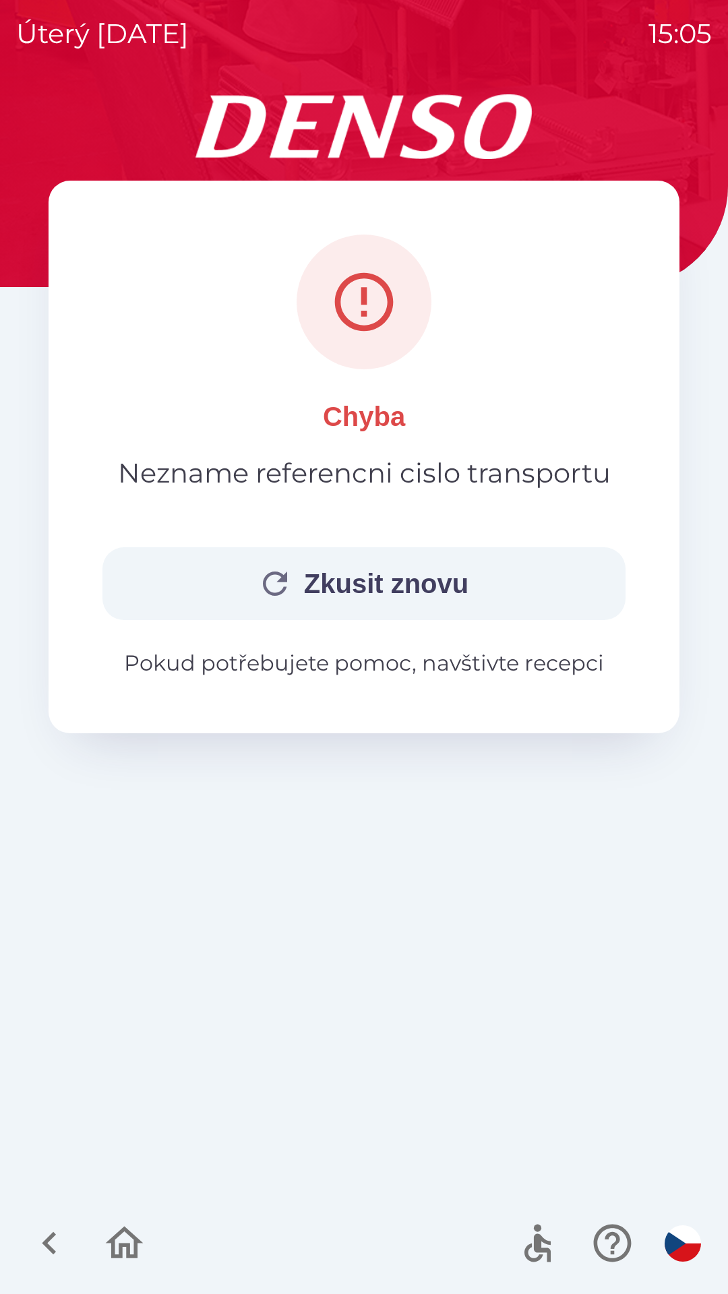
click at [431, 575] on button "Zkusit znovu" at bounding box center [363, 583] width 523 height 73
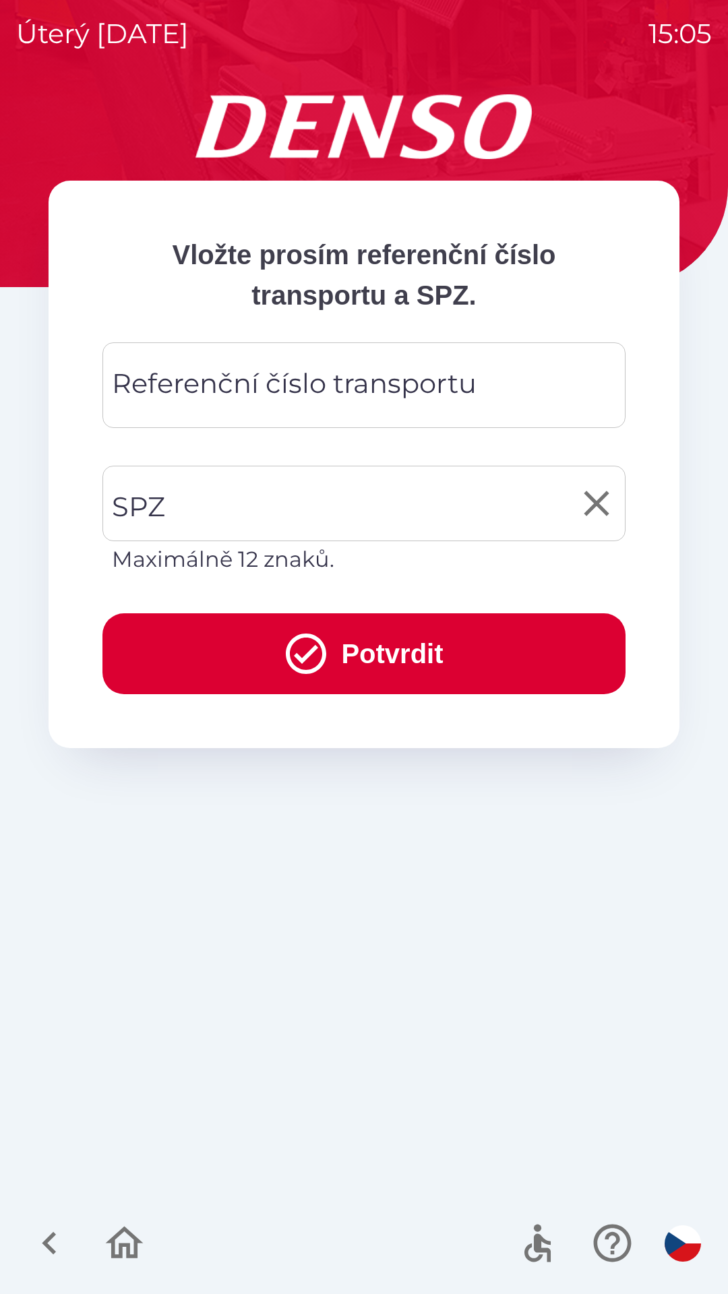
click at [311, 508] on input "SPZ" at bounding box center [354, 503] width 491 height 63
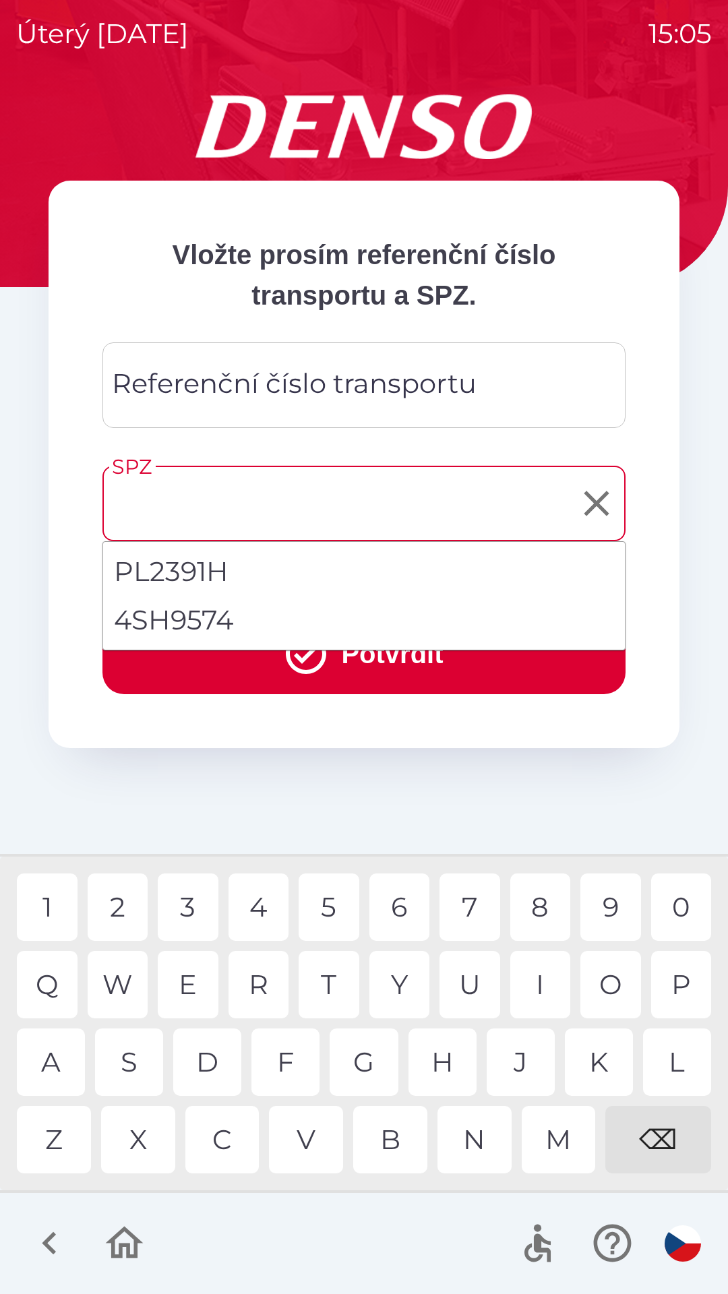
click at [212, 628] on li "4SH9574" at bounding box center [364, 620] width 522 height 49
type input "*******"
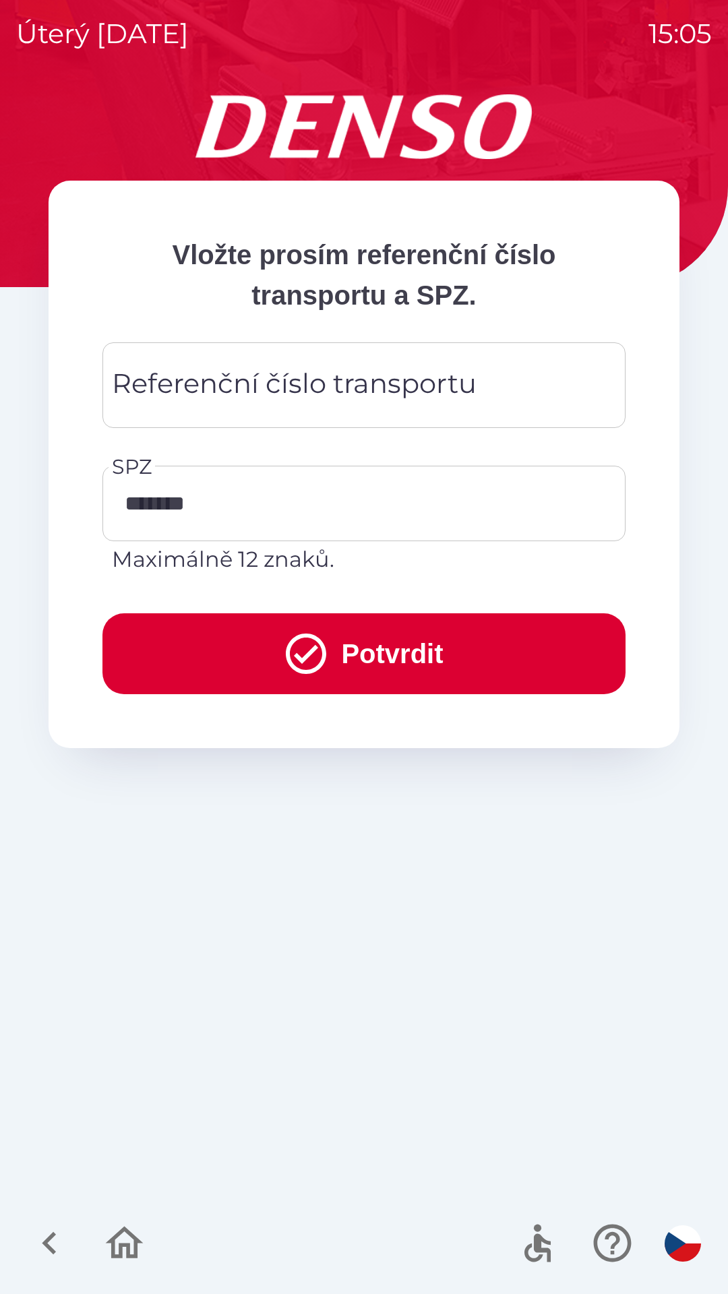
click at [504, 392] on input "Referenční číslo transportu" at bounding box center [364, 385] width 491 height 53
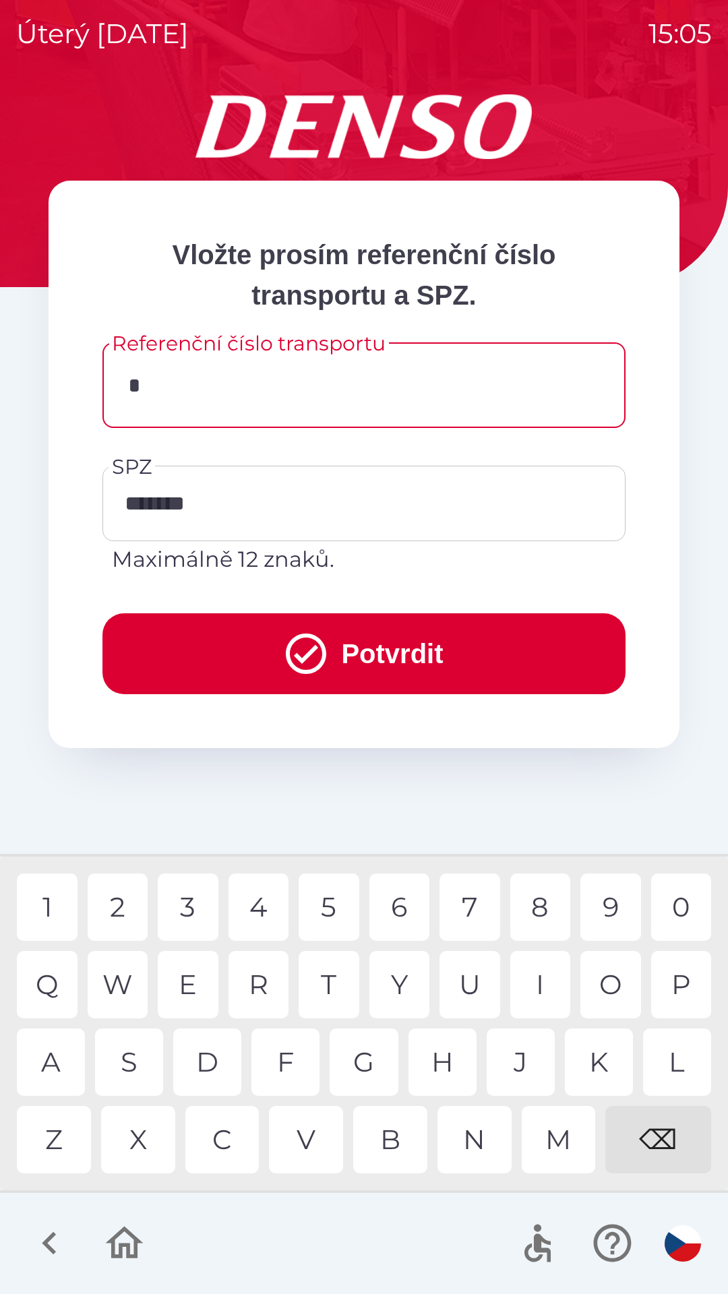
click at [224, 1140] on div "C" at bounding box center [222, 1139] width 74 height 67
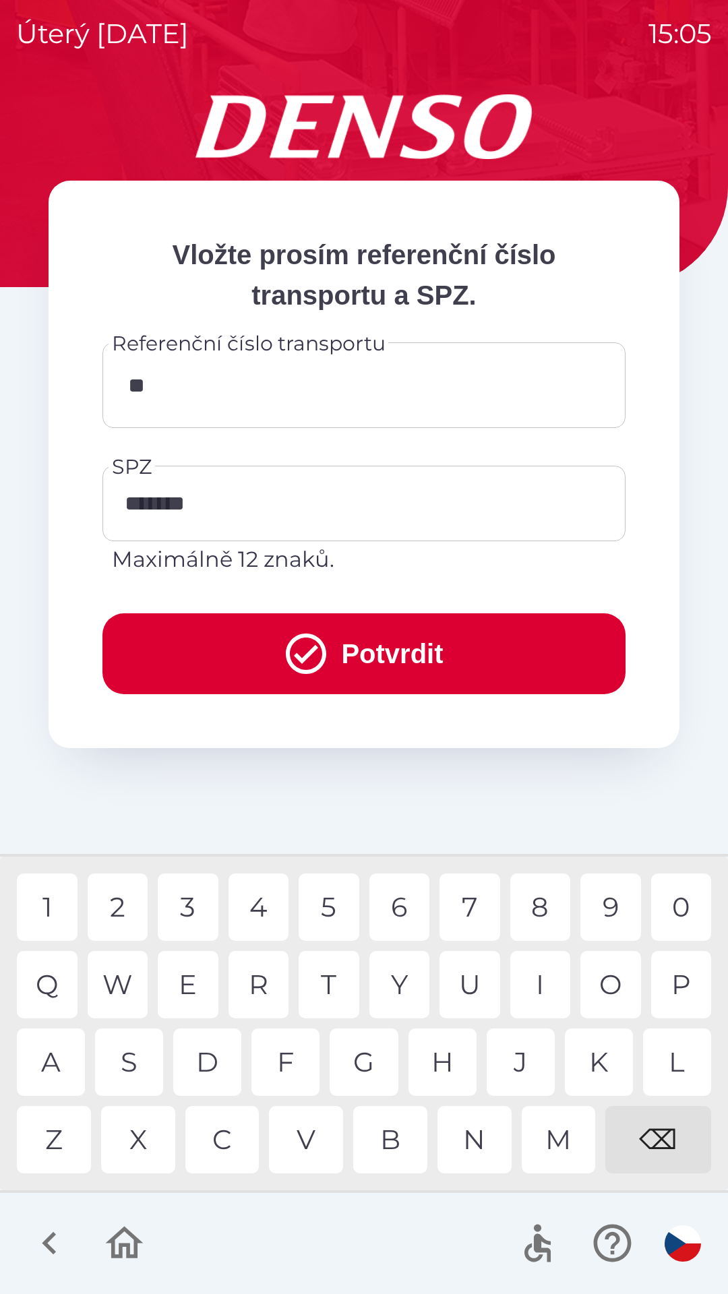
click at [563, 1143] on div "M" at bounding box center [559, 1139] width 74 height 67
click at [135, 1058] on div "S" at bounding box center [129, 1062] width 68 height 67
click at [203, 1060] on div "D" at bounding box center [207, 1062] width 68 height 67
click at [191, 910] on div "3" at bounding box center [188, 907] width 61 height 67
click at [474, 909] on div "7" at bounding box center [470, 907] width 61 height 67
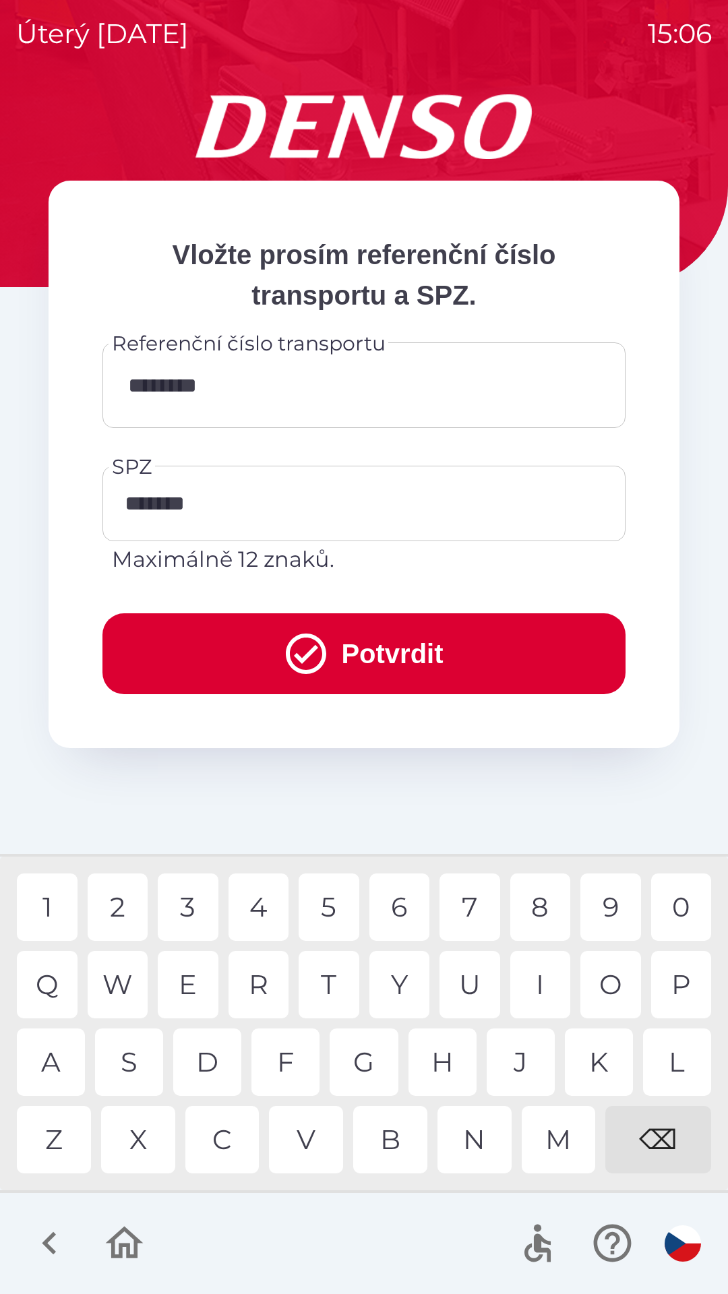
click at [265, 904] on div "4" at bounding box center [259, 907] width 61 height 67
type input "**********"
click at [431, 643] on button "Potvrdit" at bounding box center [363, 653] width 523 height 81
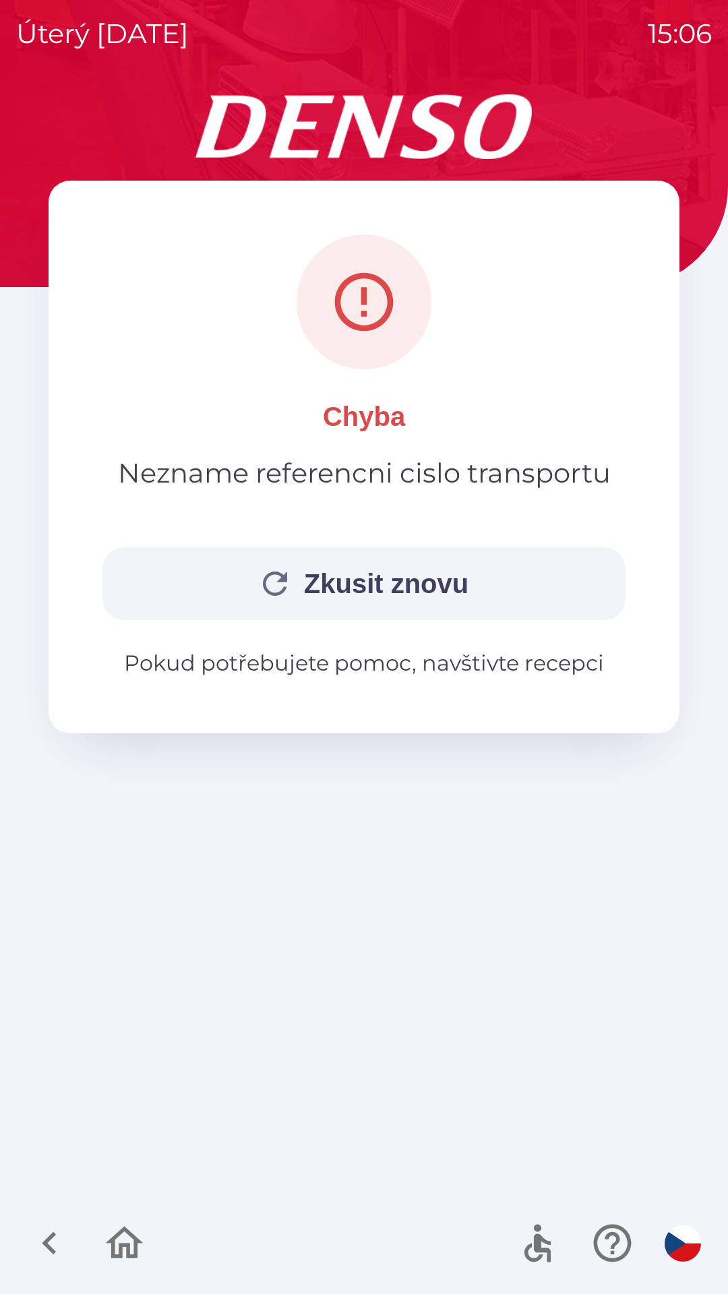
click at [450, 583] on button "Zkusit znovu" at bounding box center [363, 583] width 523 height 73
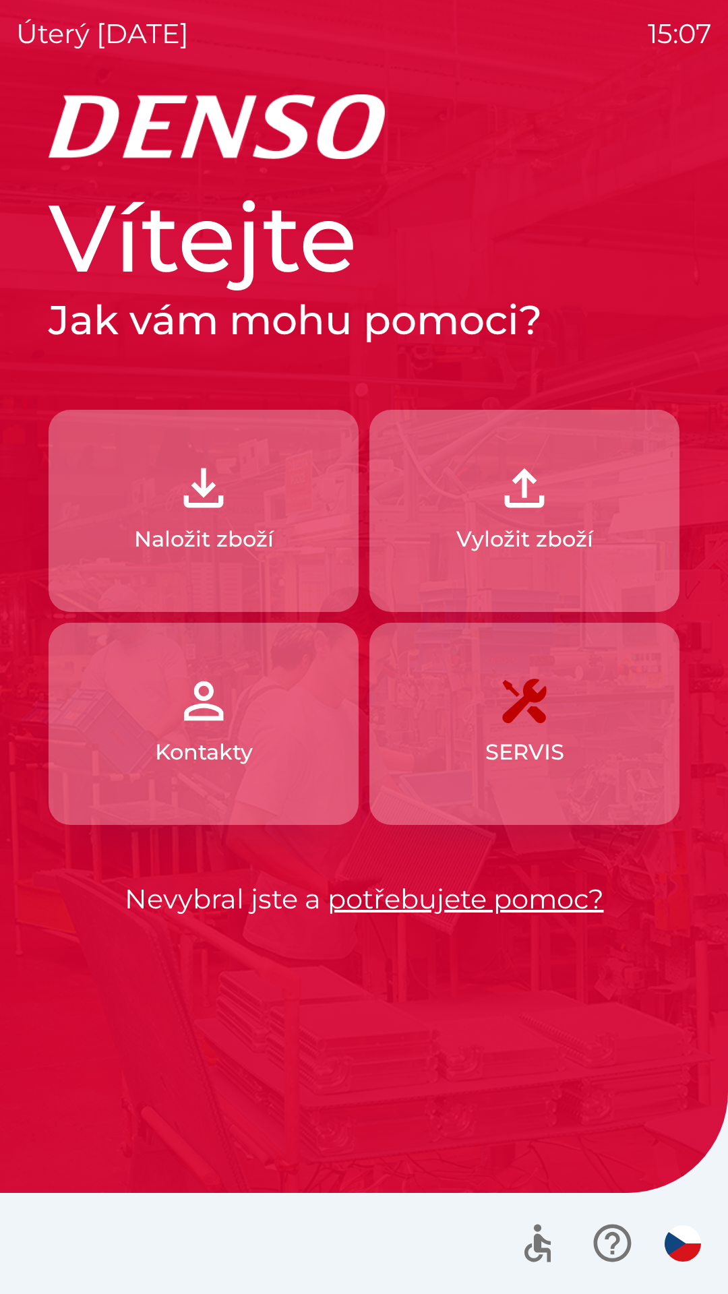
click at [431, 910] on link "potřebujete pomoc?" at bounding box center [466, 898] width 276 height 33
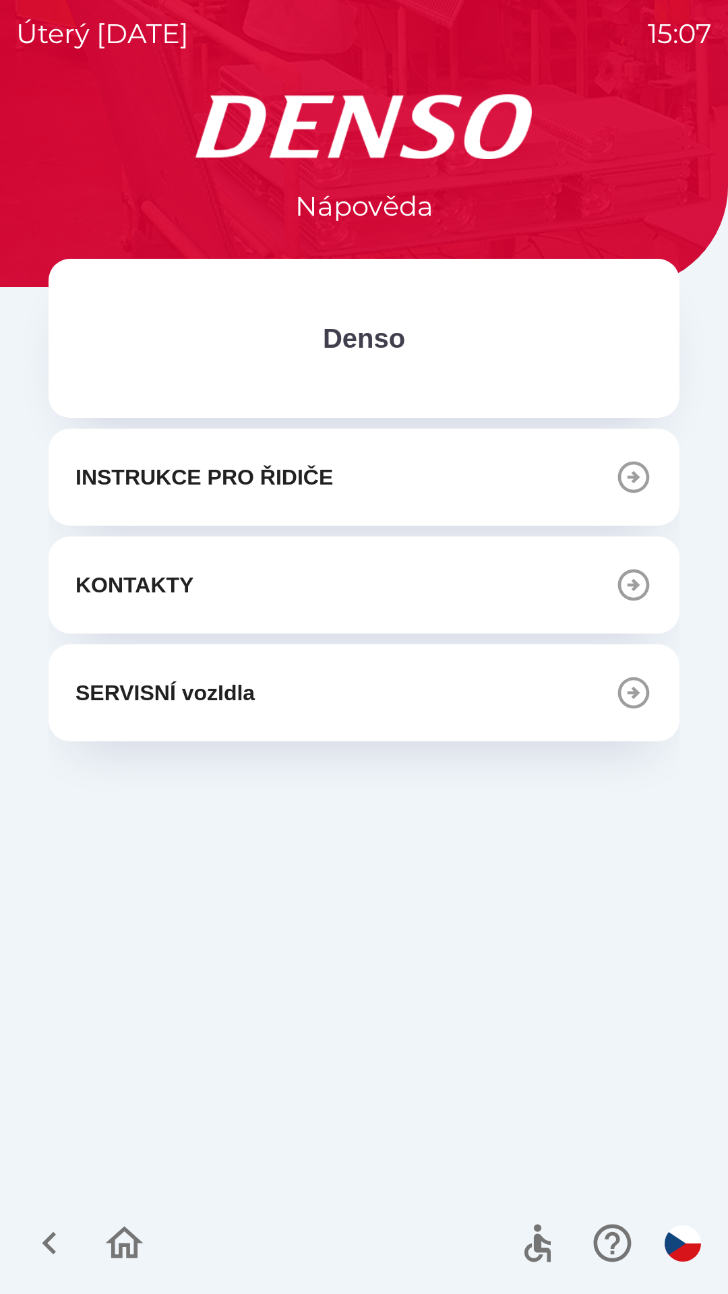
click at [624, 586] on icon "button" at bounding box center [634, 585] width 38 height 38
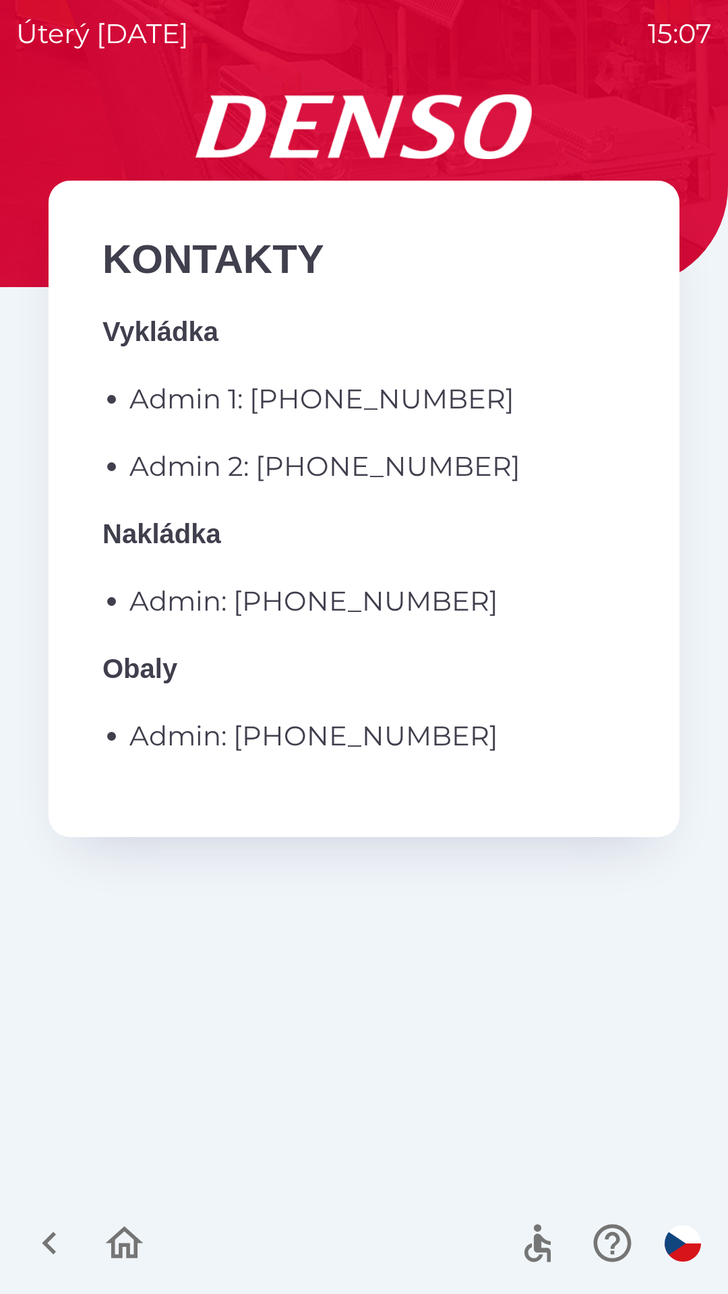
click at [314, 402] on p "Admin 1: [PHONE_NUMBER]" at bounding box center [377, 399] width 496 height 40
click at [332, 404] on p "Admin 1: [PHONE_NUMBER]" at bounding box center [377, 399] width 496 height 40
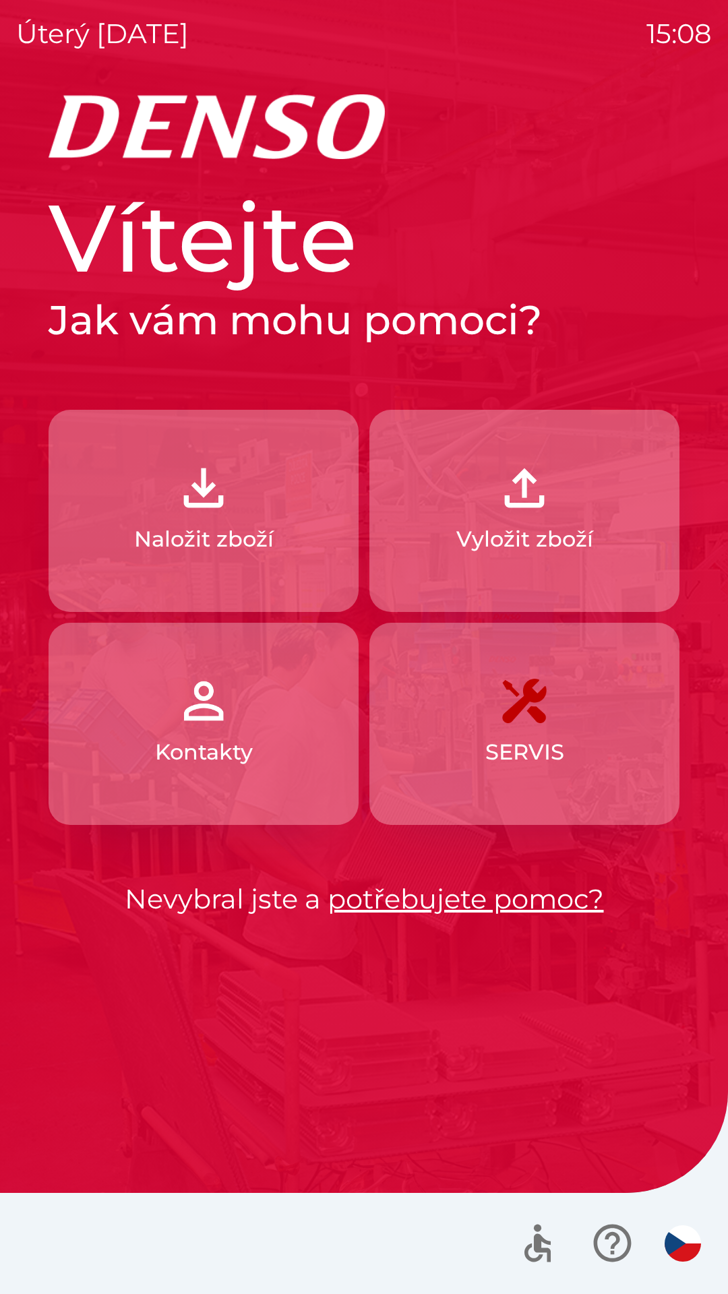
click at [541, 543] on p "Vyložit zboží" at bounding box center [524, 539] width 137 height 32
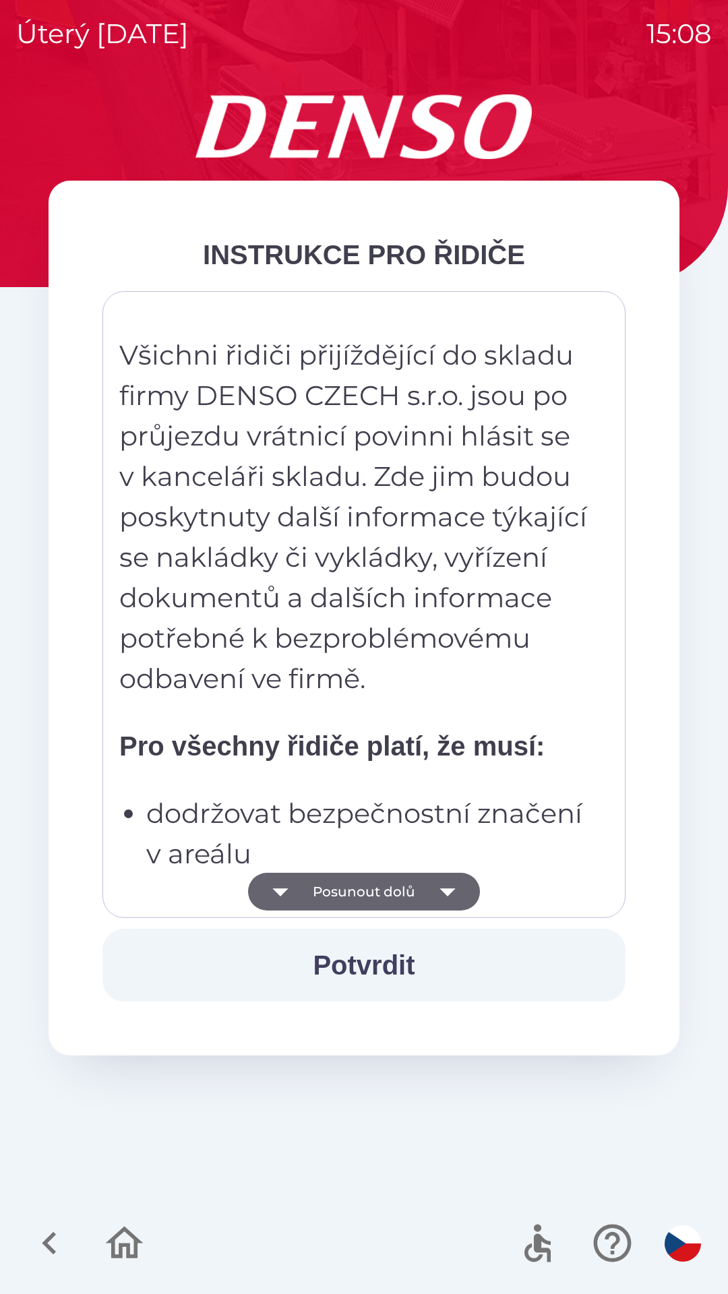
click at [434, 883] on icon "button" at bounding box center [448, 892] width 38 height 38
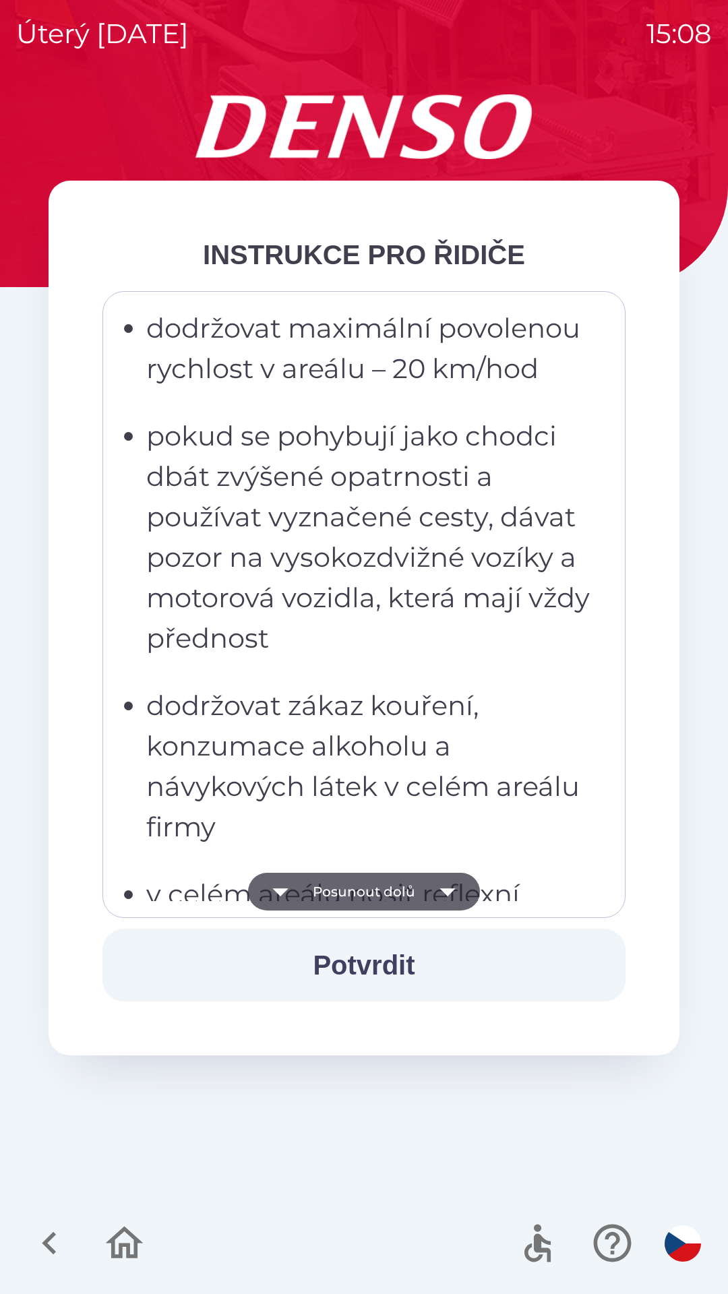
click at [431, 877] on icon "button" at bounding box center [448, 892] width 38 height 38
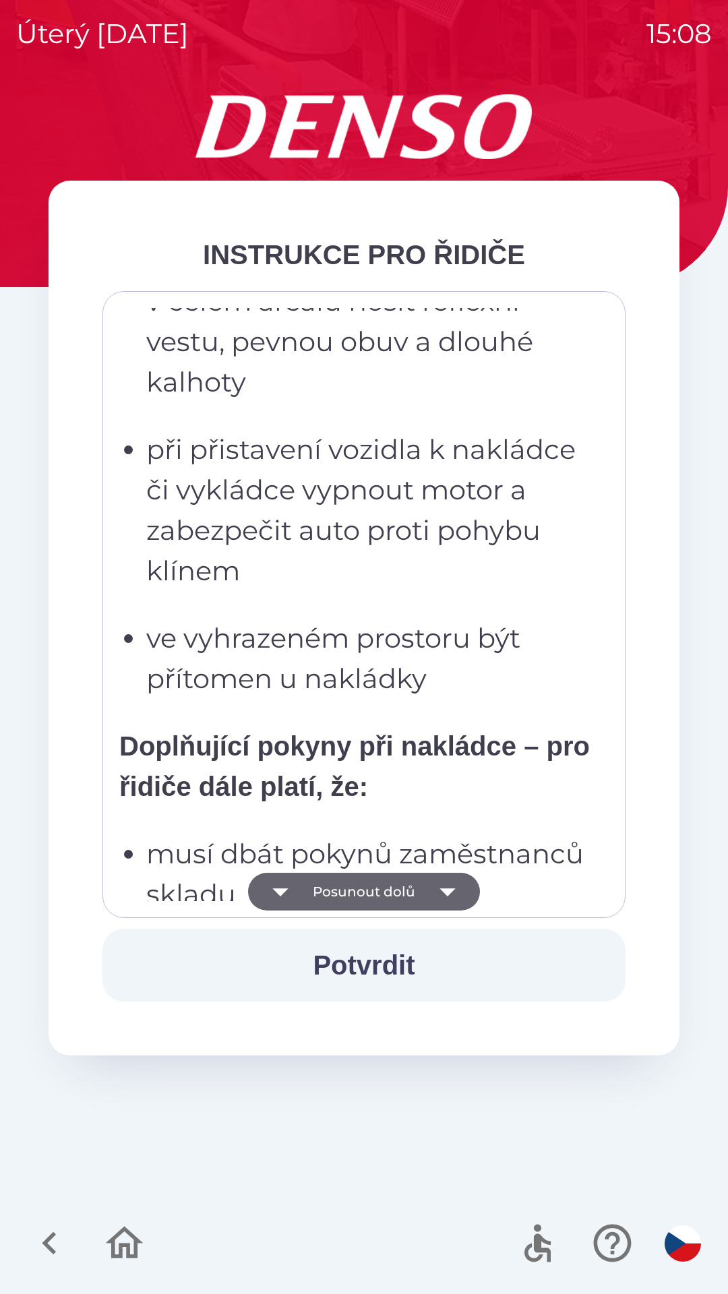
click at [427, 886] on button "Posunout dolů" at bounding box center [364, 892] width 232 height 38
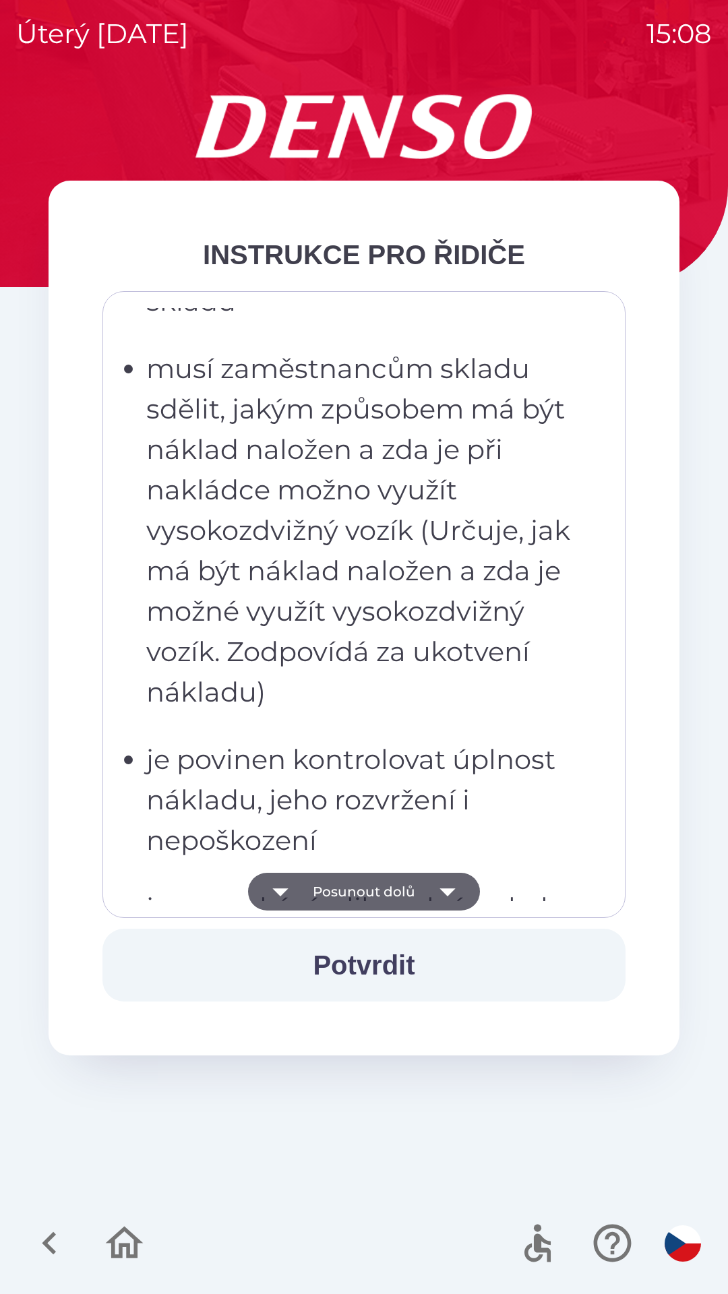
click at [427, 884] on button "Posunout dolů" at bounding box center [364, 892] width 232 height 38
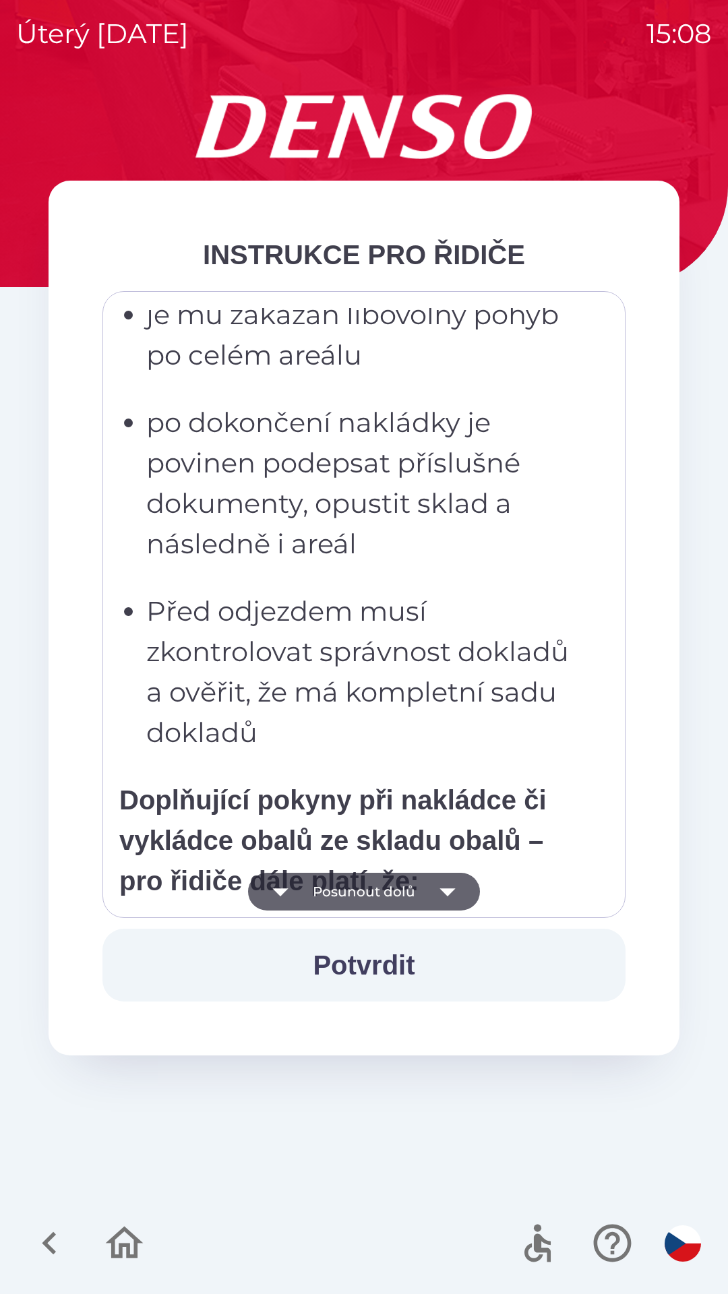
click at [421, 876] on button "Posunout dolů" at bounding box center [364, 892] width 232 height 38
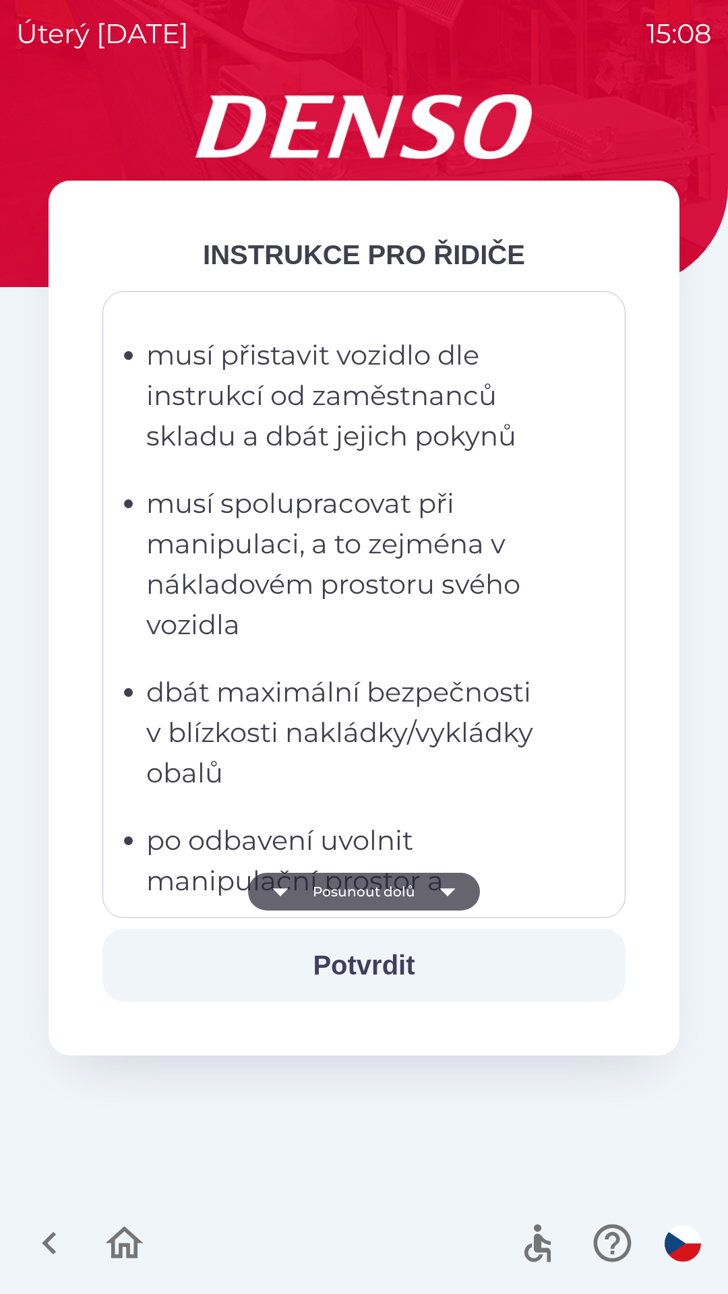
click at [422, 886] on button "Posunout dolů" at bounding box center [364, 892] width 232 height 38
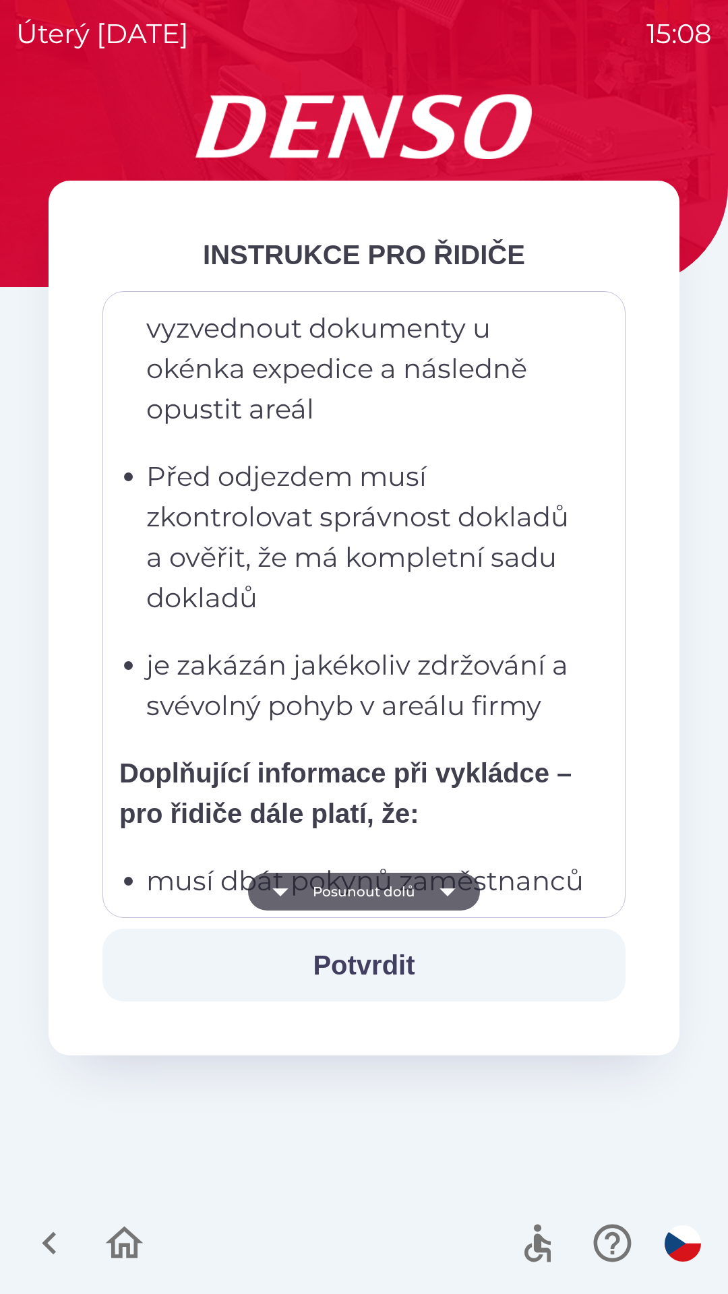
click at [417, 882] on button "Posunout dolů" at bounding box center [364, 892] width 232 height 38
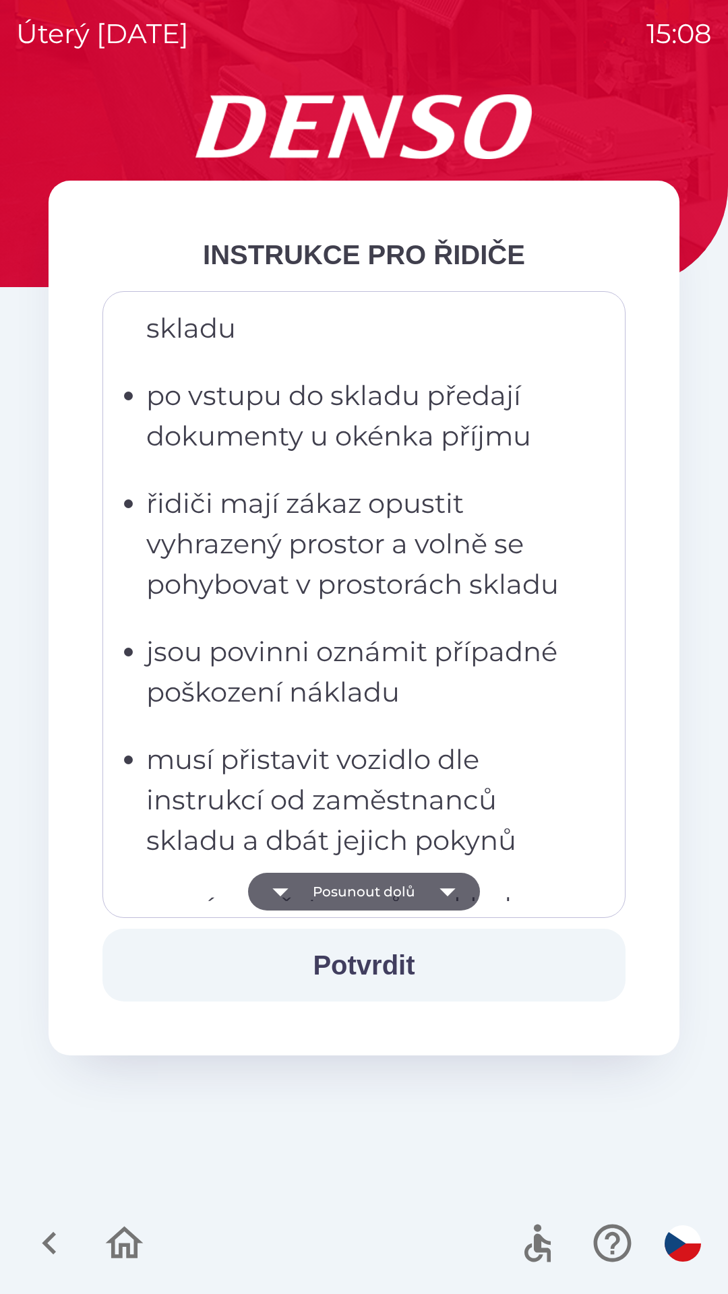
click at [415, 881] on button "Posunout dolů" at bounding box center [364, 892] width 232 height 38
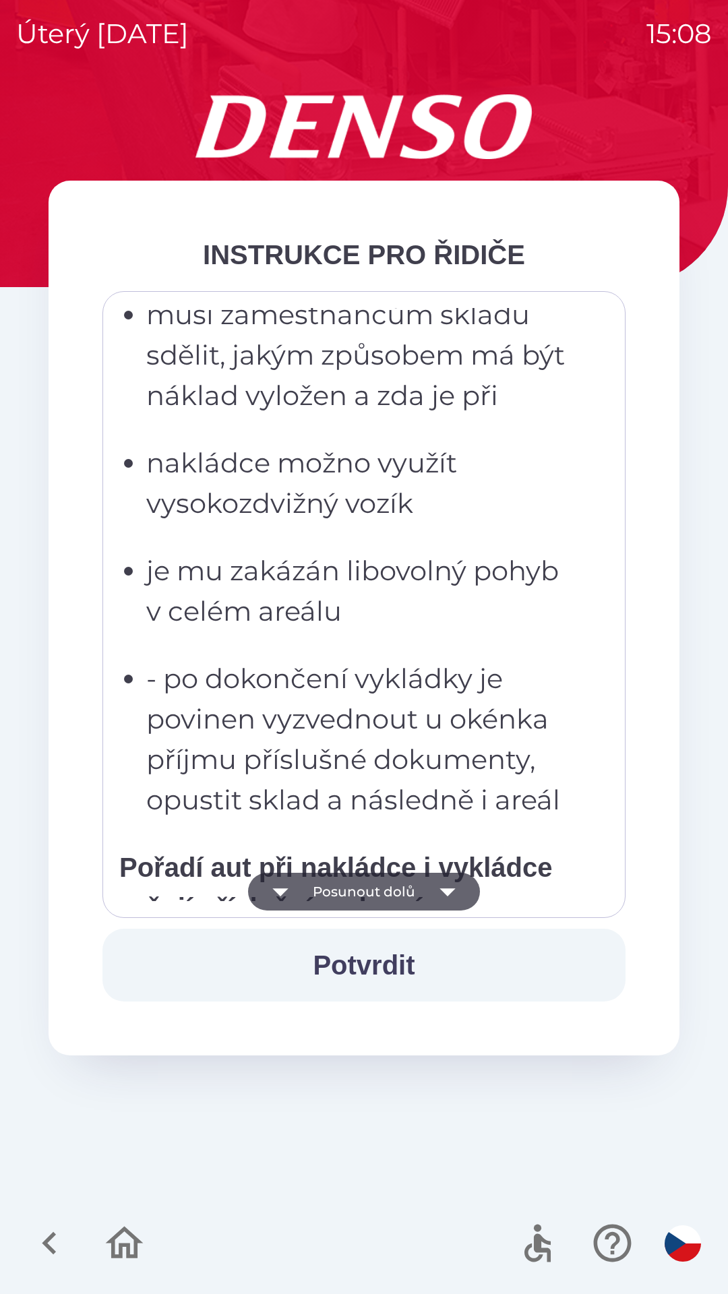
click at [412, 883] on button "Posunout dolů" at bounding box center [364, 892] width 232 height 38
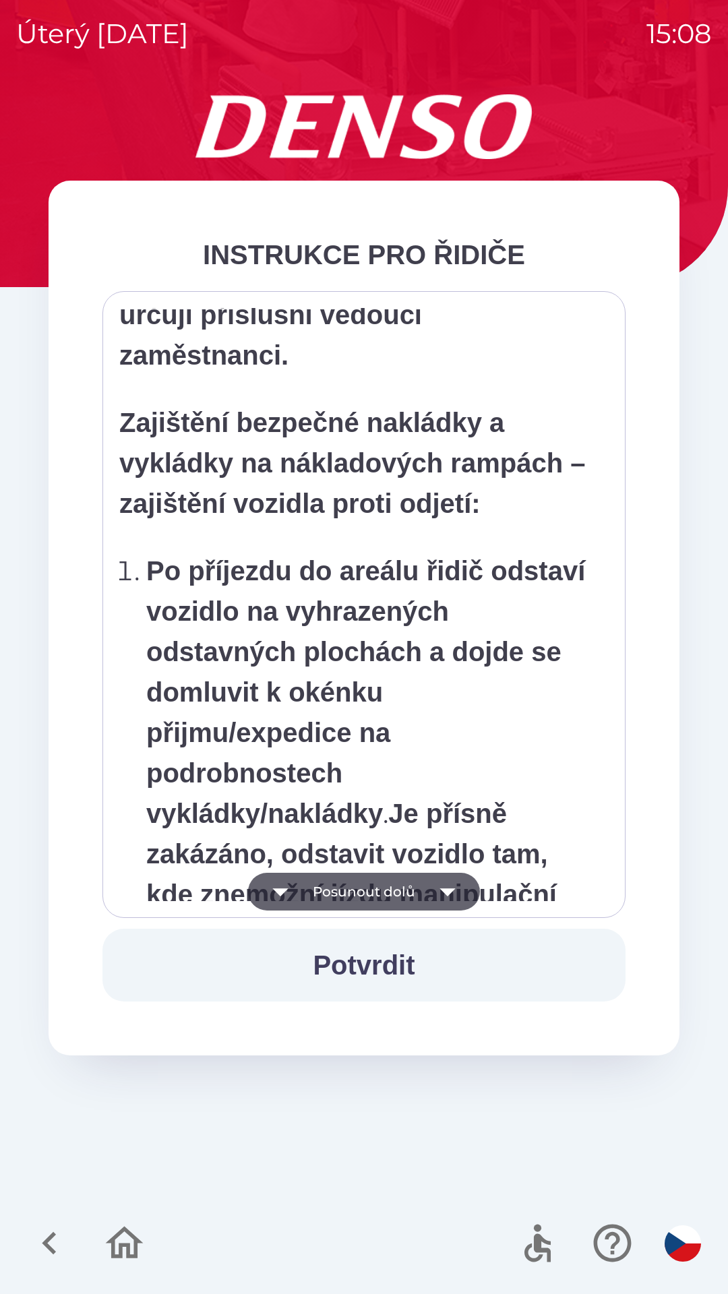
click at [415, 882] on button "Posunout dolů" at bounding box center [364, 892] width 232 height 38
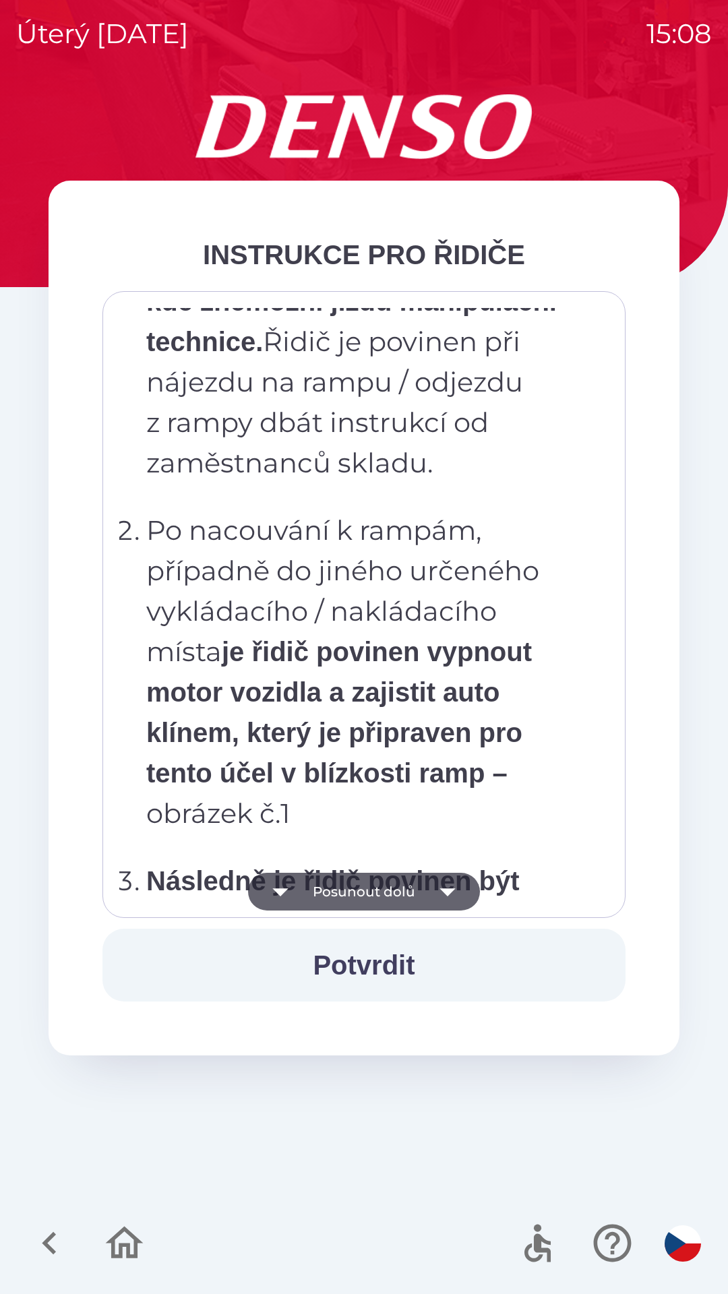
click at [408, 888] on button "Posunout dolů" at bounding box center [364, 892] width 232 height 38
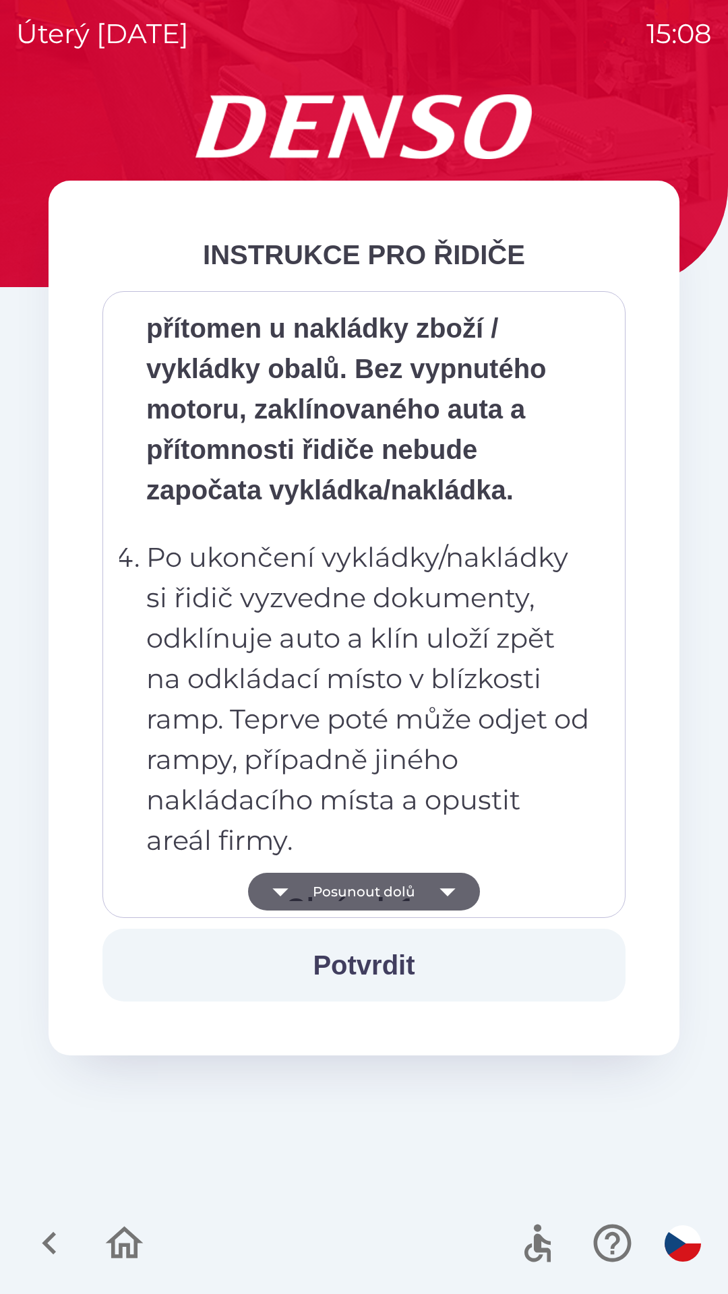
click at [414, 886] on button "Posunout dolů" at bounding box center [364, 892] width 232 height 38
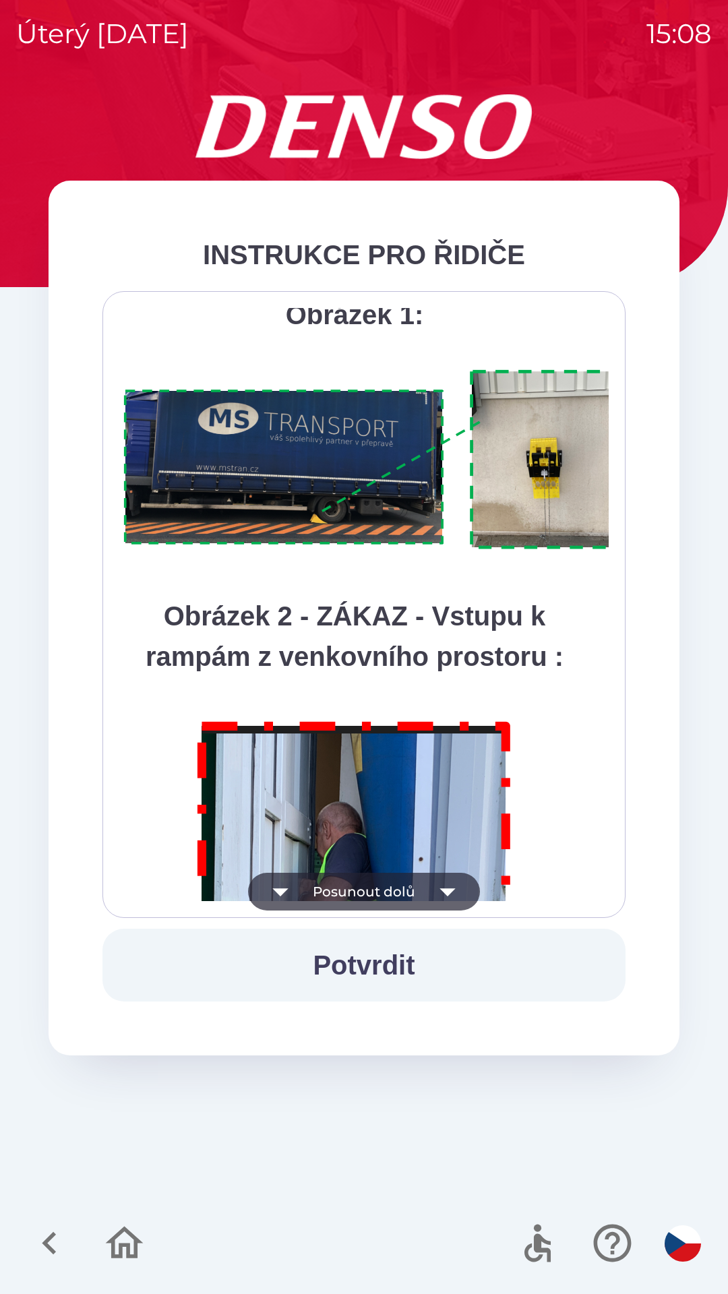
click at [419, 890] on button "Posunout dolů" at bounding box center [364, 892] width 232 height 38
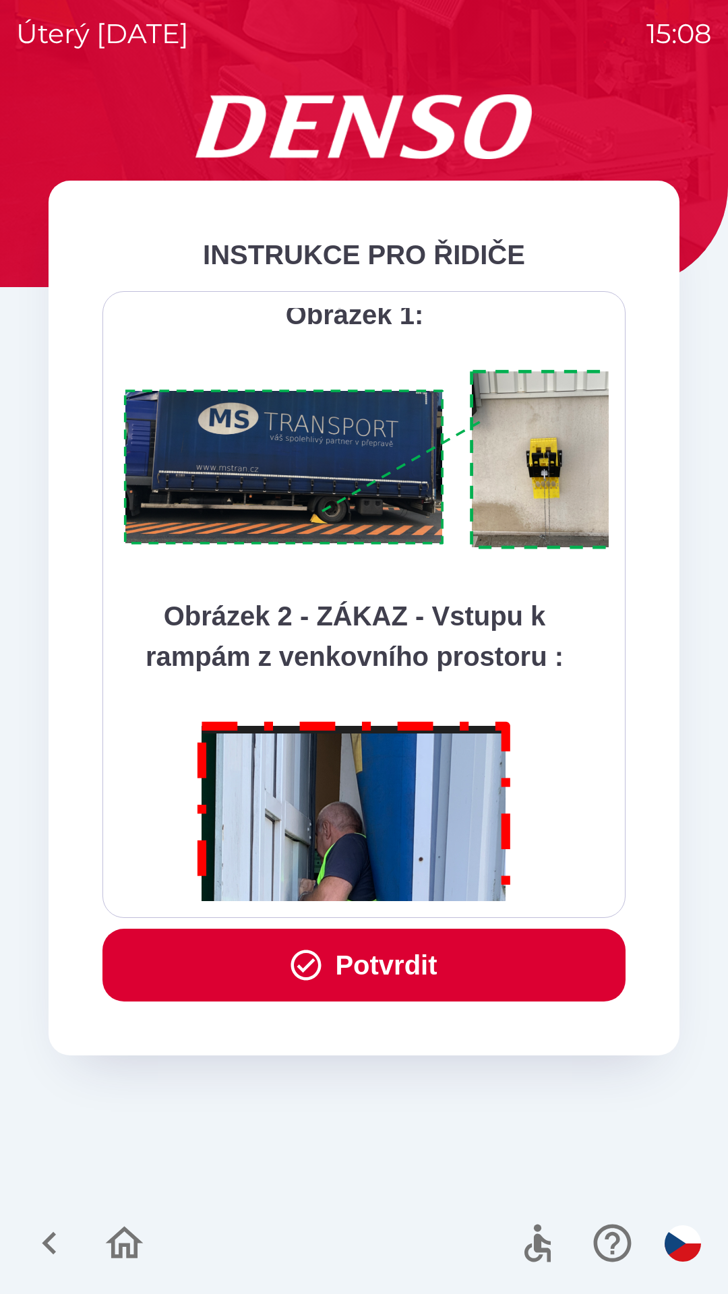
scroll to position [7575, 0]
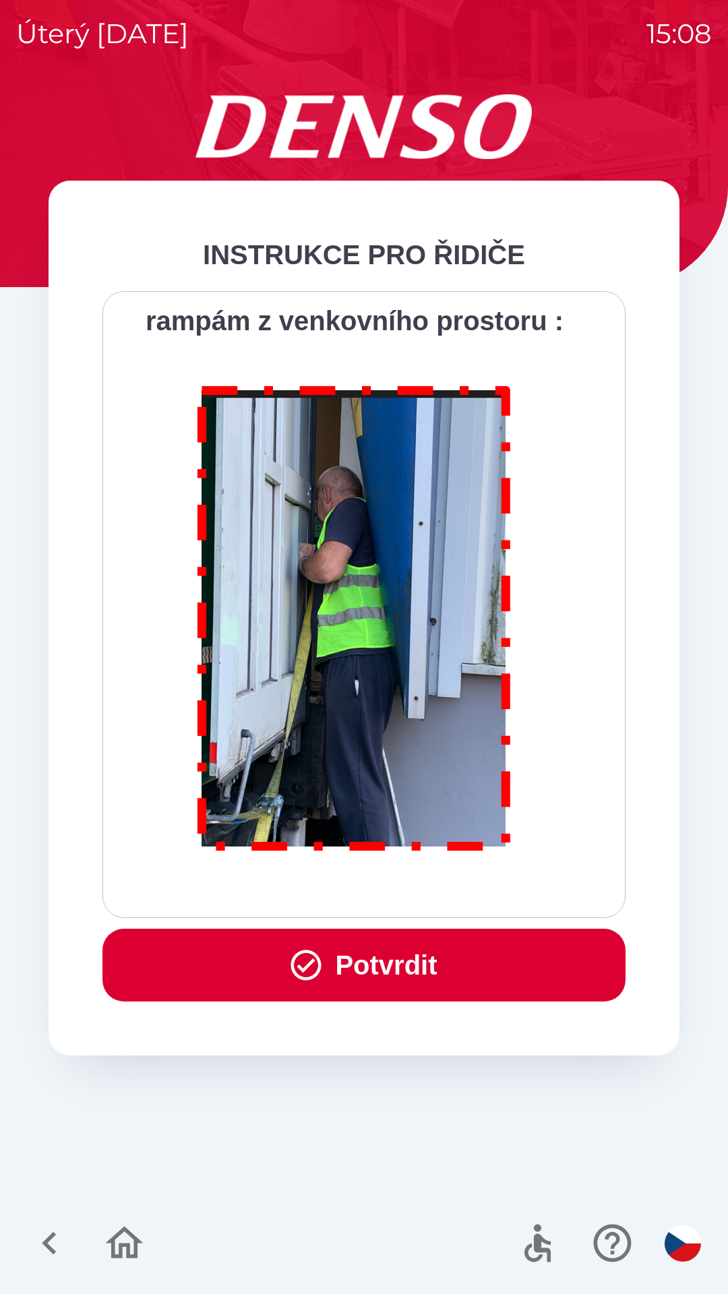
click at [425, 895] on div "Všichni řidiči přijíždějící do skladu firmy DENSO CZECH s.r.o. jsou po průjezdu…" at bounding box center [363, 604] width 489 height 593
click at [429, 884] on div "Všichni řidiči přijíždějící do skladu firmy DENSO CZECH s.r.o. jsou po průjezdu…" at bounding box center [363, 604] width 489 height 593
click at [423, 963] on button "Potvrdit" at bounding box center [363, 965] width 523 height 73
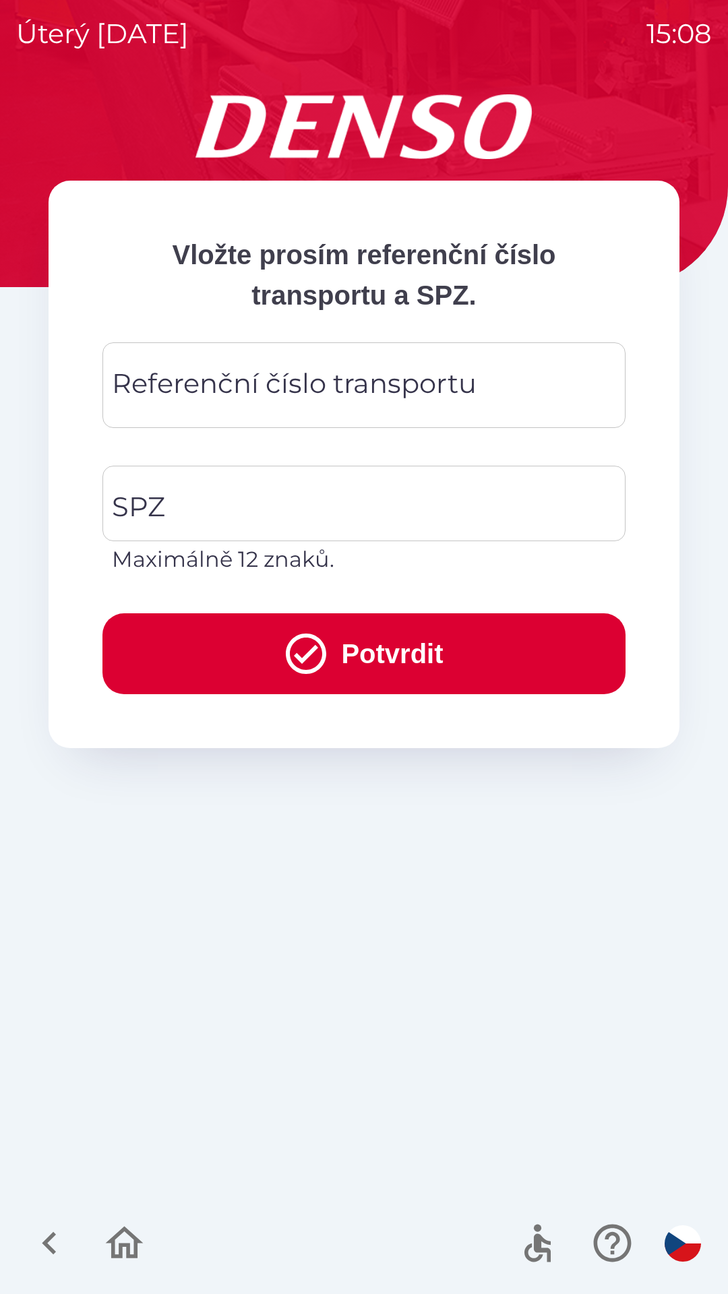
click at [255, 390] on div "Referenční číslo transportu Referenční číslo transportu" at bounding box center [363, 385] width 523 height 86
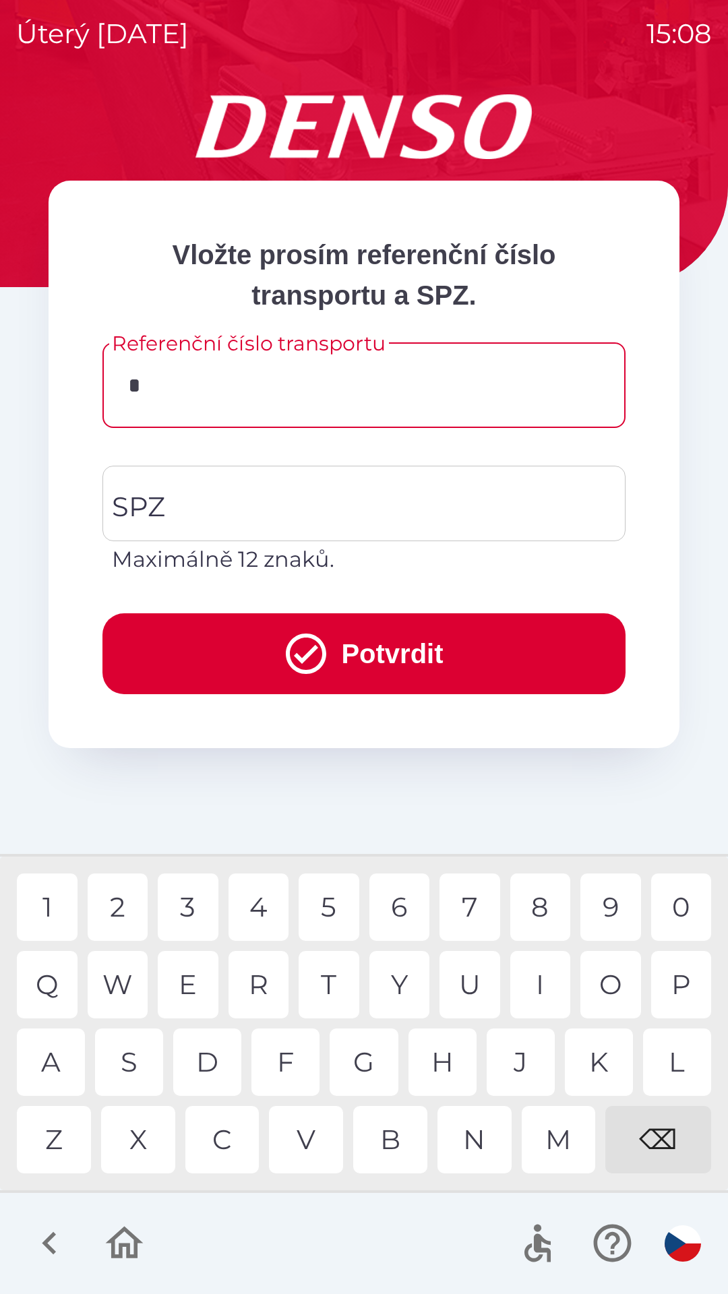
click at [660, 905] on div "0" at bounding box center [681, 907] width 61 height 67
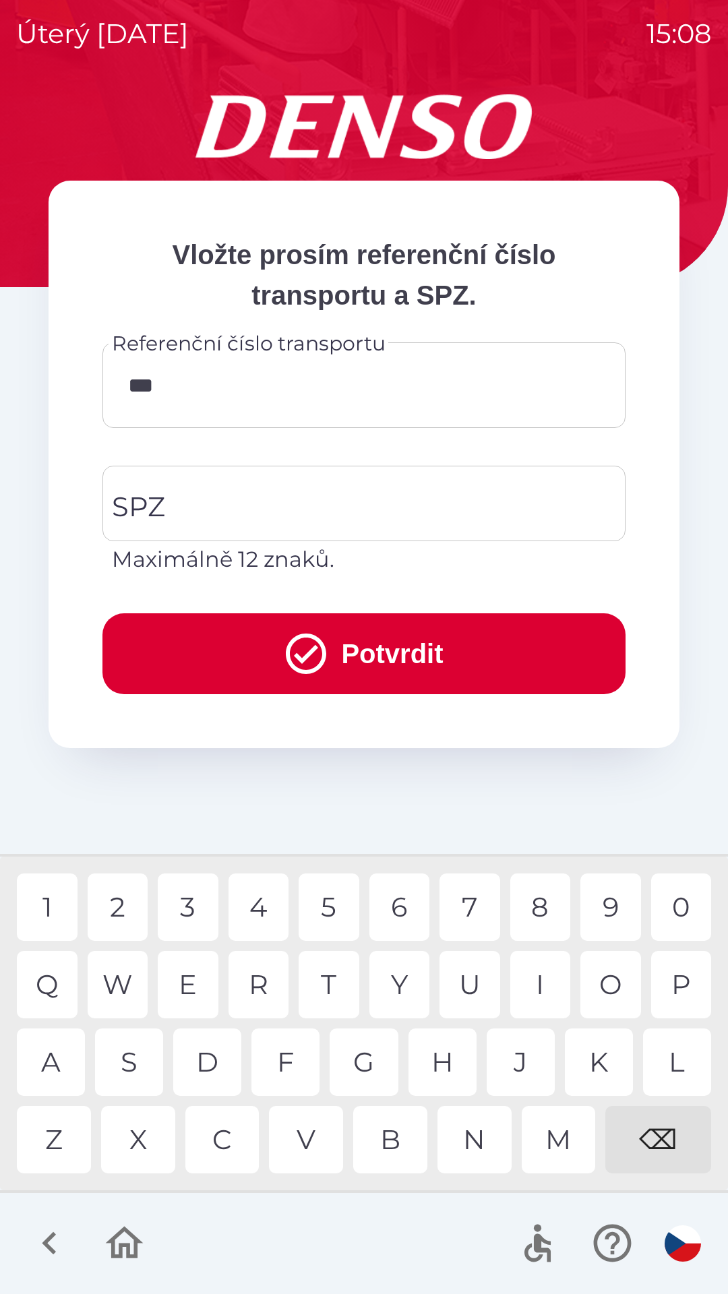
click at [262, 911] on div "4" at bounding box center [259, 907] width 61 height 67
click at [55, 903] on div "1" at bounding box center [47, 907] width 61 height 67
click at [53, 899] on div "1" at bounding box center [47, 907] width 61 height 67
click at [407, 907] on div "6" at bounding box center [399, 907] width 61 height 67
click at [472, 898] on div "7" at bounding box center [470, 907] width 61 height 67
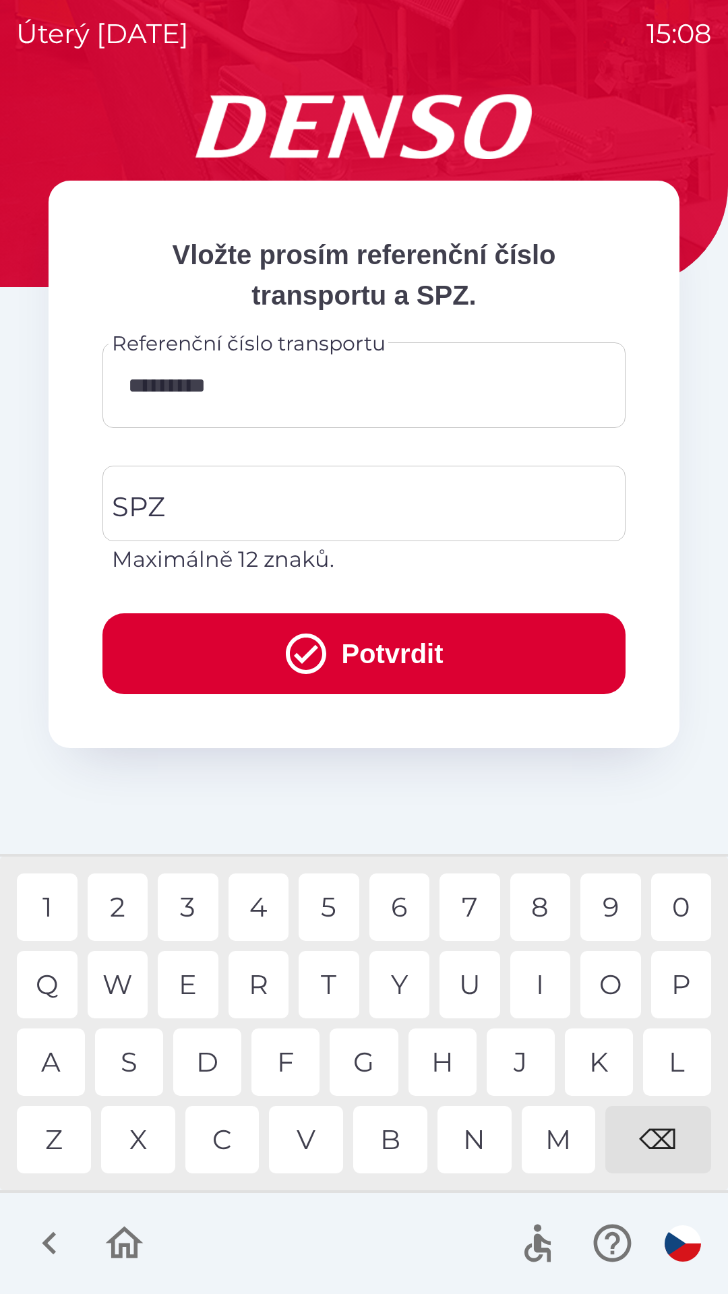
type input "**********"
click at [309, 516] on input "SPZ" at bounding box center [354, 503] width 491 height 63
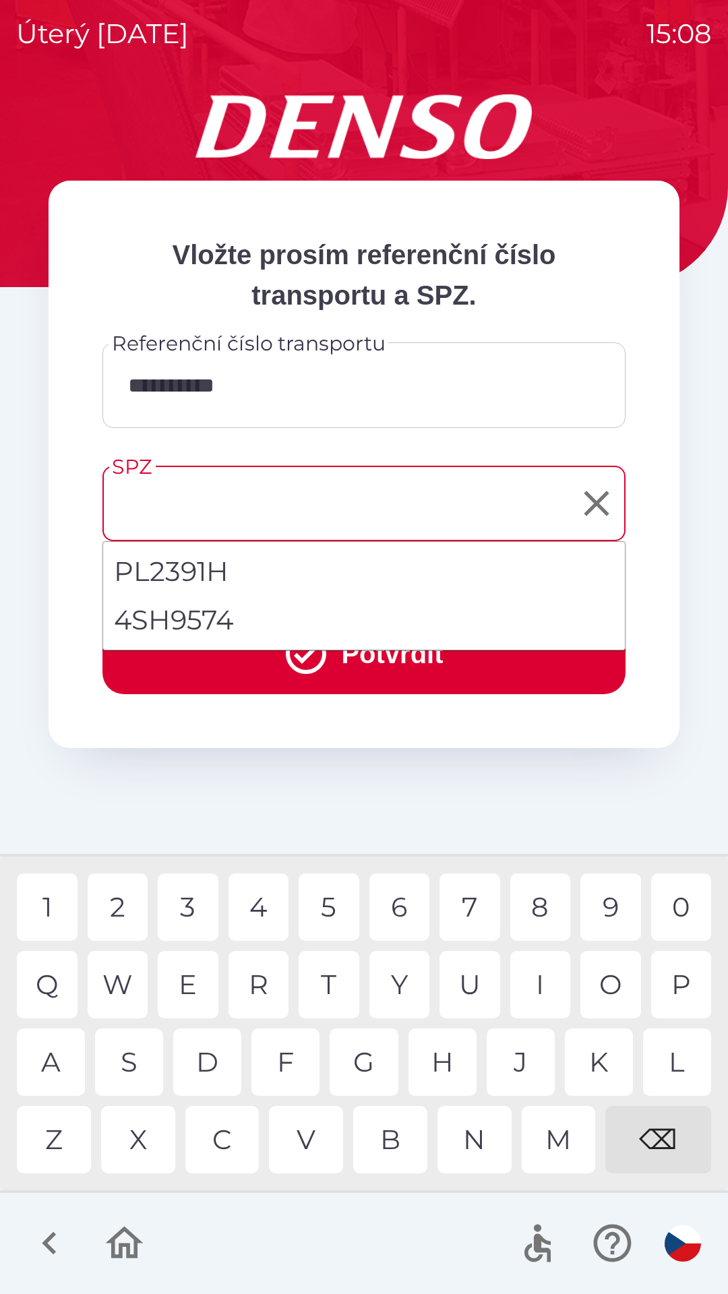
click at [233, 615] on li "4SH9574" at bounding box center [364, 620] width 522 height 49
type input "*******"
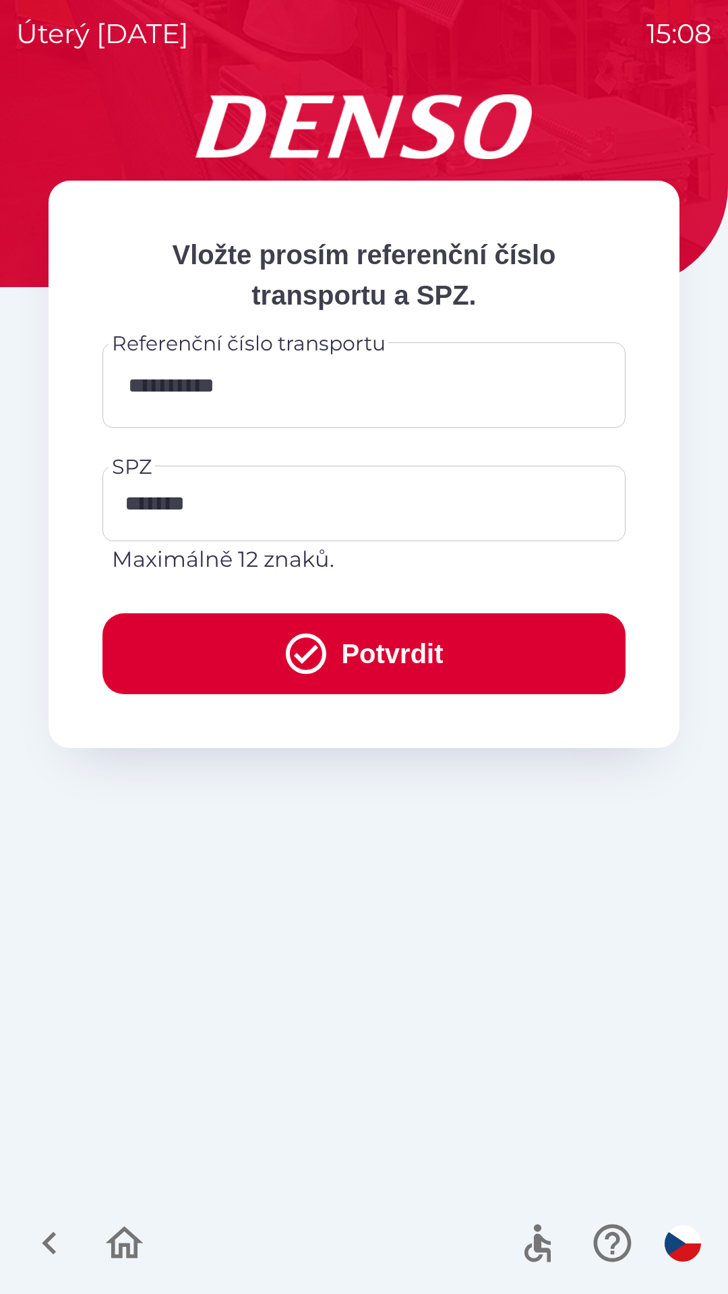
click at [400, 663] on button "Potvrdit" at bounding box center [363, 653] width 523 height 81
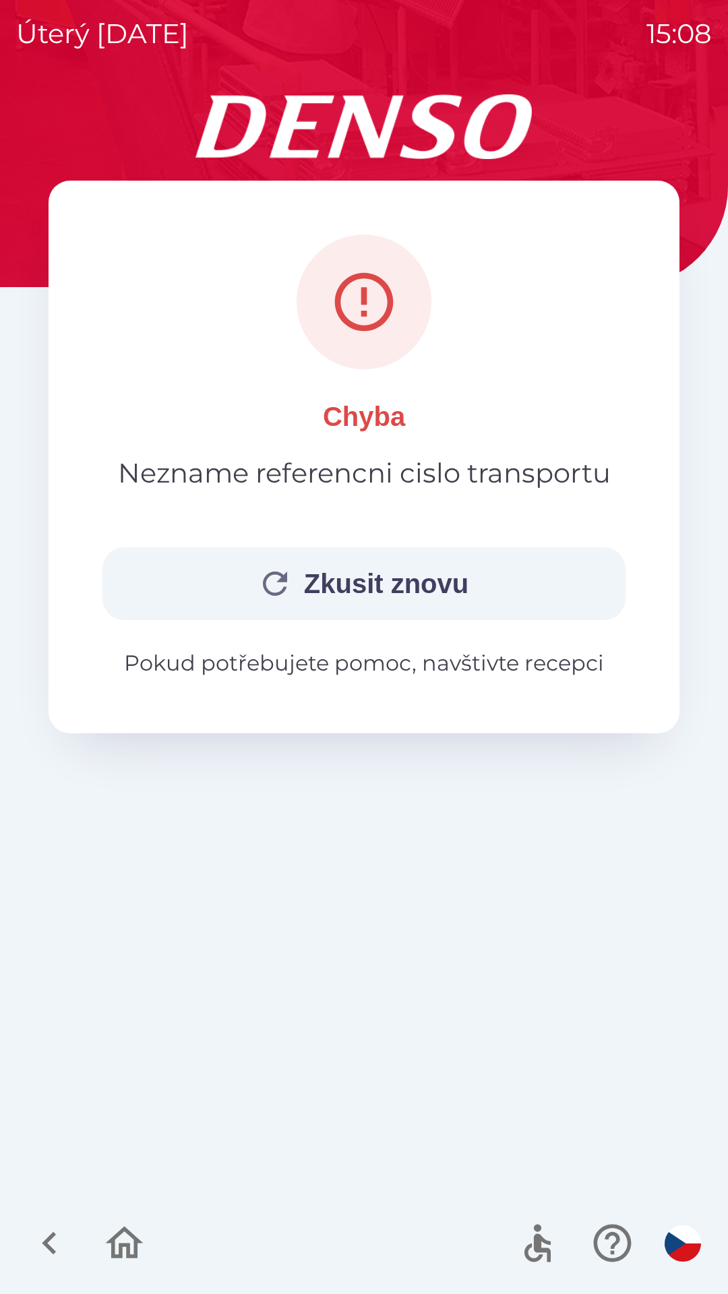
click at [398, 573] on button "Zkusit znovu" at bounding box center [363, 583] width 523 height 73
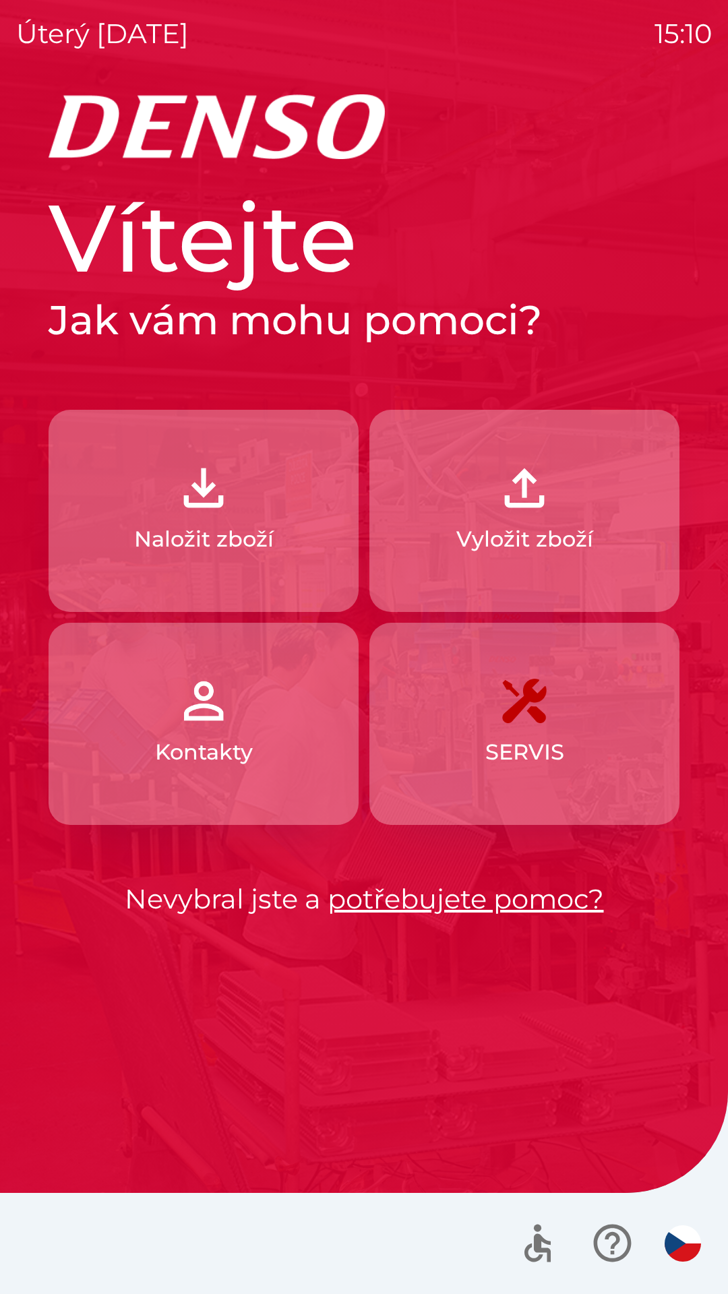
click at [548, 506] on img "button" at bounding box center [524, 487] width 59 height 59
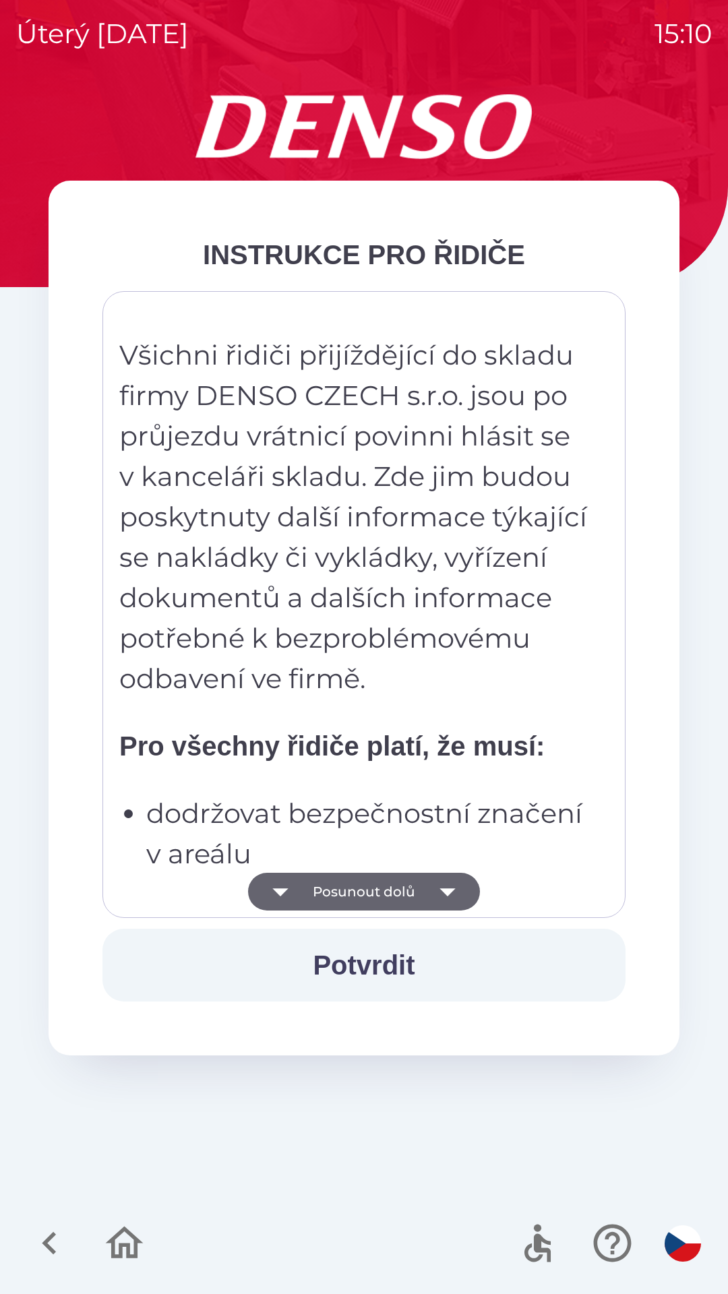
click at [429, 889] on icon "button" at bounding box center [448, 892] width 38 height 38
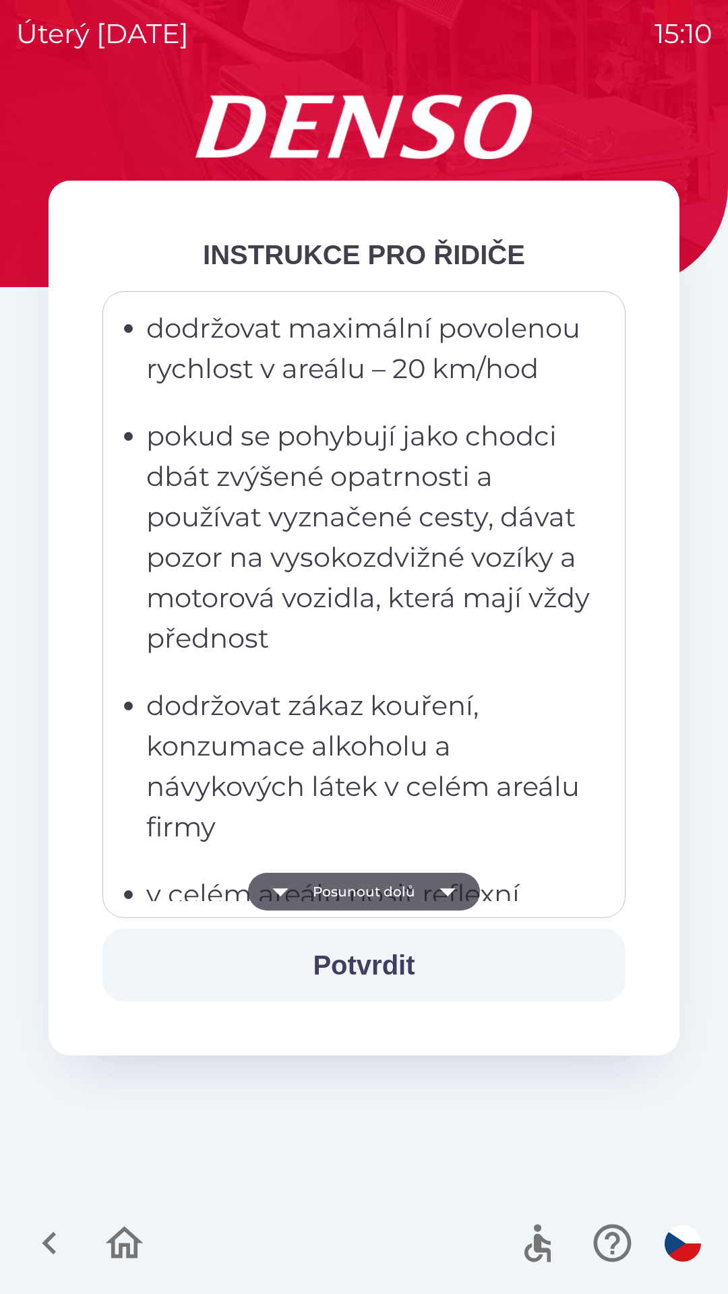
click at [424, 878] on button "Posunout dolů" at bounding box center [364, 892] width 232 height 38
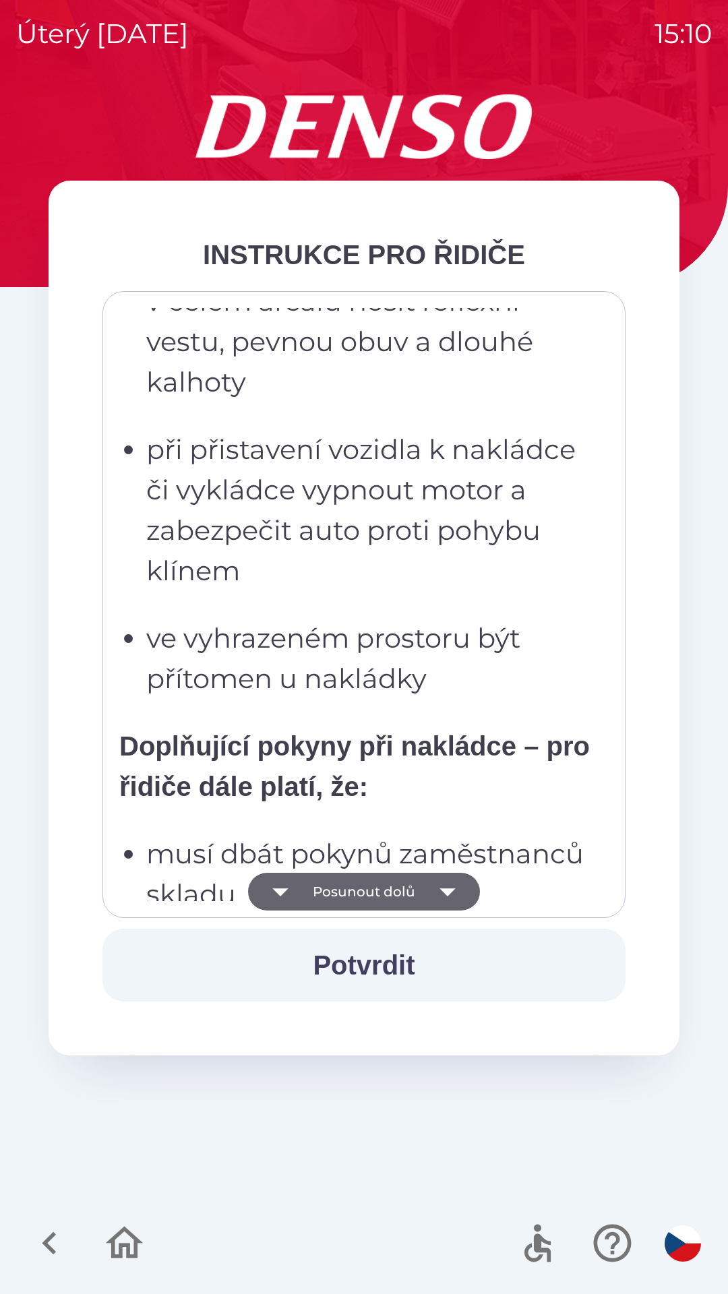
click at [408, 892] on button "Posunout dolů" at bounding box center [364, 892] width 232 height 38
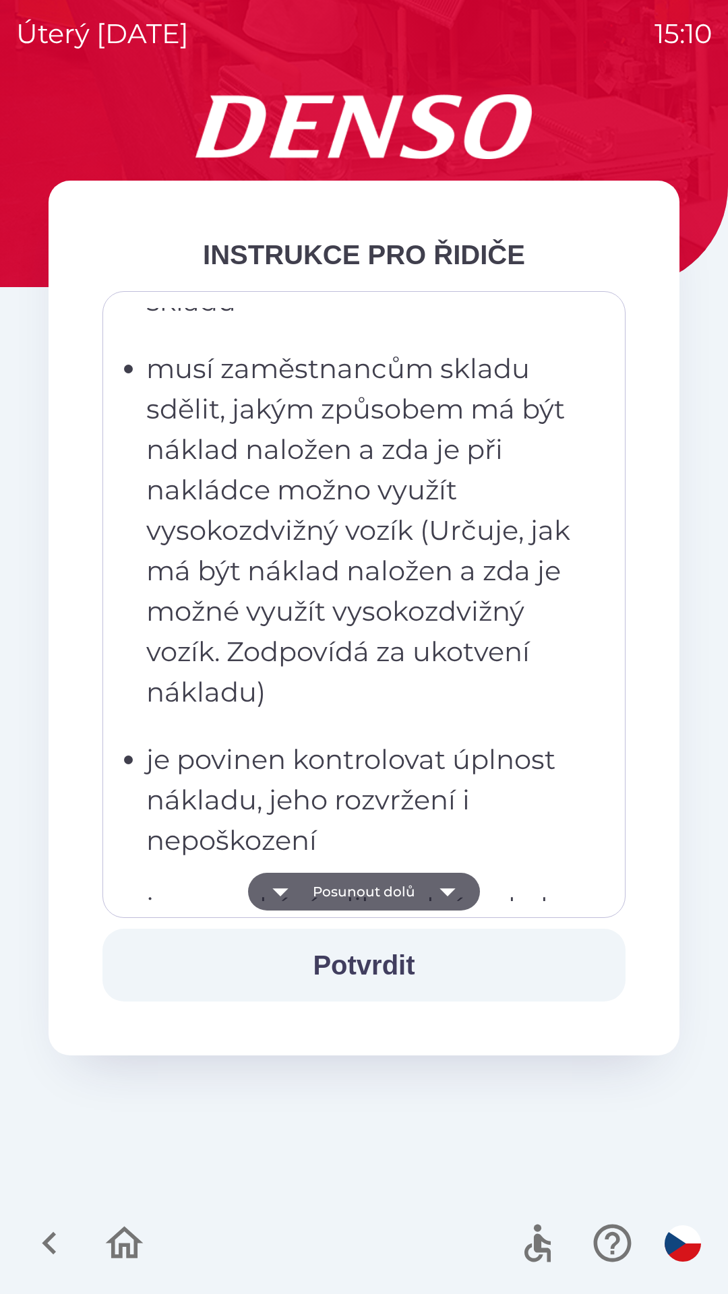
click at [409, 892] on button "Posunout dolů" at bounding box center [364, 892] width 232 height 38
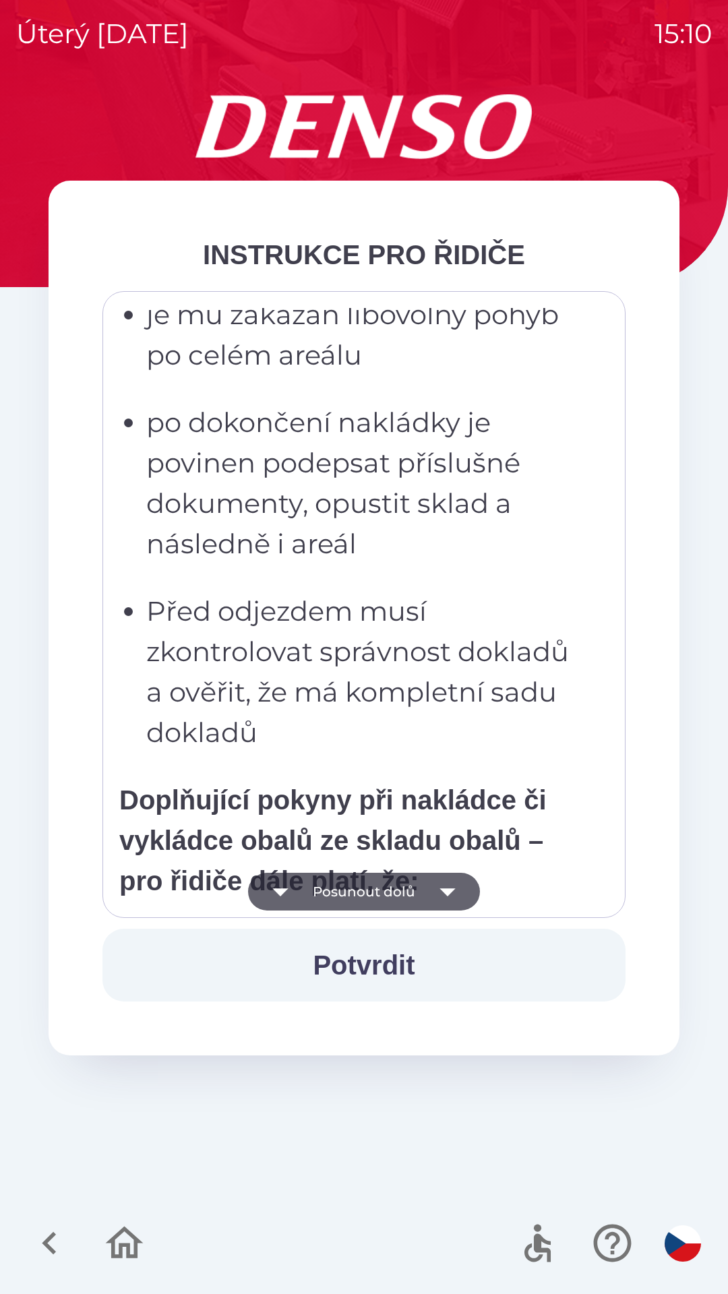
click at [413, 892] on button "Posunout dolů" at bounding box center [364, 892] width 232 height 38
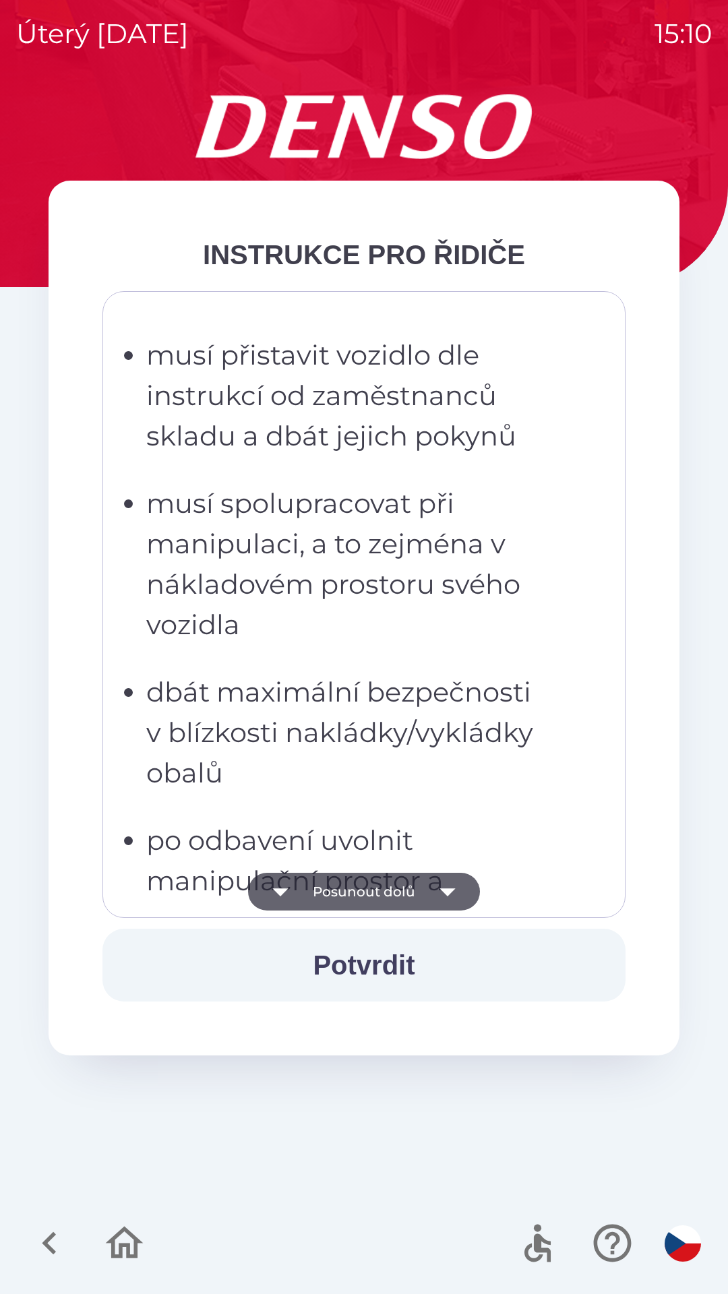
click at [415, 891] on button "Posunout dolů" at bounding box center [364, 892] width 232 height 38
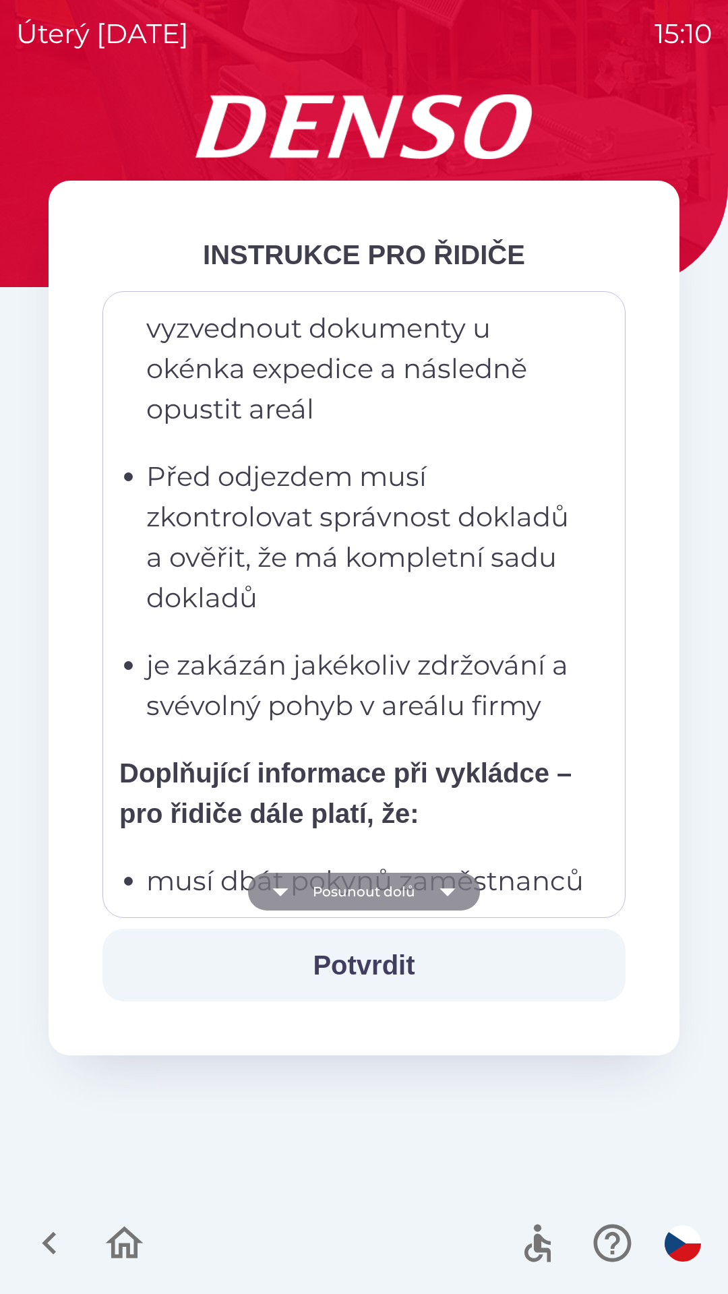
click at [426, 895] on button "Posunout dolů" at bounding box center [364, 892] width 232 height 38
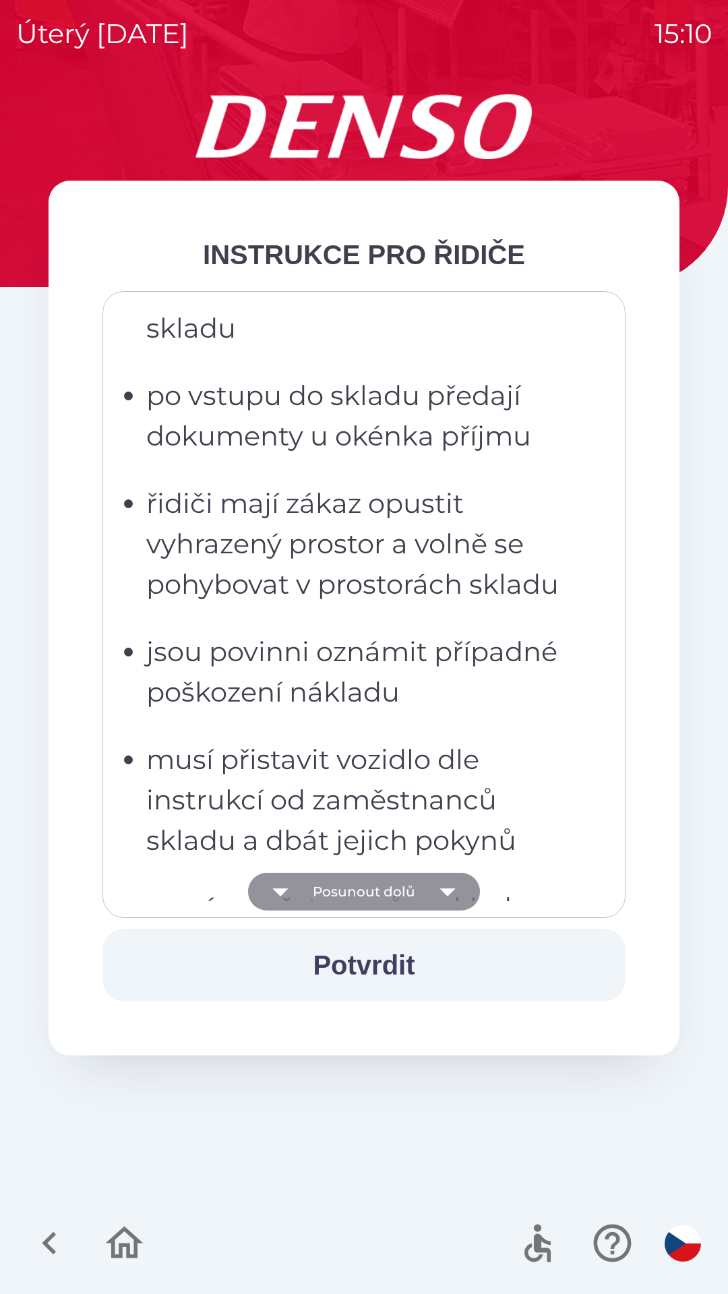
click at [430, 895] on icon "button" at bounding box center [448, 892] width 38 height 38
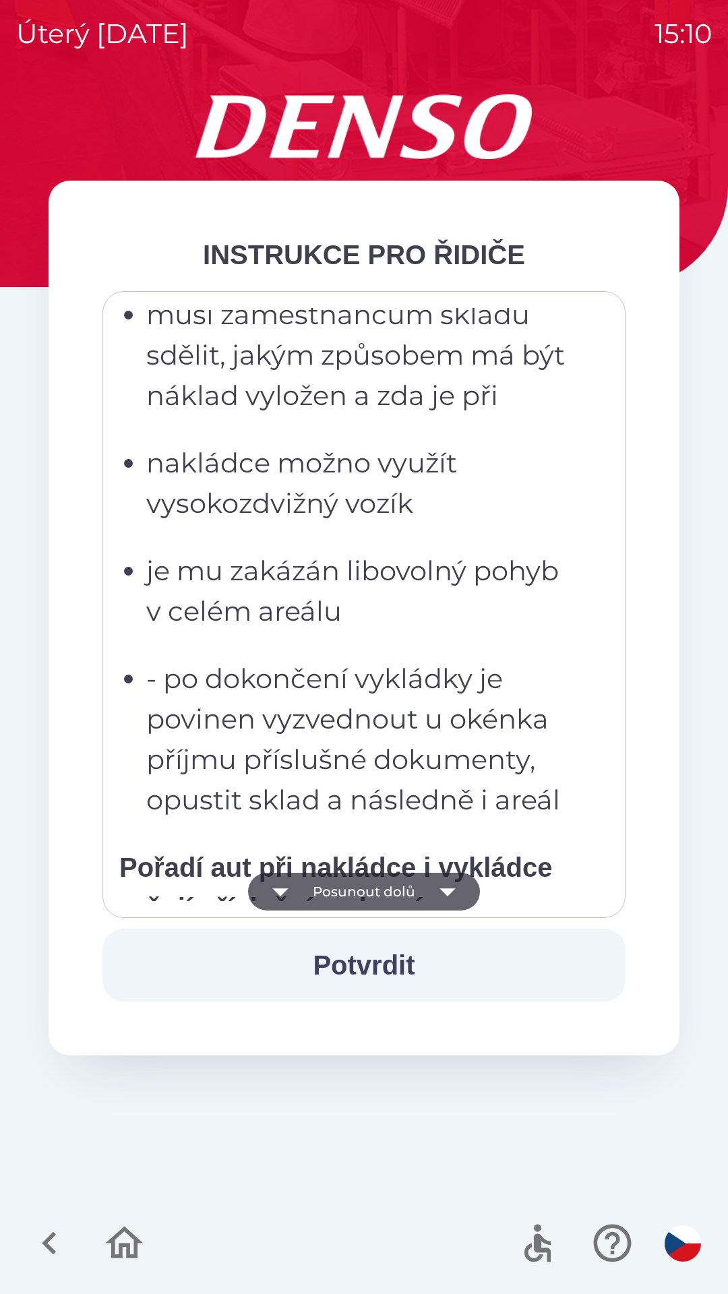
click at [431, 882] on icon "button" at bounding box center [448, 892] width 38 height 38
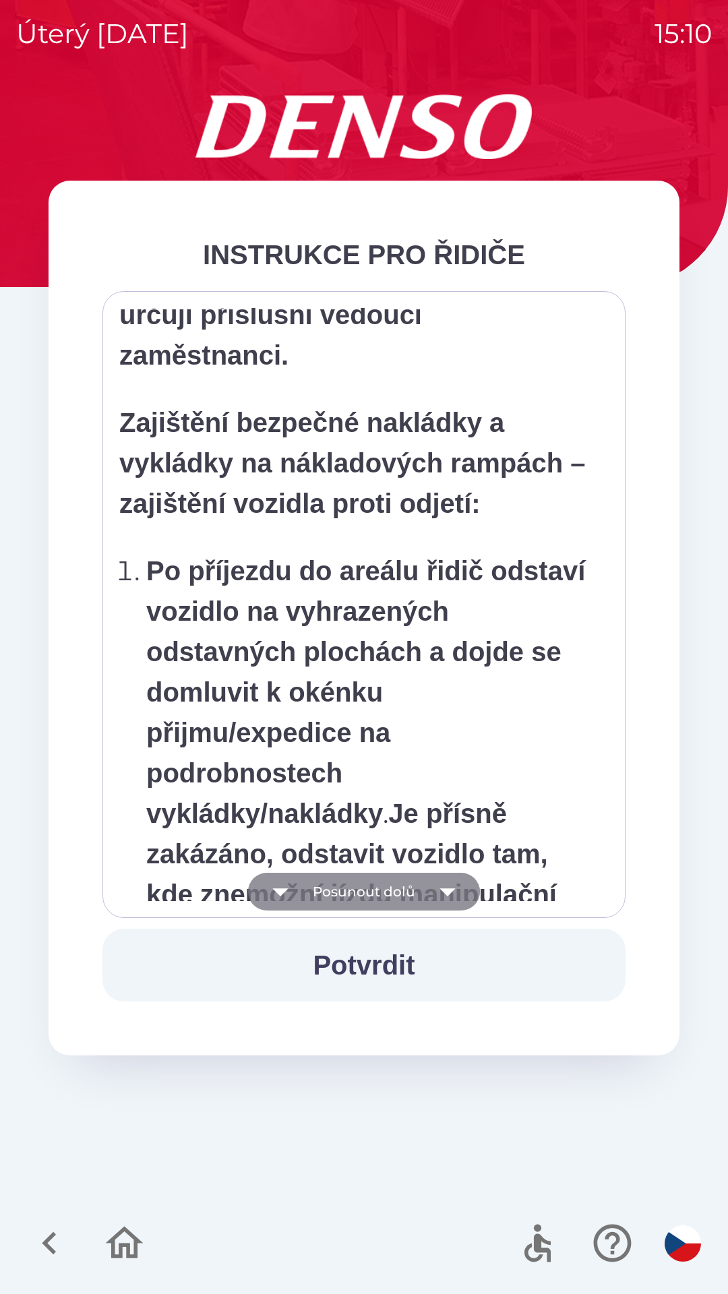
click at [422, 878] on button "Posunout dolů" at bounding box center [364, 892] width 232 height 38
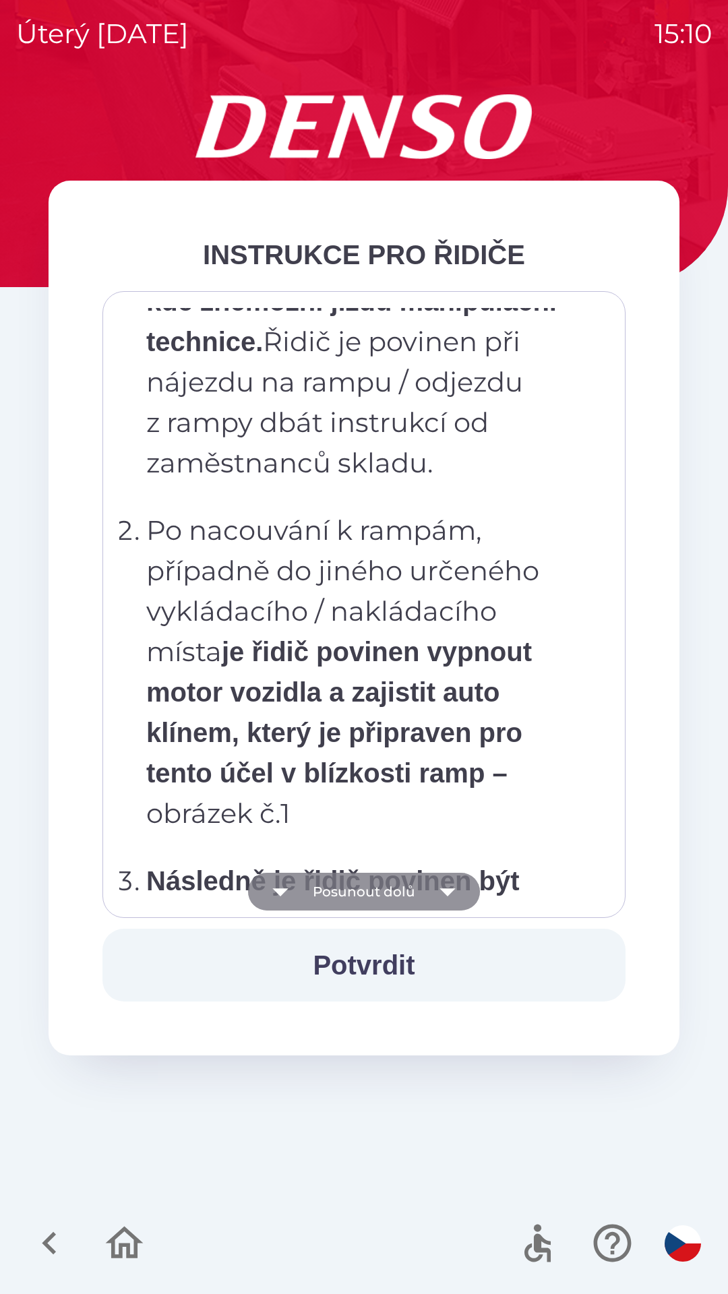
click at [416, 886] on button "Posunout dolů" at bounding box center [364, 892] width 232 height 38
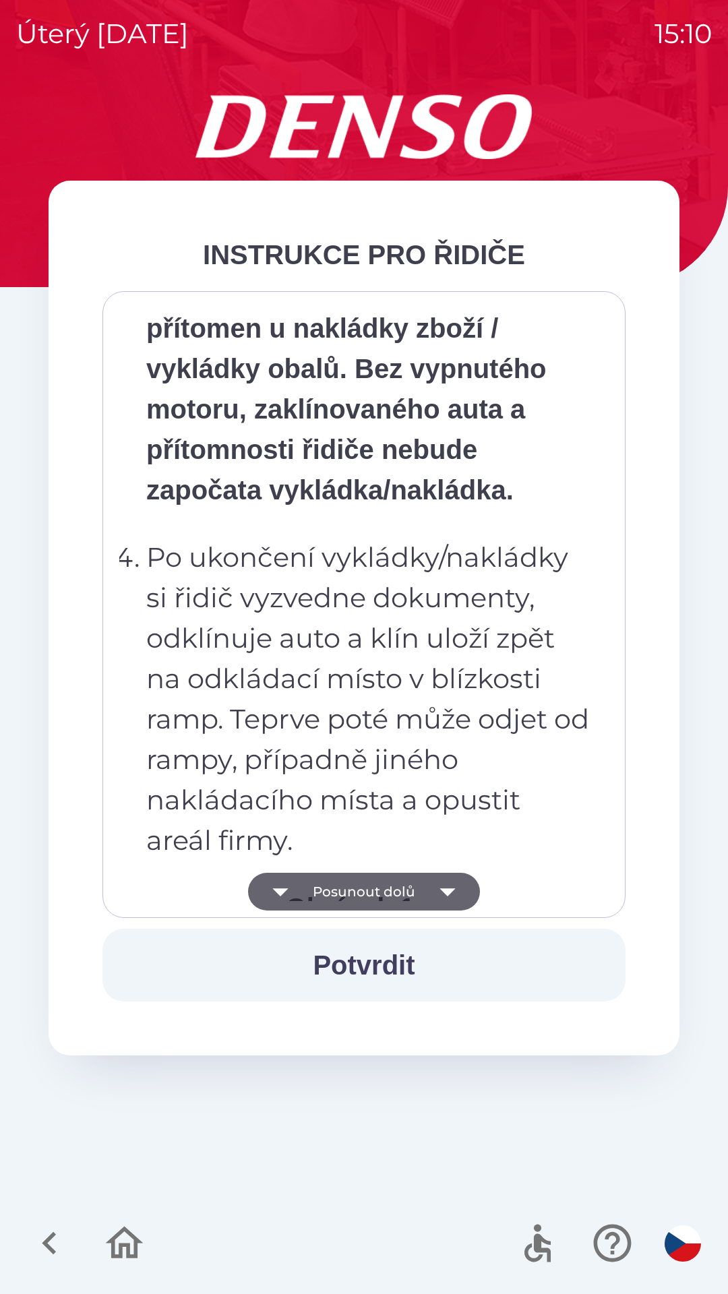
click at [415, 888] on button "Posunout dolů" at bounding box center [364, 892] width 232 height 38
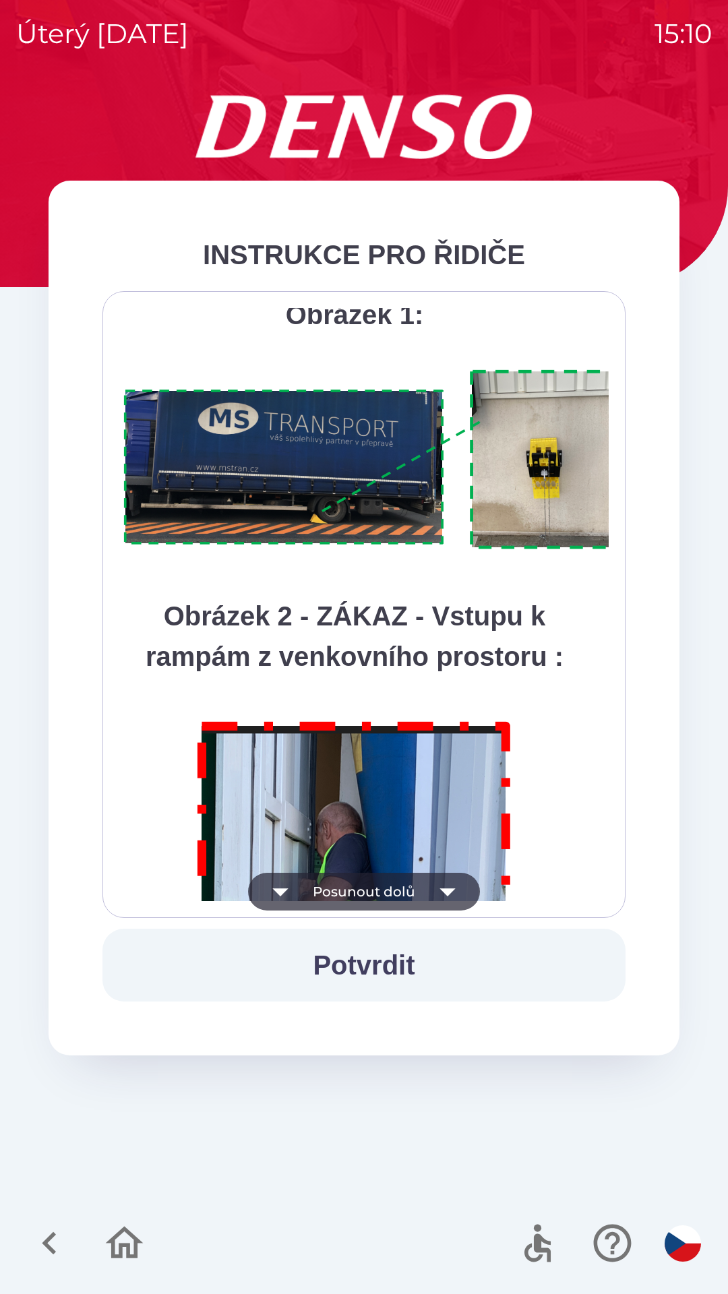
click at [415, 887] on button "Posunout dolů" at bounding box center [364, 892] width 232 height 38
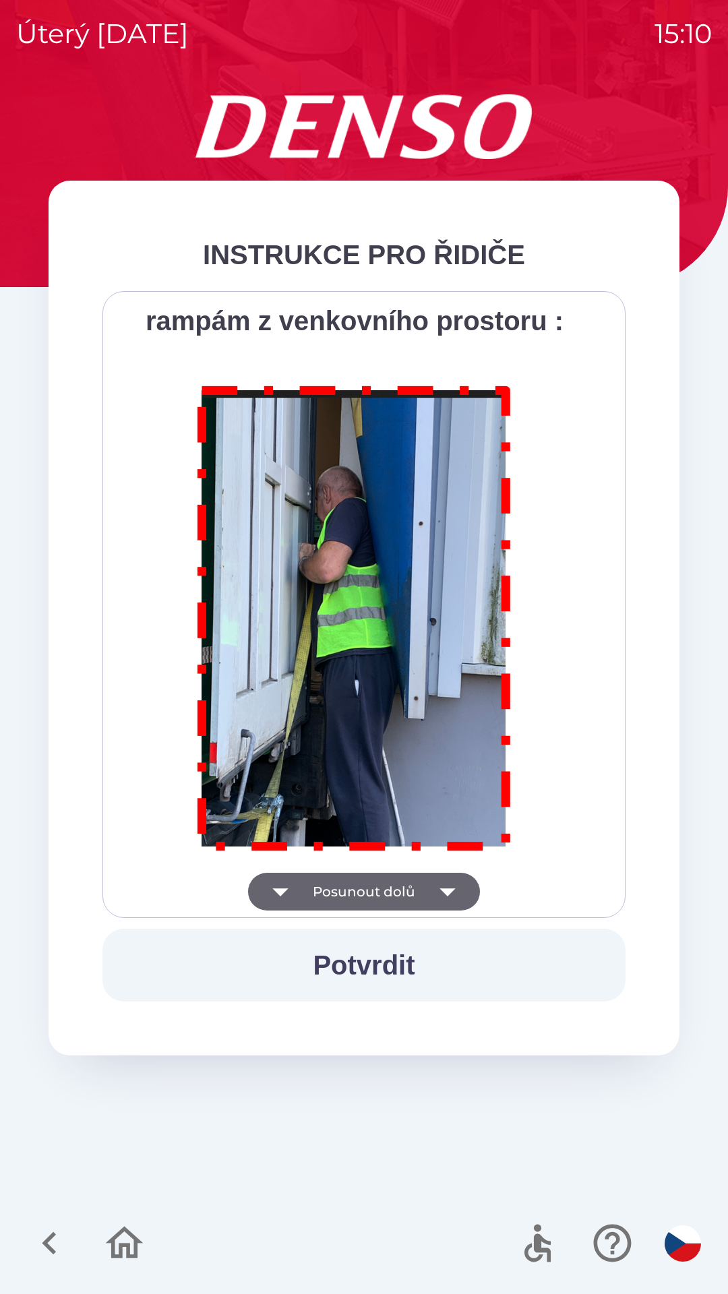
click at [413, 889] on div "Všichni řidiči přijíždějící do skladu firmy DENSO CZECH s.r.o. jsou po průjezdu…" at bounding box center [363, 604] width 489 height 593
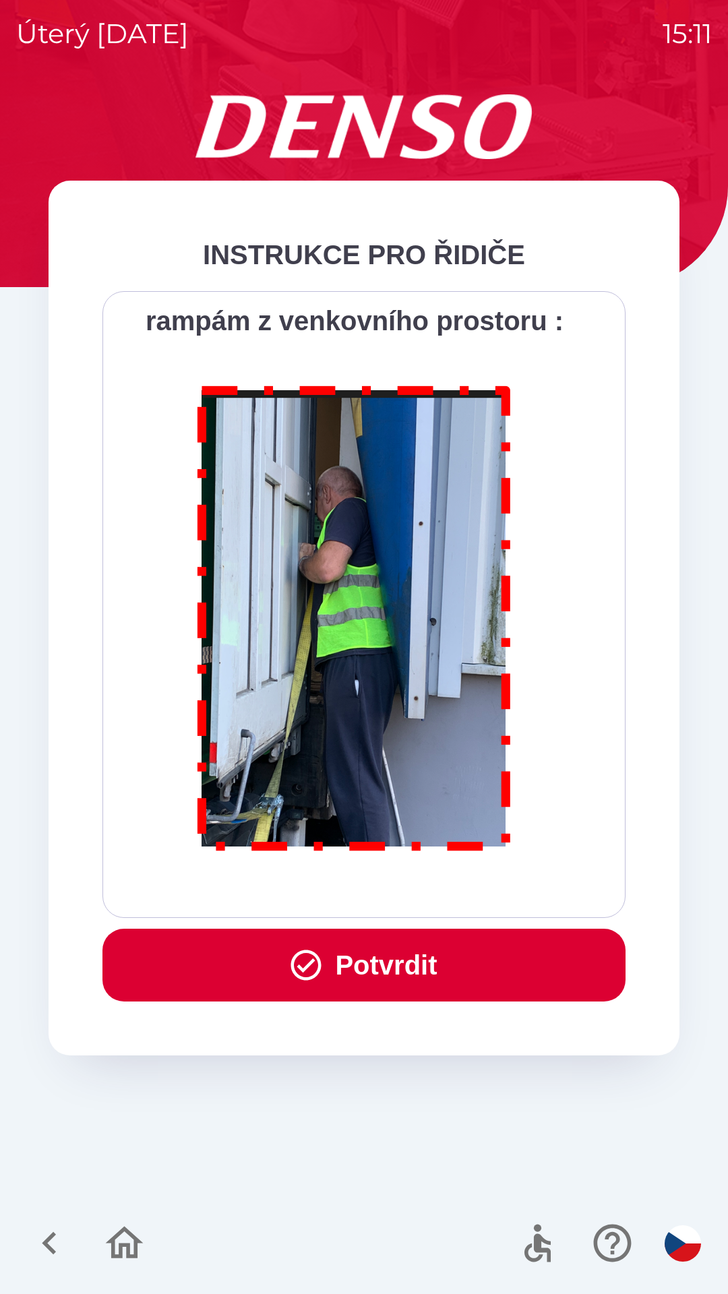
click at [404, 955] on button "Potvrdit" at bounding box center [363, 965] width 523 height 73
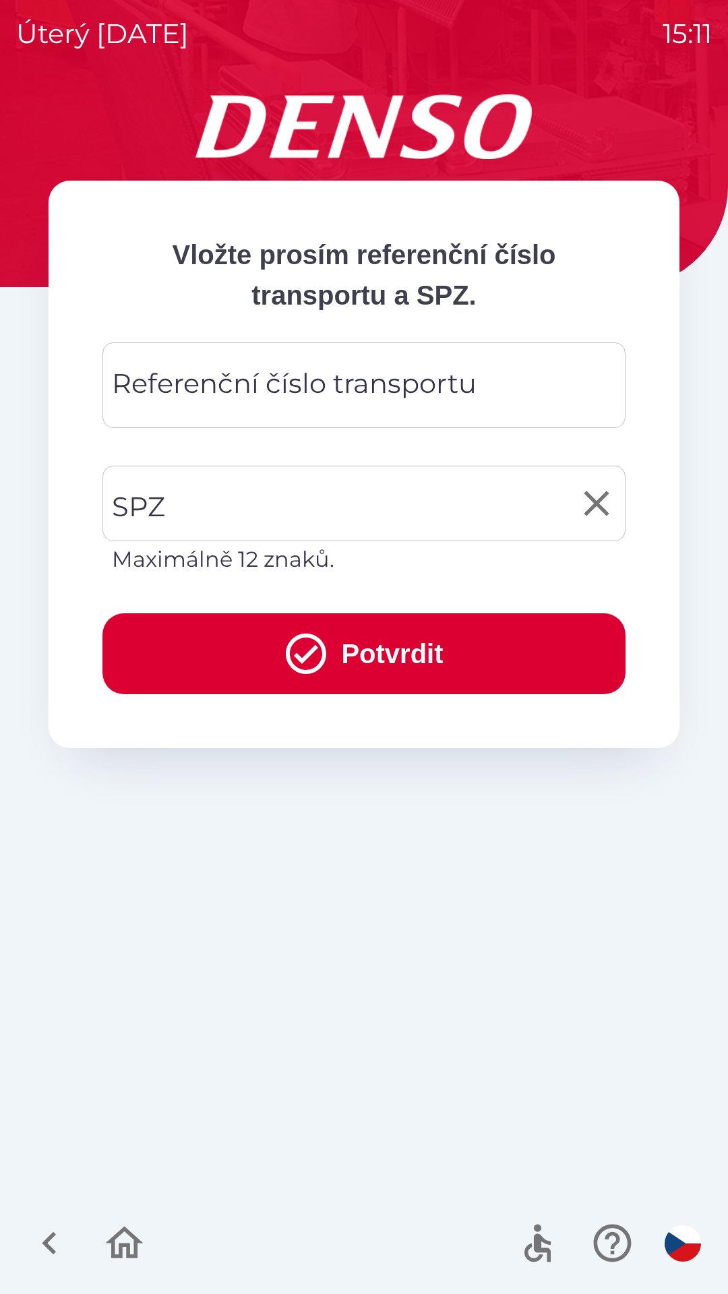
click at [218, 514] on input "SPZ" at bounding box center [354, 503] width 491 height 63
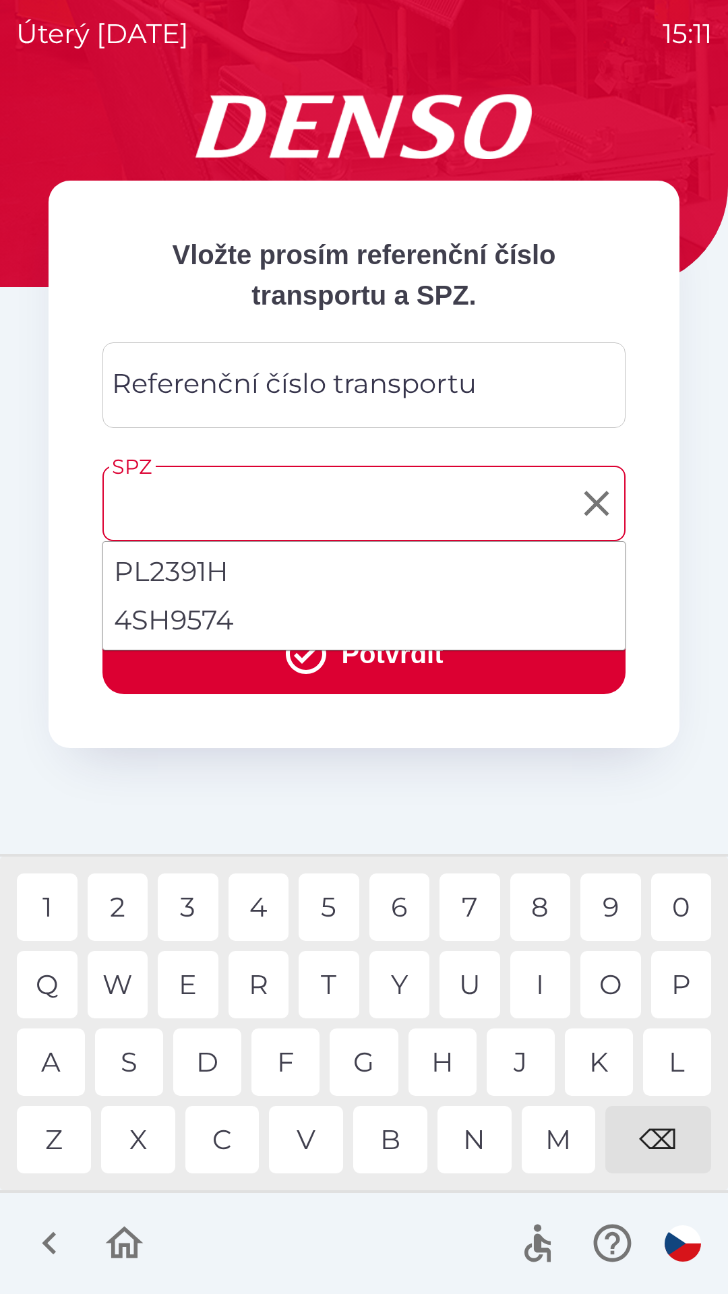
click at [193, 624] on li "4SH9574" at bounding box center [364, 620] width 522 height 49
type input "*******"
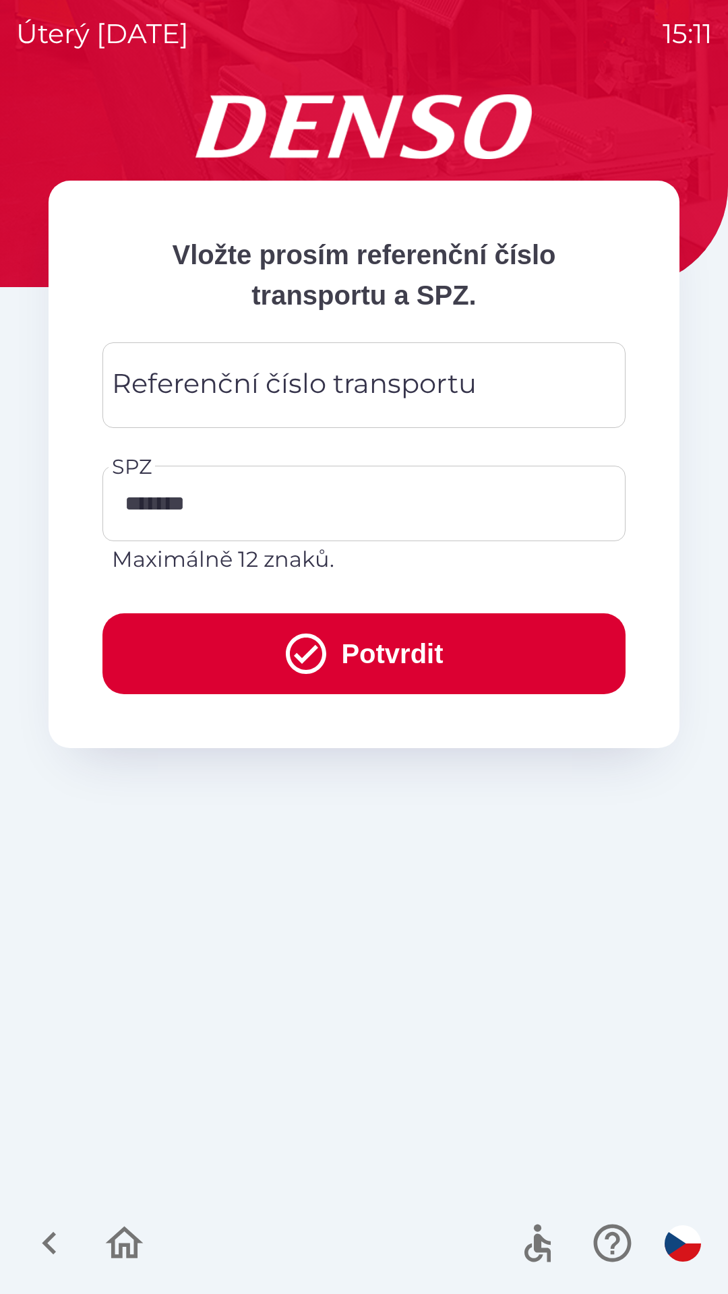
click at [324, 392] on div "Referenční číslo transportu Referenční číslo transportu" at bounding box center [363, 385] width 523 height 86
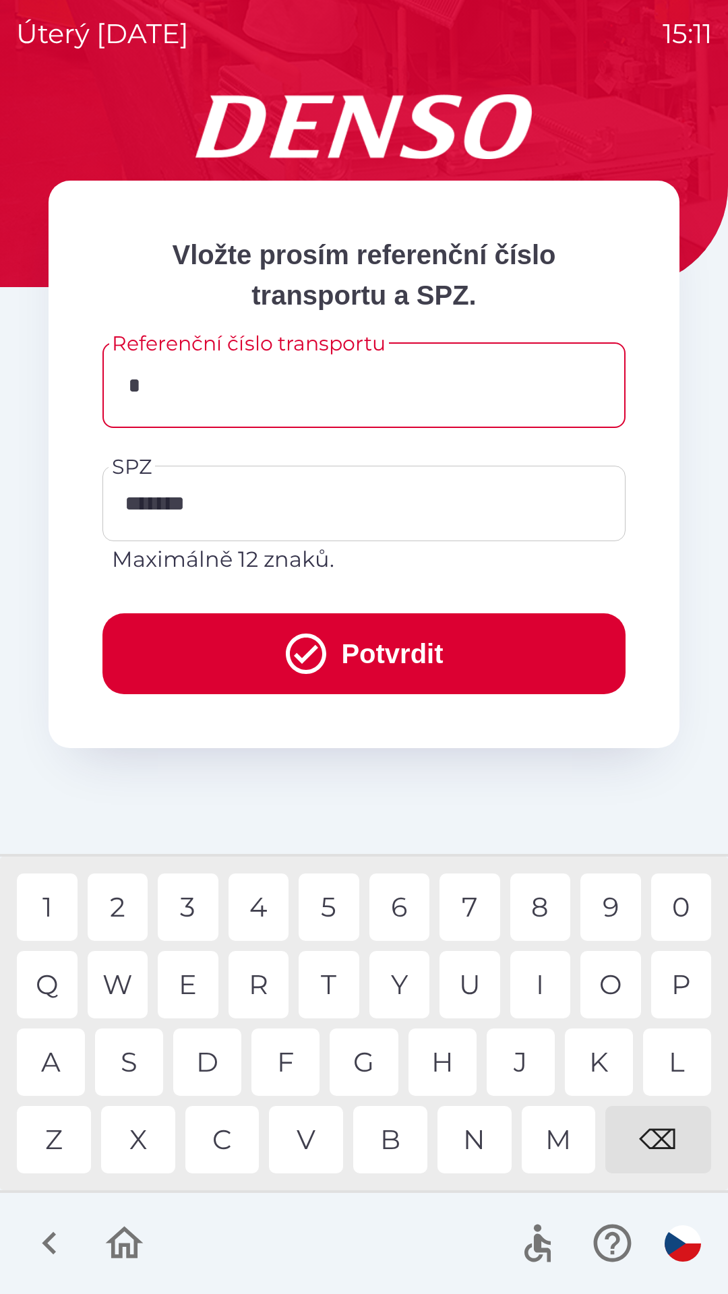
click at [613, 918] on div "9" at bounding box center [610, 907] width 61 height 67
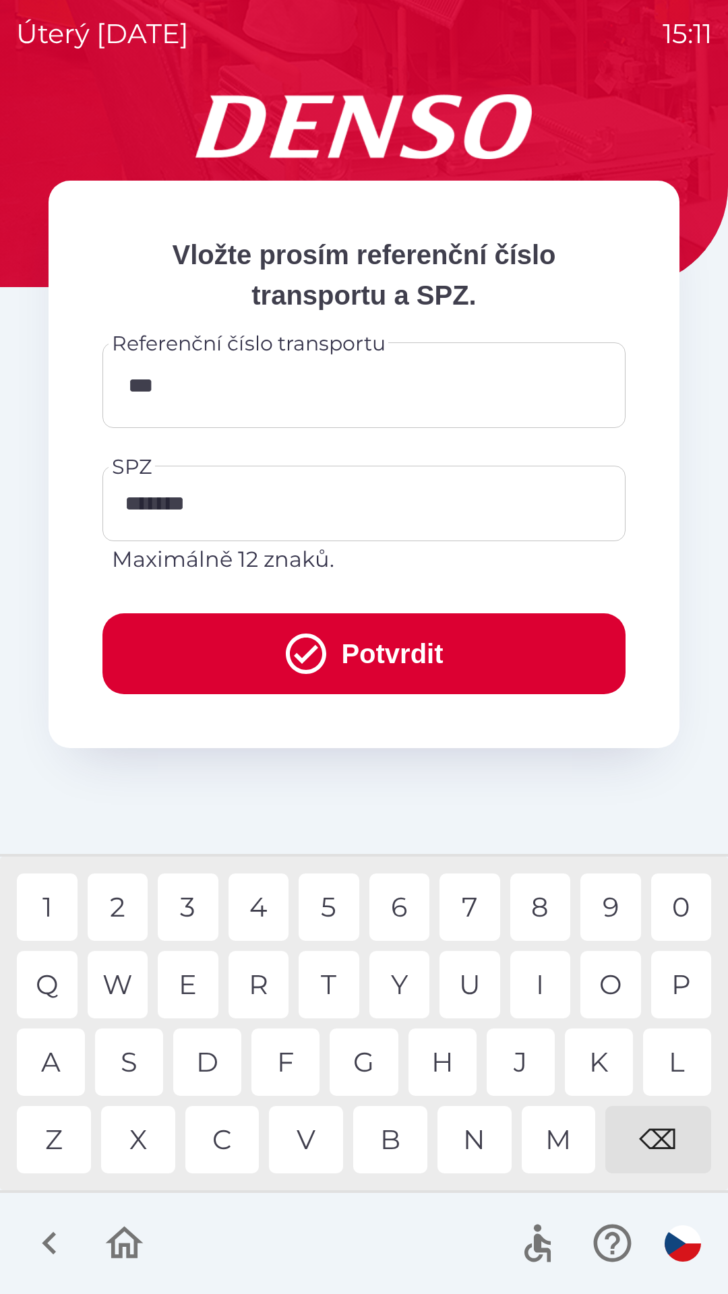
click at [51, 902] on div "1" at bounding box center [47, 907] width 61 height 67
click at [54, 909] on div "1" at bounding box center [47, 907] width 61 height 67
type input "********"
click at [336, 905] on div "5" at bounding box center [329, 907] width 61 height 67
click at [400, 660] on button "Potvrdit" at bounding box center [363, 653] width 523 height 81
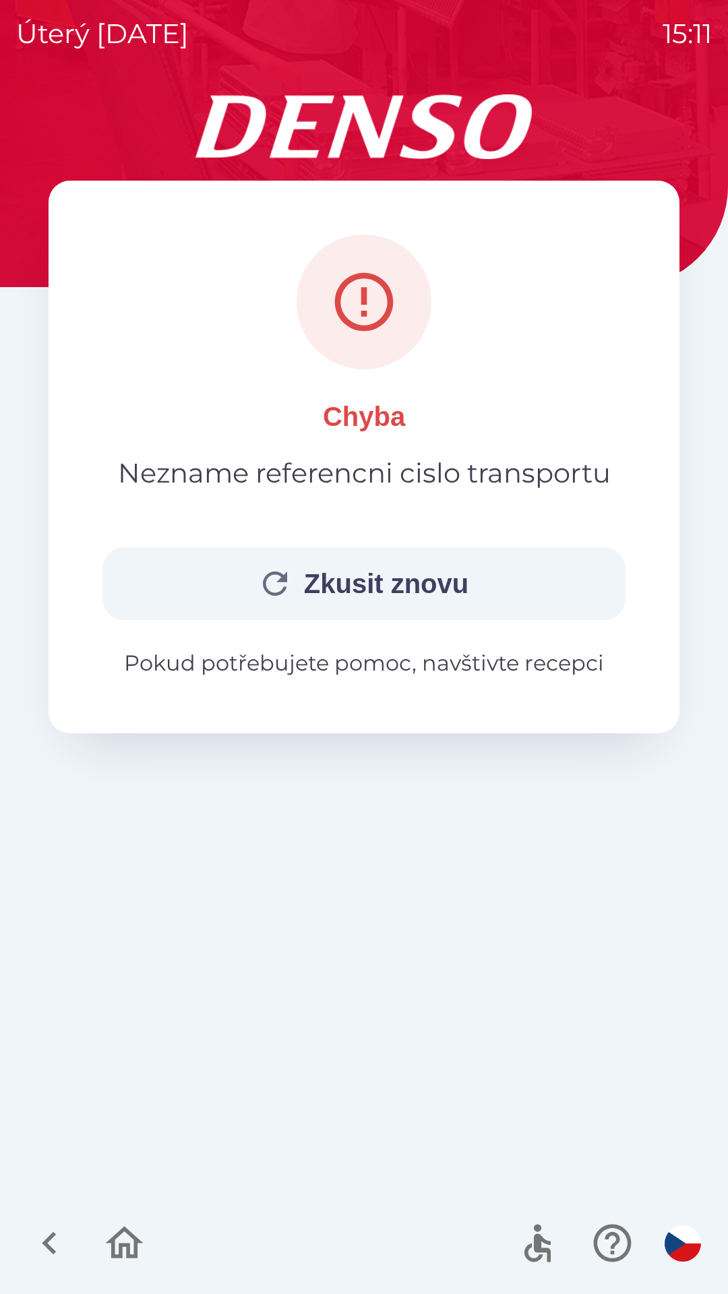
click at [463, 581] on button "Zkusit znovu" at bounding box center [363, 583] width 523 height 73
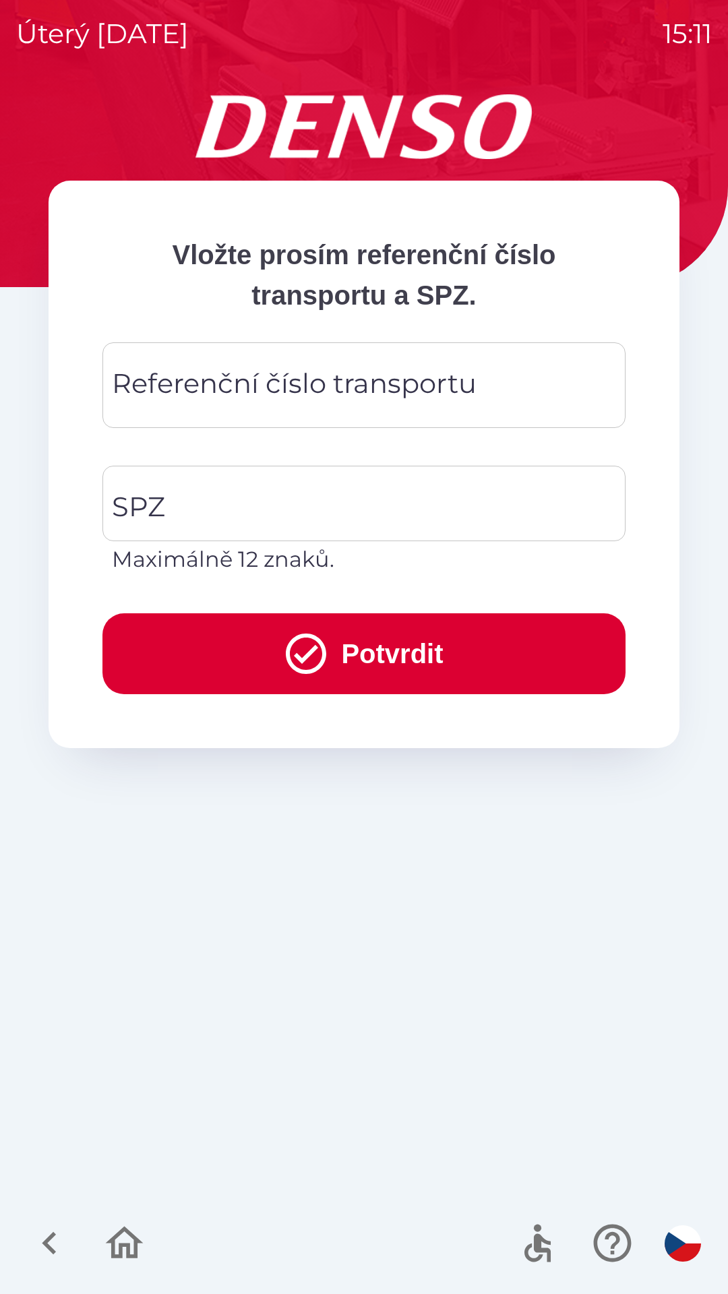
click at [340, 371] on div "Referenční číslo transportu Referenční číslo transportu" at bounding box center [363, 385] width 523 height 86
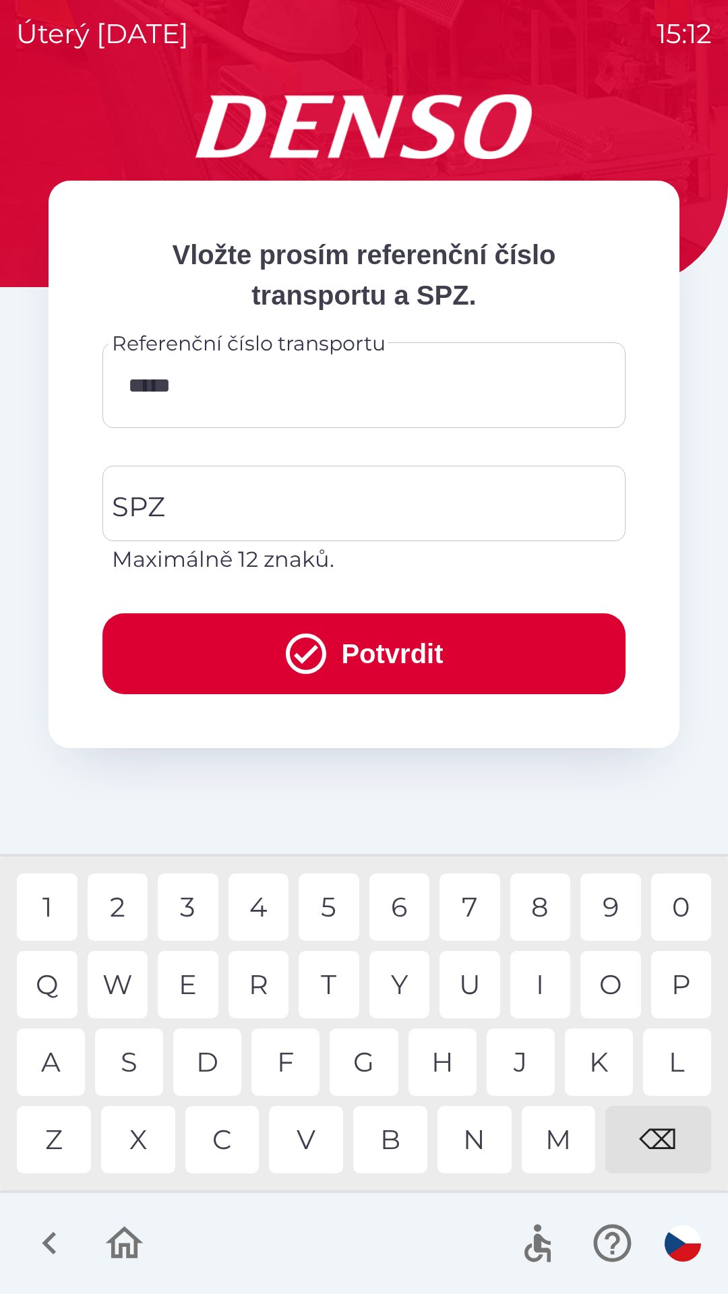
click at [662, 908] on div "0" at bounding box center [681, 907] width 61 height 67
click at [185, 907] on div "3" at bounding box center [188, 907] width 61 height 67
click at [129, 979] on div "W" at bounding box center [118, 984] width 61 height 67
type input "*********"
click at [338, 497] on input "SPZ" at bounding box center [354, 503] width 491 height 63
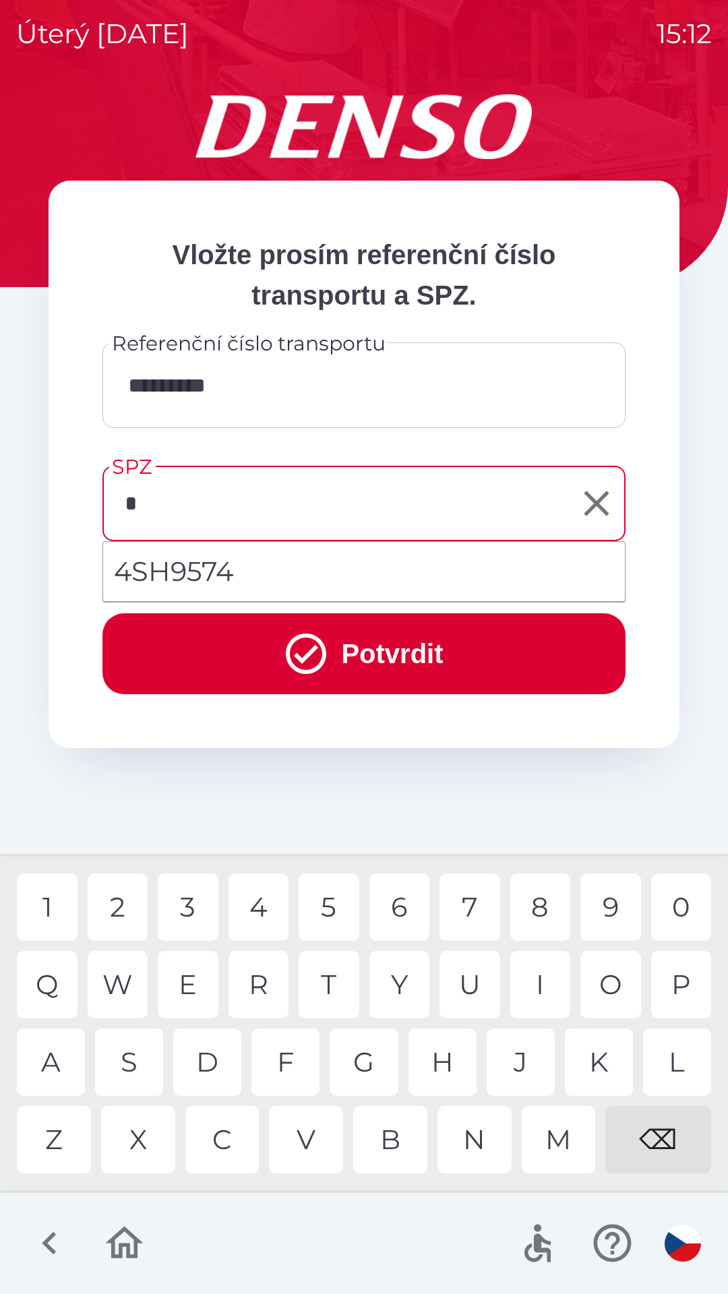
click at [336, 910] on div "5" at bounding box center [329, 907] width 61 height 67
click at [272, 903] on div "4" at bounding box center [259, 907] width 61 height 67
click at [677, 1149] on div "⌫" at bounding box center [658, 1139] width 106 height 67
type input "*******"
click at [347, 644] on button "Potvrdit" at bounding box center [363, 653] width 523 height 81
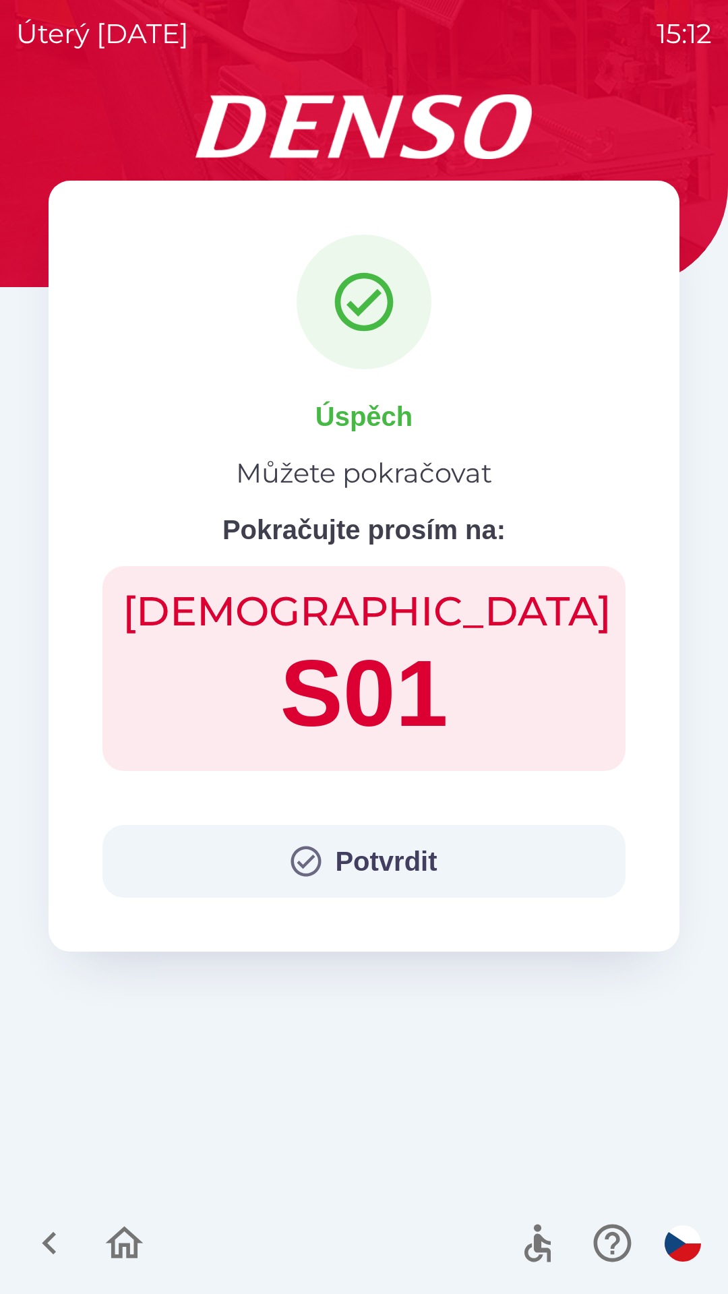
click at [415, 845] on button "Potvrdit" at bounding box center [363, 861] width 523 height 73
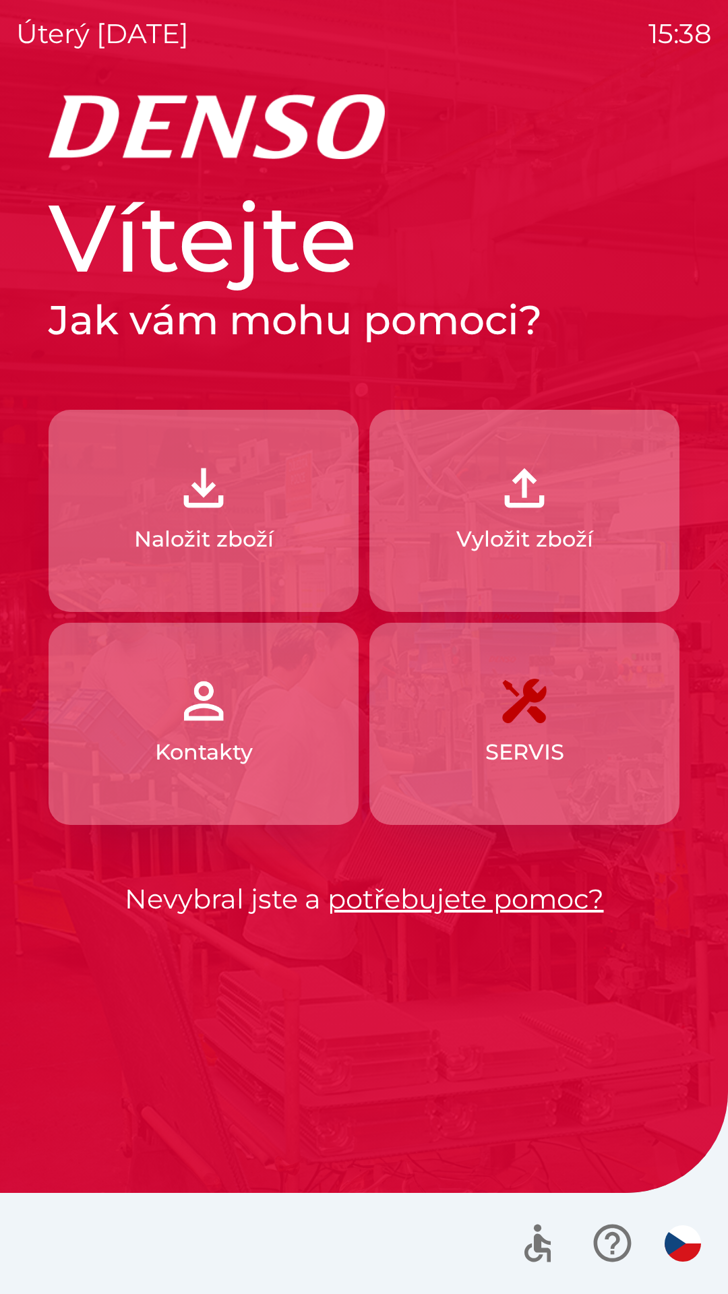
click at [545, 497] on img "button" at bounding box center [524, 487] width 59 height 59
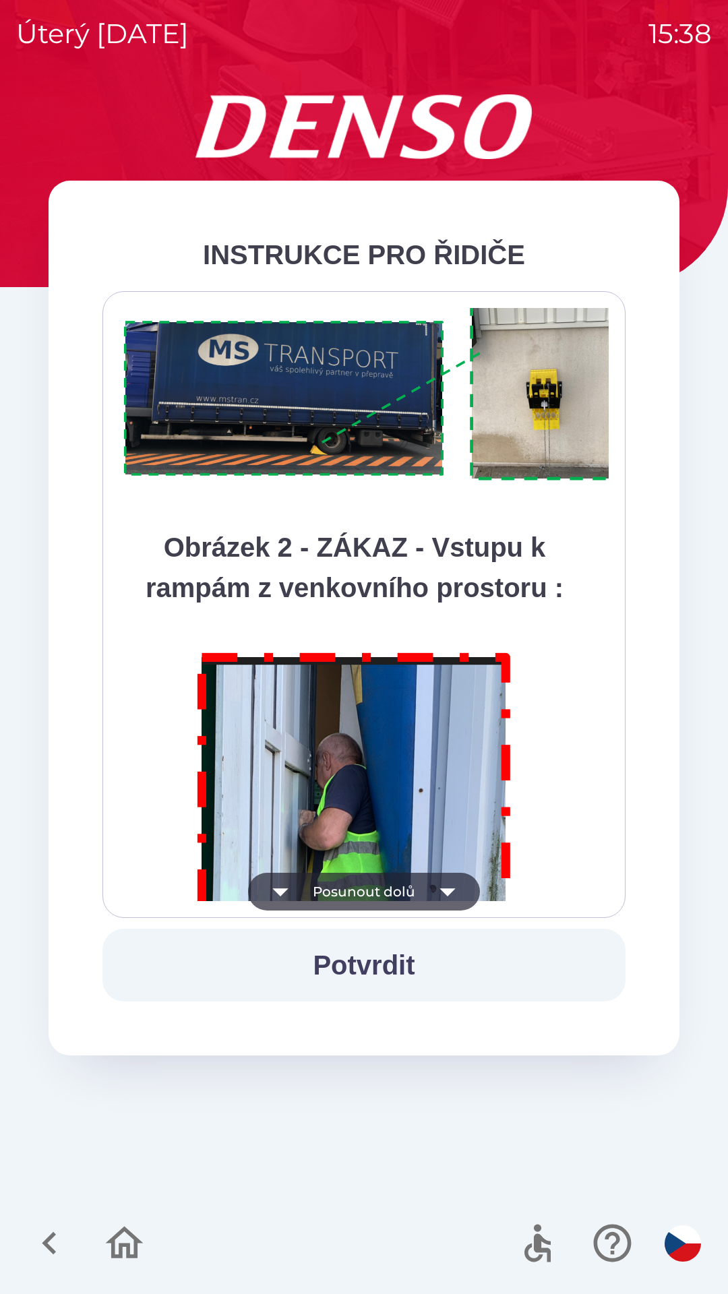
scroll to position [7575, 0]
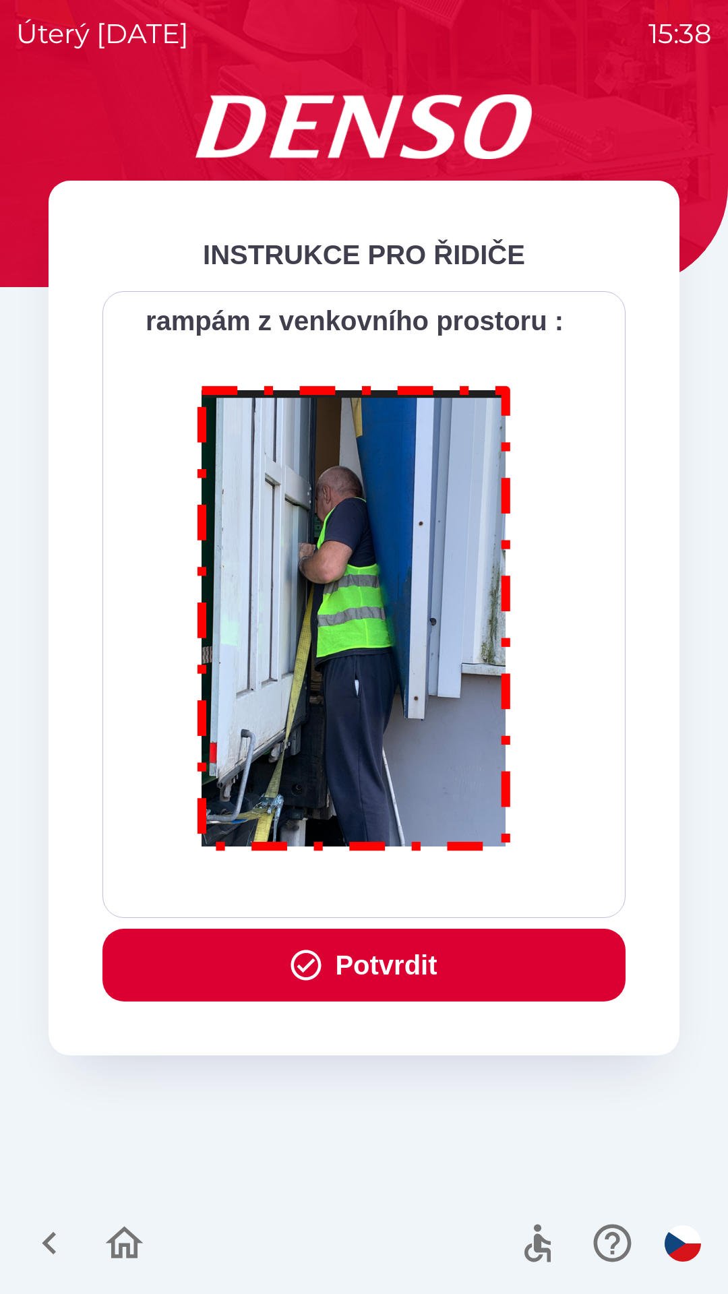
click at [374, 961] on button "Potvrdit" at bounding box center [363, 965] width 523 height 73
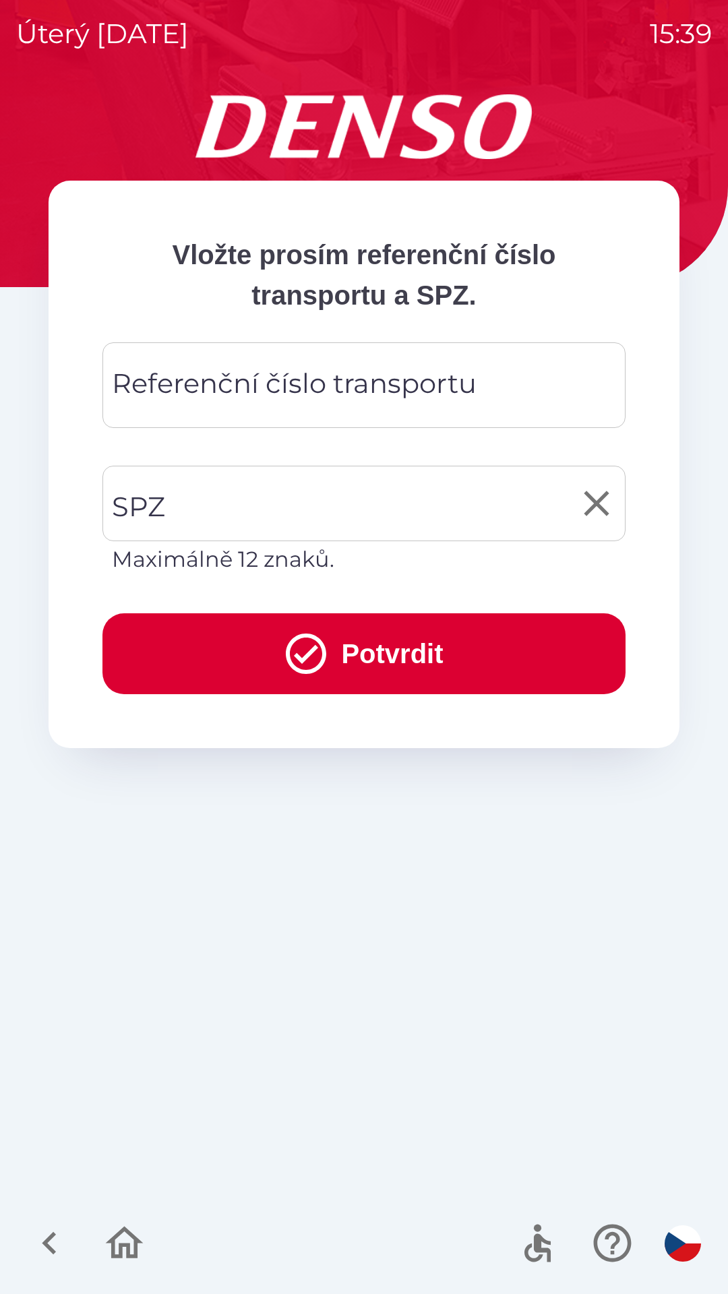
click at [240, 506] on input "SPZ" at bounding box center [354, 503] width 491 height 63
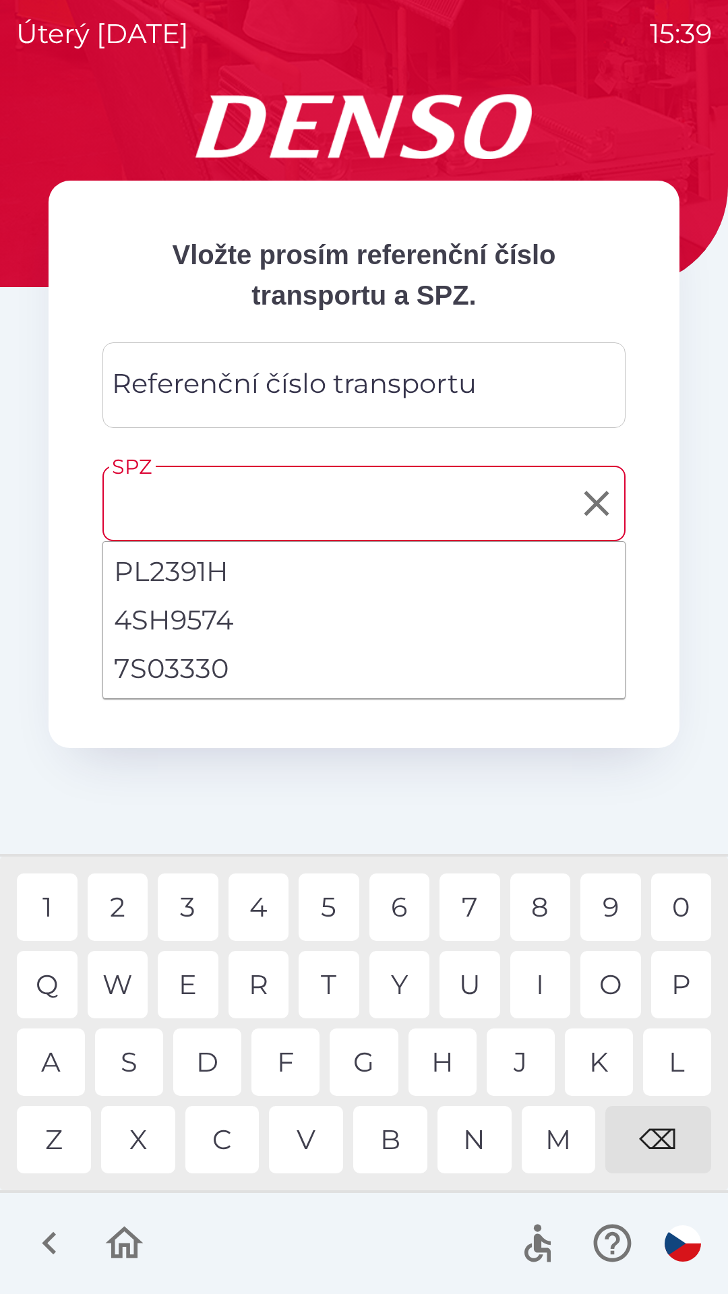
click at [337, 383] on div "Referenční číslo transportu Referenční číslo transportu" at bounding box center [363, 385] width 523 height 86
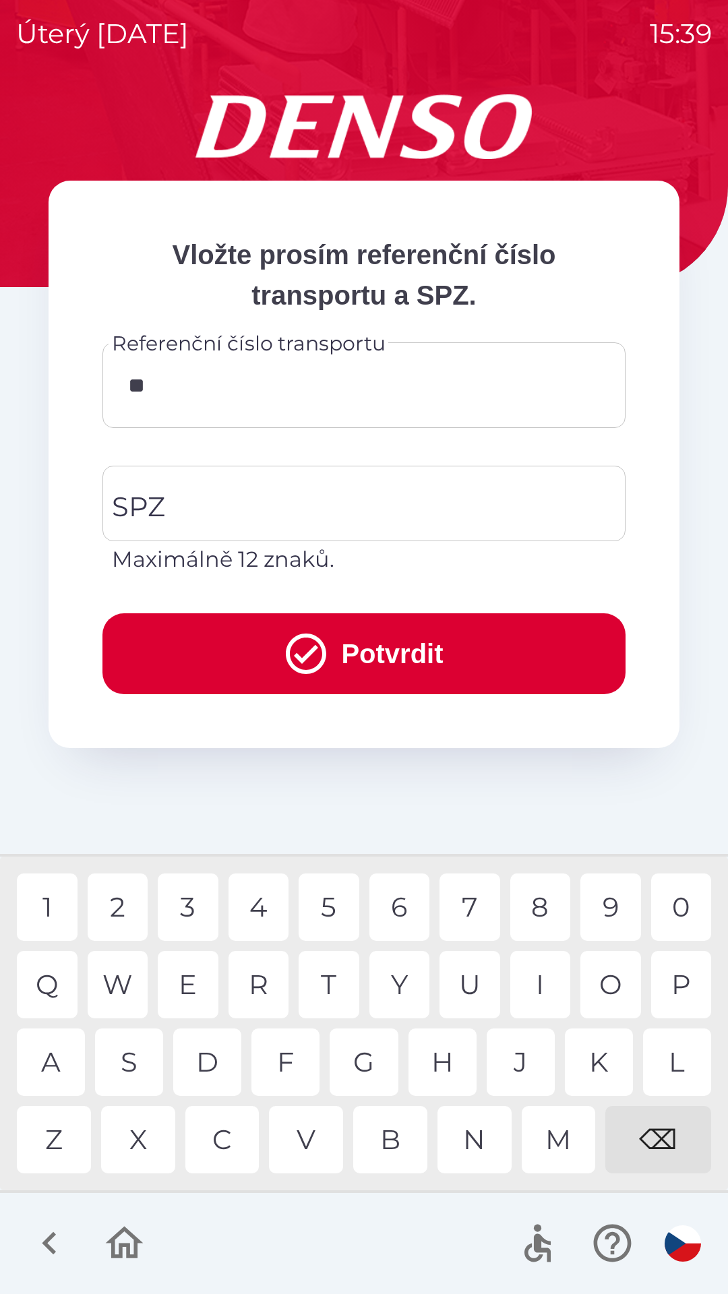
click at [260, 988] on div "R" at bounding box center [259, 984] width 61 height 67
click at [680, 911] on div "0" at bounding box center [681, 907] width 61 height 67
type input "*****"
click at [272, 906] on div "4" at bounding box center [259, 907] width 61 height 67
click at [245, 506] on input "SPZ" at bounding box center [354, 503] width 491 height 63
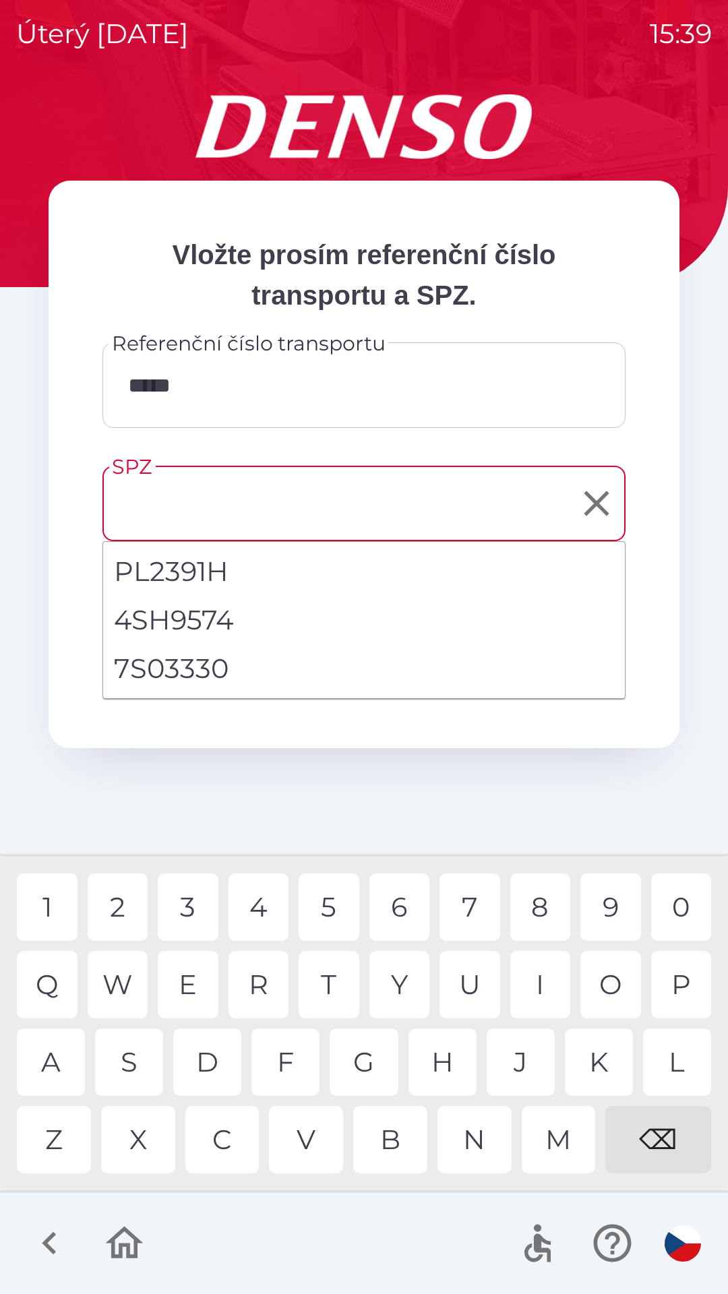
click at [191, 667] on li "7S03330" at bounding box center [364, 668] width 522 height 49
type input "*******"
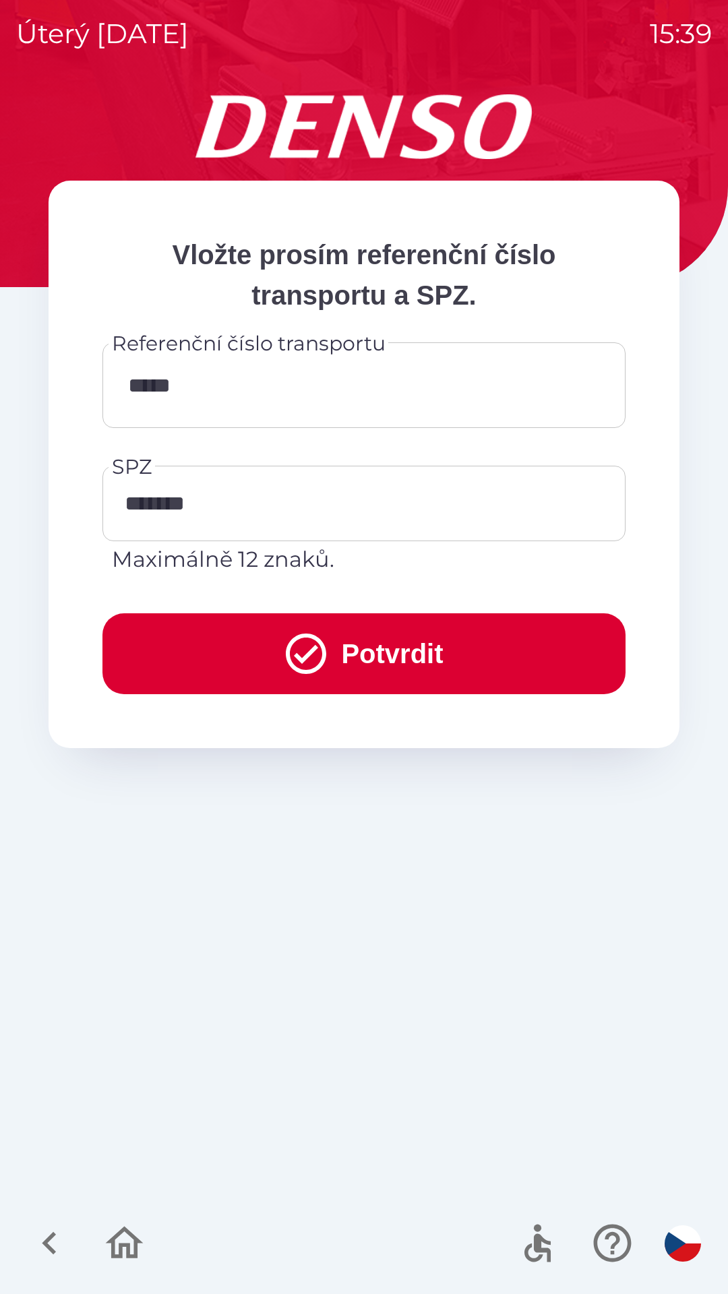
click at [382, 657] on button "Potvrdit" at bounding box center [363, 653] width 523 height 81
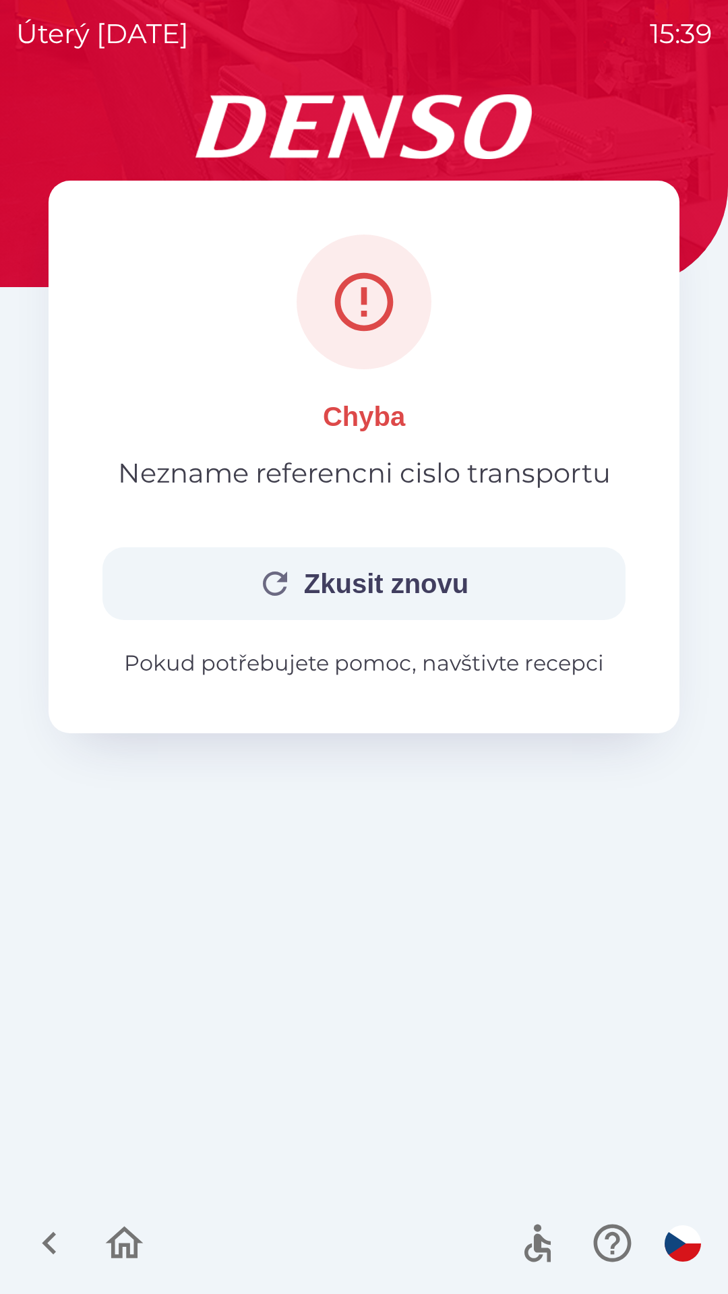
click at [378, 572] on button "Zkusit znovu" at bounding box center [363, 583] width 523 height 73
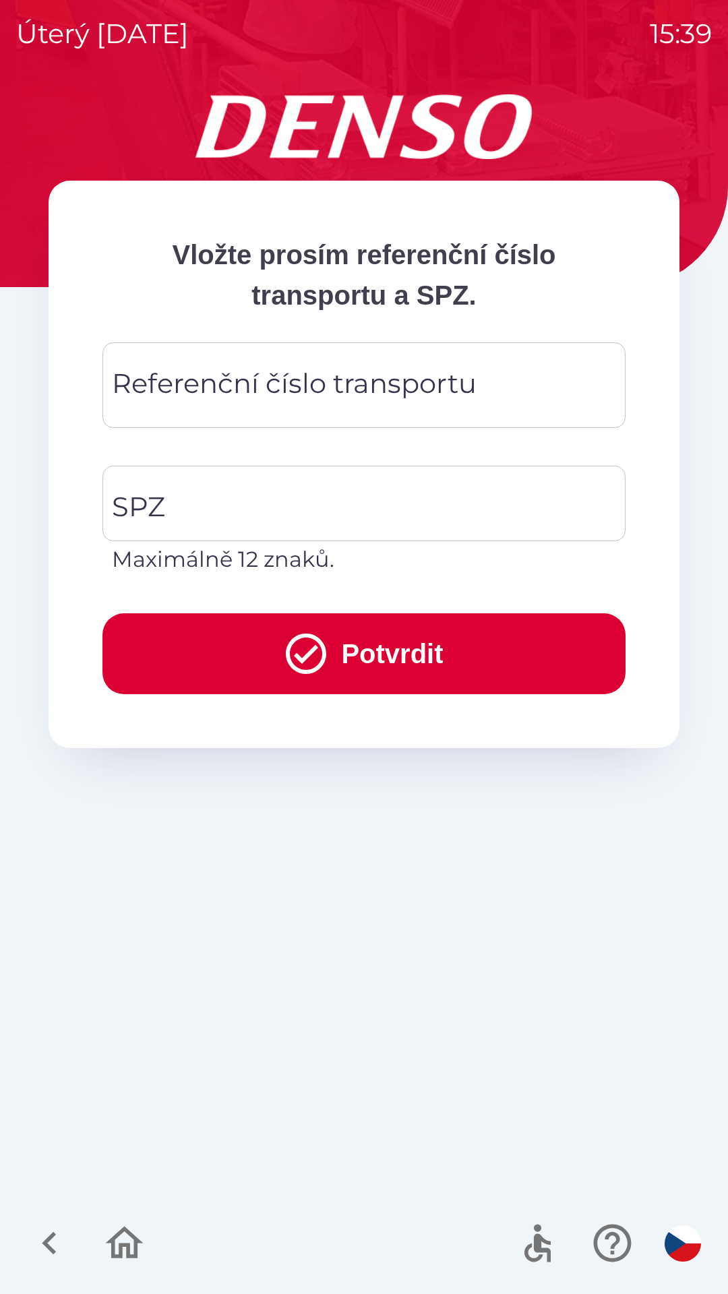
click at [303, 386] on div "Referenční číslo transportu Referenční číslo transportu" at bounding box center [363, 385] width 523 height 86
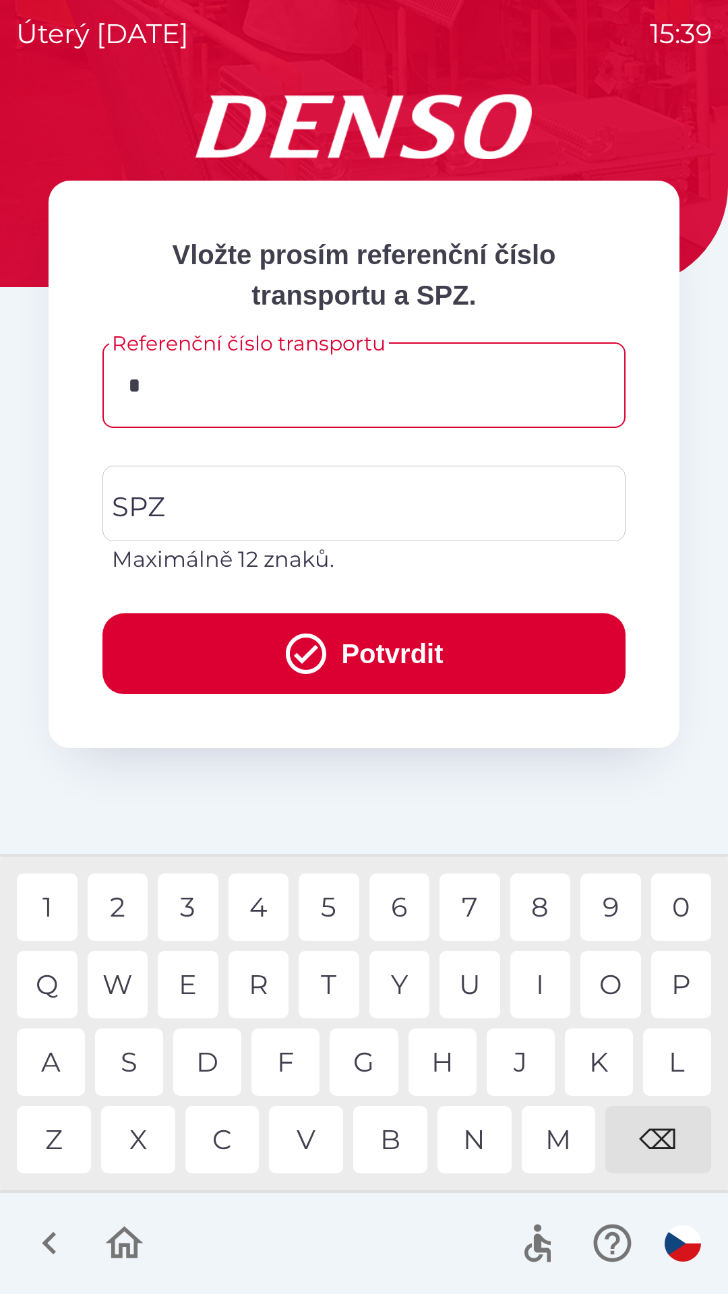
click at [334, 981] on div "T" at bounding box center [329, 984] width 61 height 67
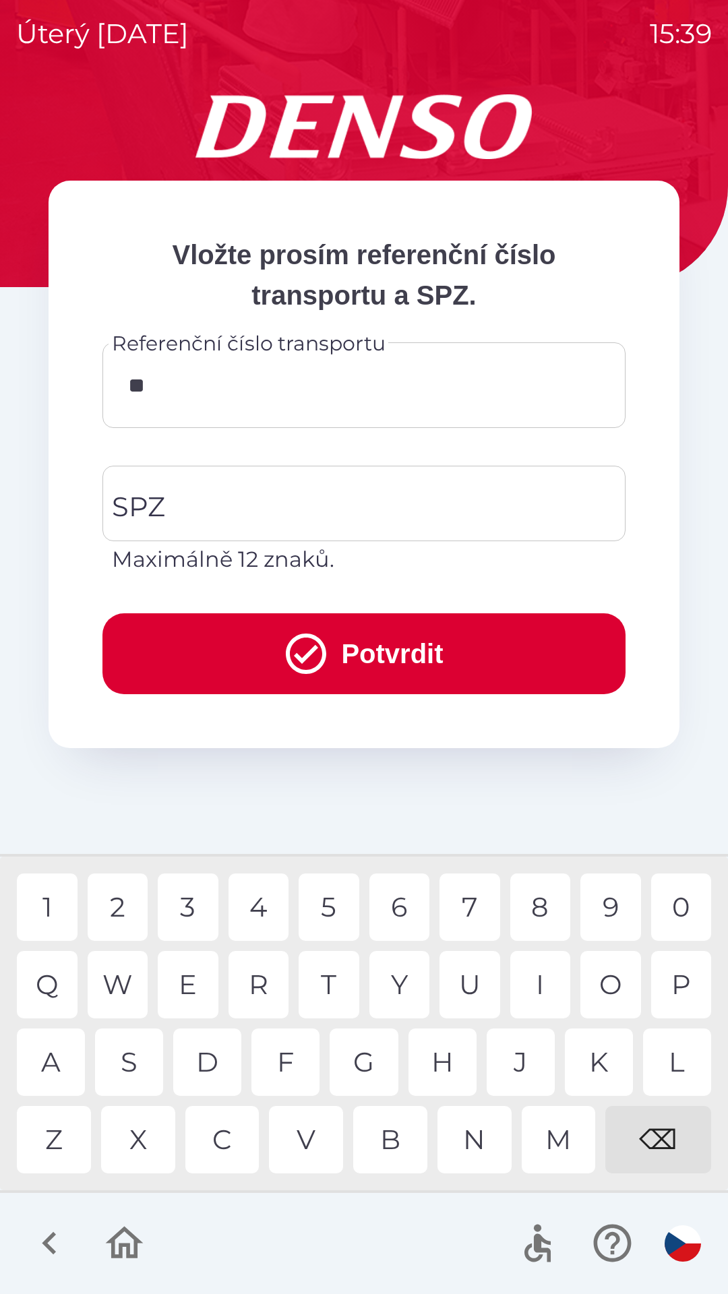
click at [266, 988] on div "R" at bounding box center [259, 984] width 61 height 67
click at [121, 907] on div "2" at bounding box center [118, 907] width 61 height 67
click at [689, 911] on div "0" at bounding box center [681, 907] width 61 height 67
type input "*****"
click at [266, 904] on div "4" at bounding box center [259, 907] width 61 height 67
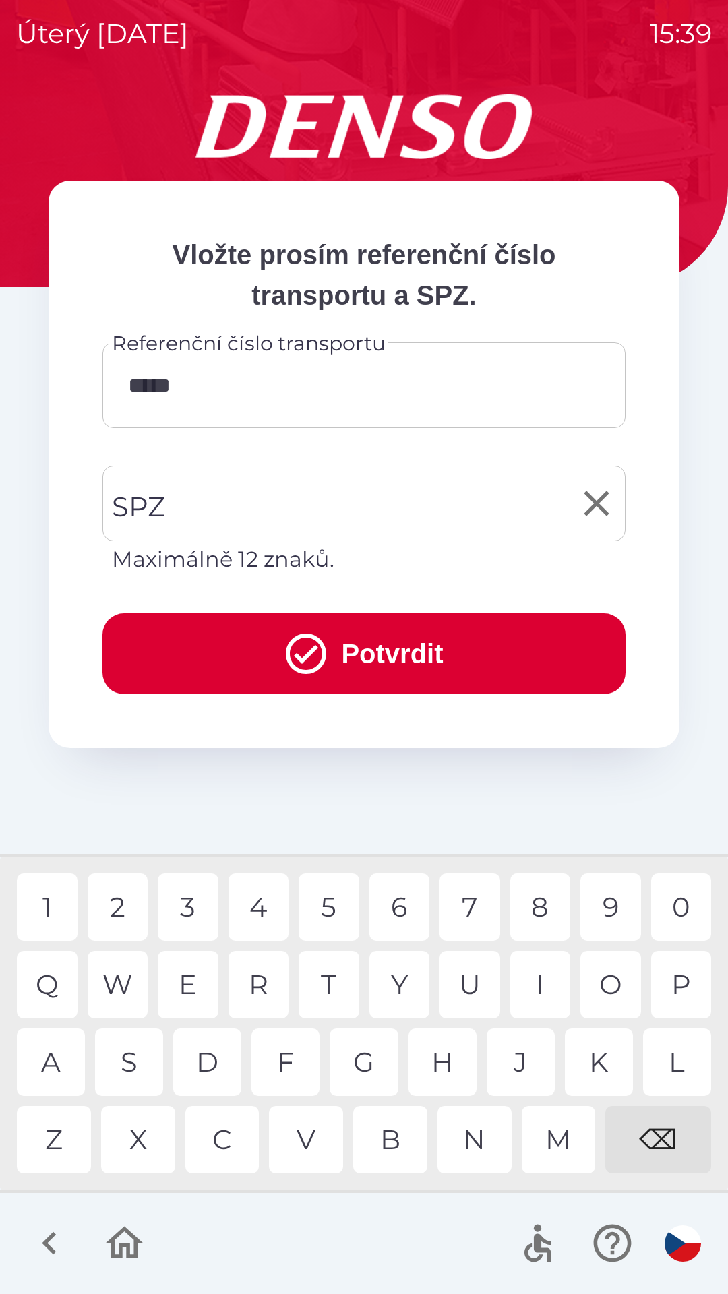
click at [261, 506] on input "SPZ" at bounding box center [354, 503] width 491 height 63
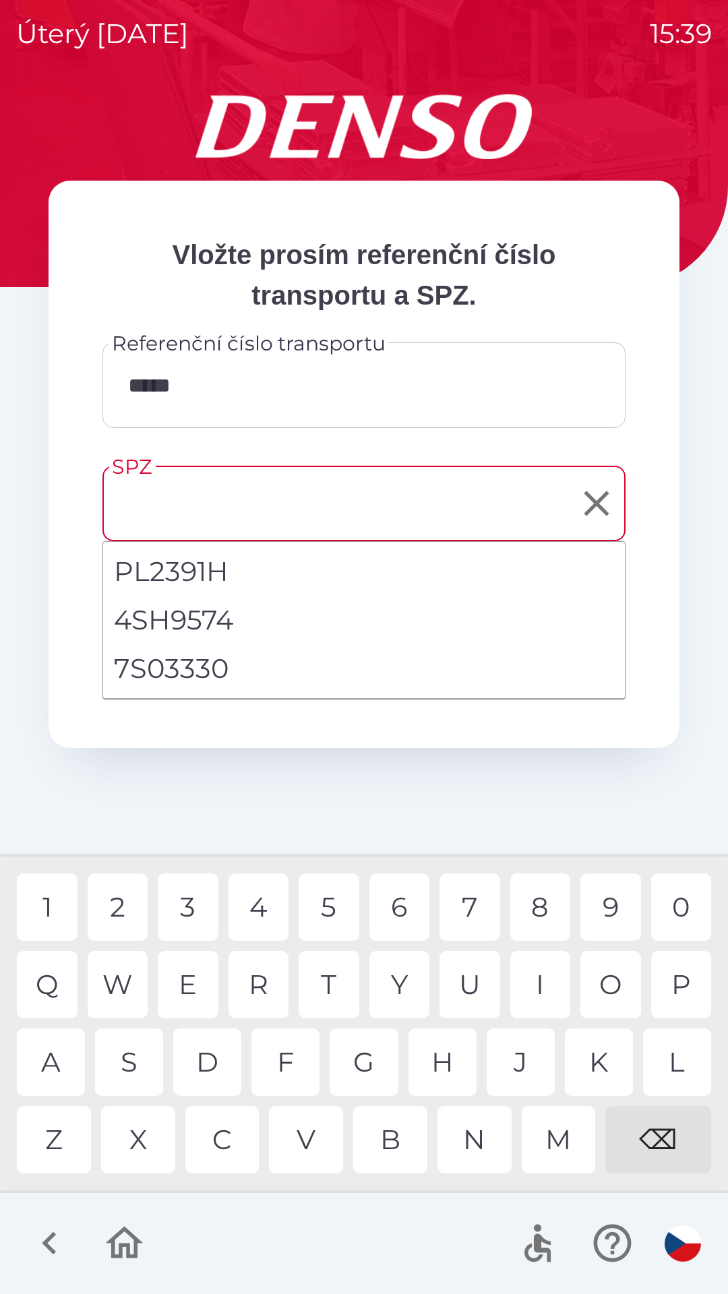
click at [193, 664] on li "7S03330" at bounding box center [364, 668] width 522 height 49
type input "*******"
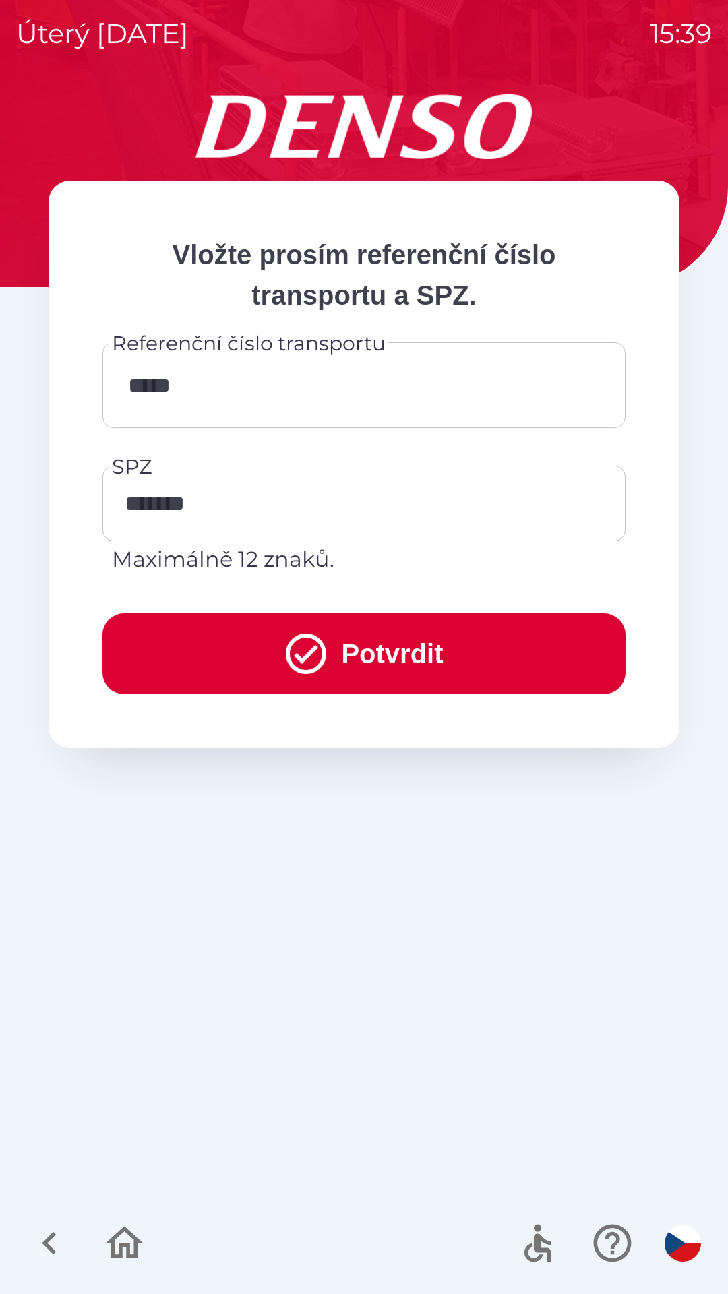
click at [378, 648] on button "Potvrdit" at bounding box center [363, 653] width 523 height 81
